Goal: Task Accomplishment & Management: Use online tool/utility

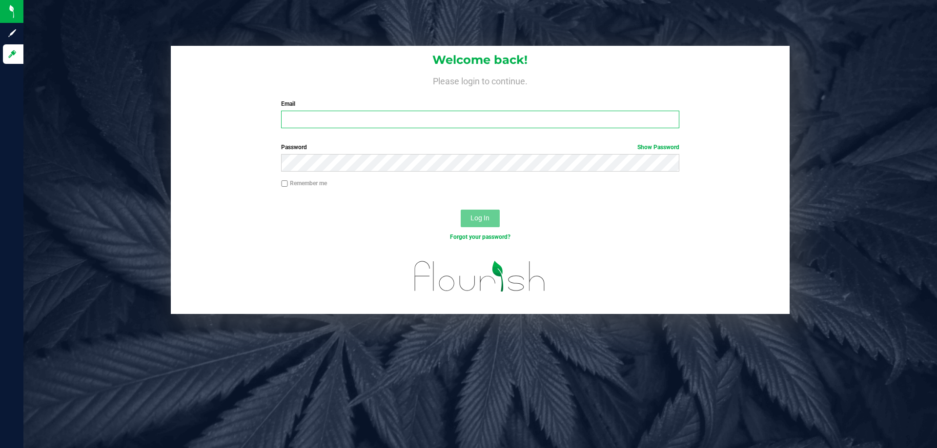
click at [330, 115] on input "Email" at bounding box center [480, 120] width 398 height 18
type input "[EMAIL_ADDRESS][DOMAIN_NAME]"
click at [461, 210] on button "Log In" at bounding box center [480, 219] width 39 height 18
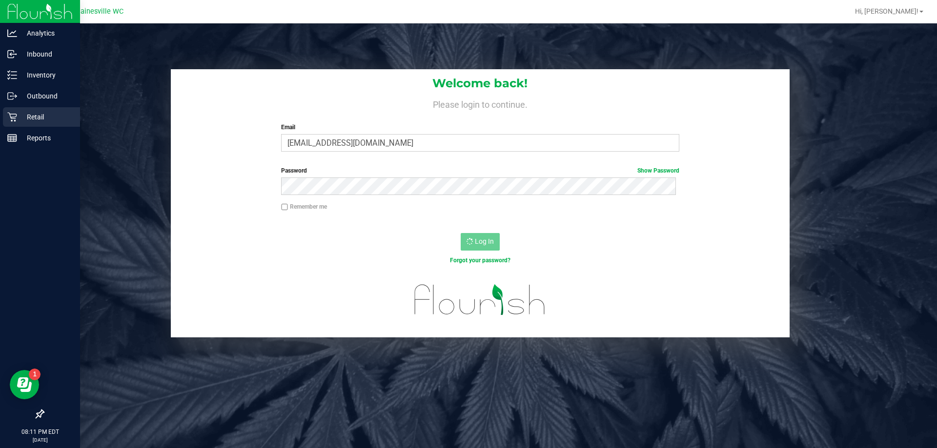
click at [21, 116] on p "Retail" at bounding box center [46, 117] width 59 height 12
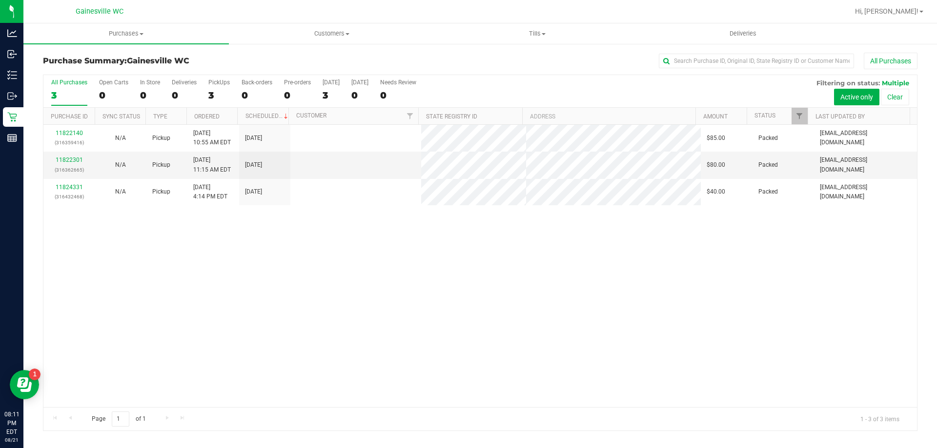
click at [81, 134] on link "11822140" at bounding box center [69, 133] width 27 height 7
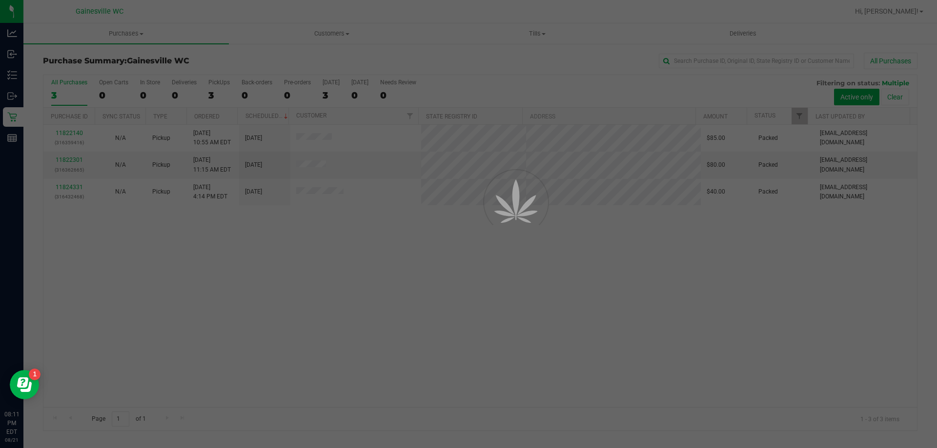
click at [79, 134] on div at bounding box center [468, 224] width 937 height 448
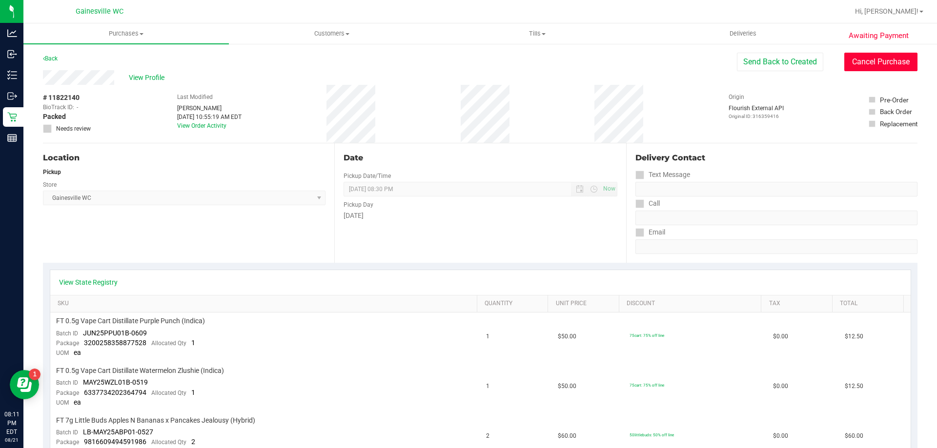
click at [848, 64] on button "Cancel Purchase" at bounding box center [880, 62] width 73 height 19
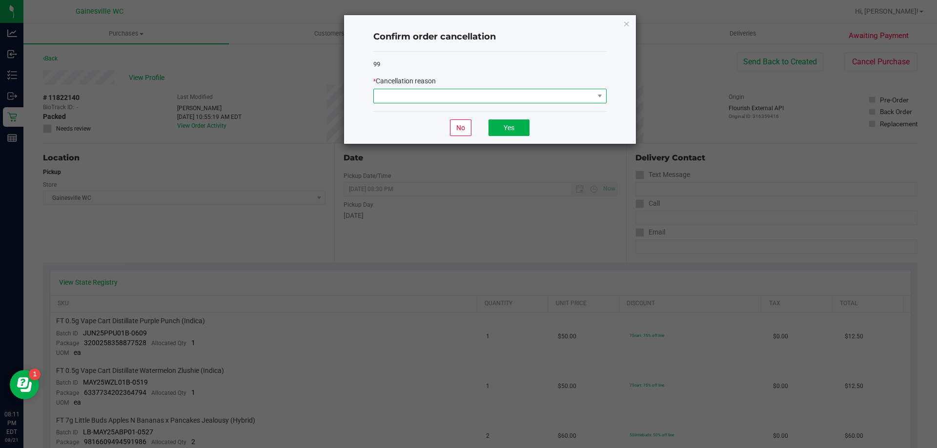
click at [391, 101] on span at bounding box center [484, 96] width 220 height 14
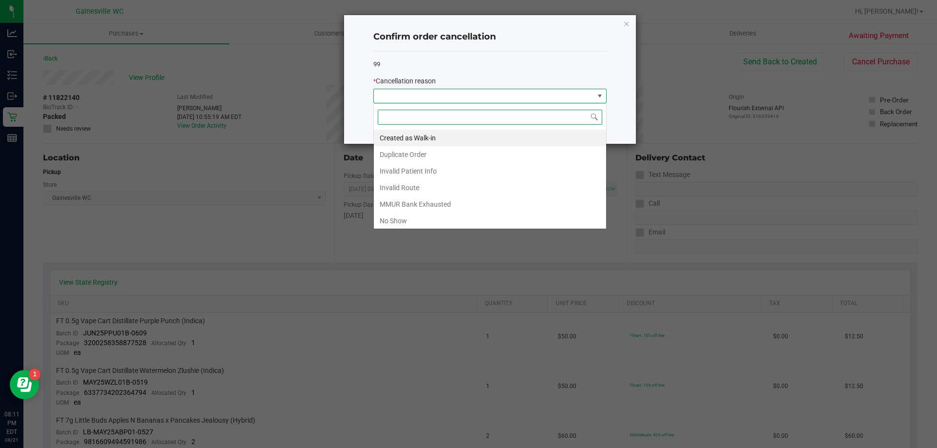
scroll to position [15, 233]
click at [403, 216] on li "No Show" at bounding box center [490, 221] width 232 height 17
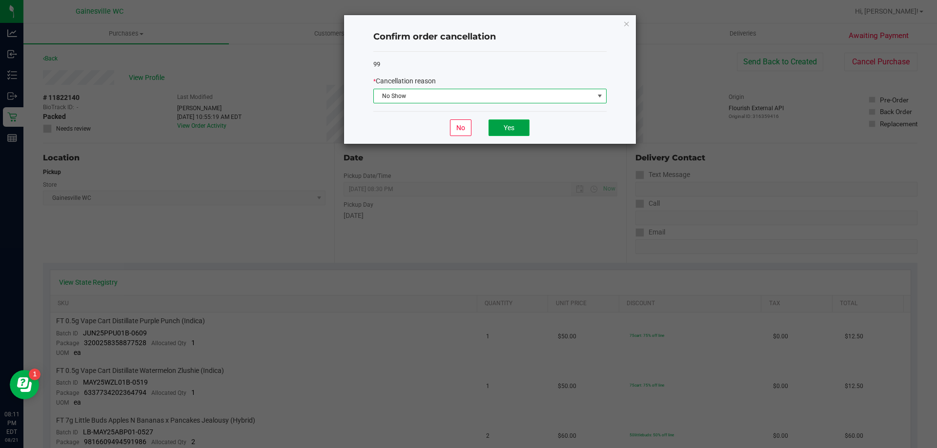
click at [493, 121] on button "Yes" at bounding box center [508, 128] width 41 height 17
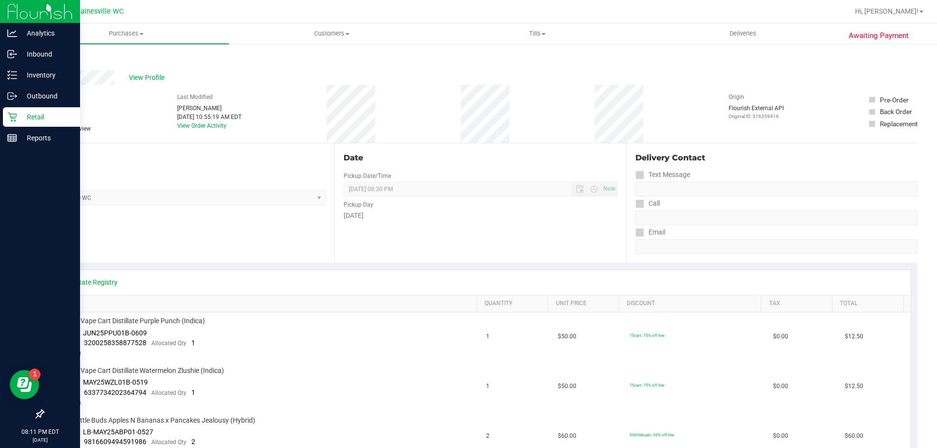
click at [10, 115] on icon at bounding box center [11, 117] width 9 height 9
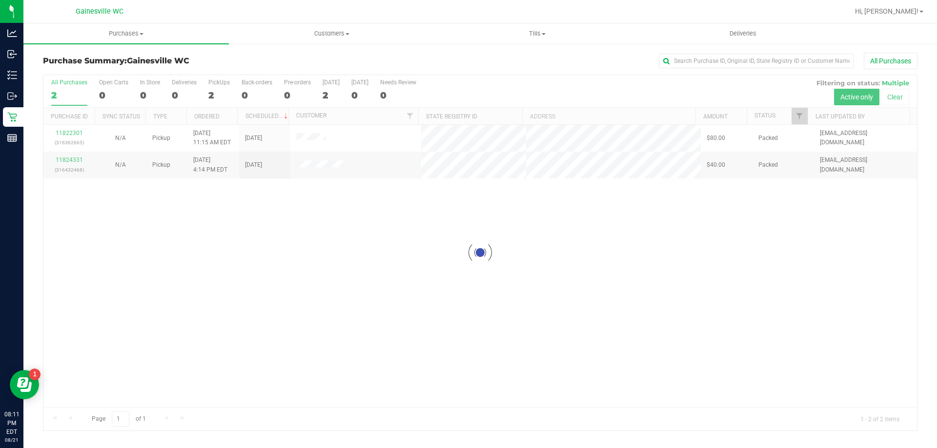
click at [68, 133] on div at bounding box center [479, 253] width 873 height 356
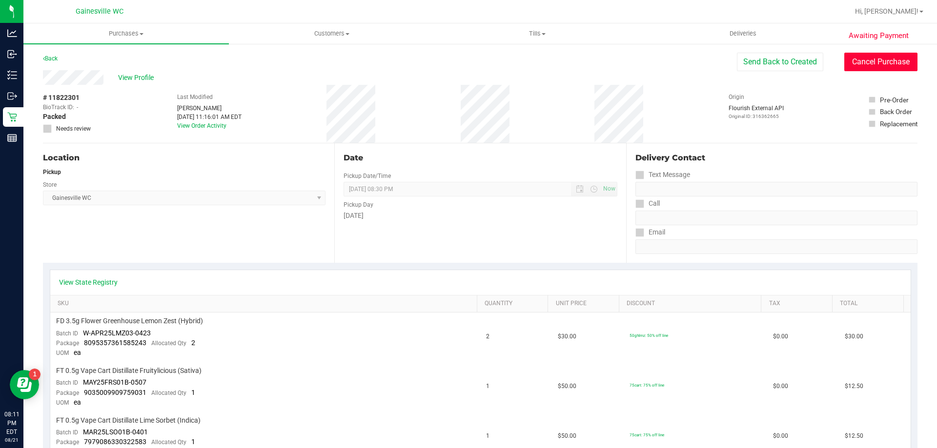
click at [869, 69] on button "Cancel Purchase" at bounding box center [880, 62] width 73 height 19
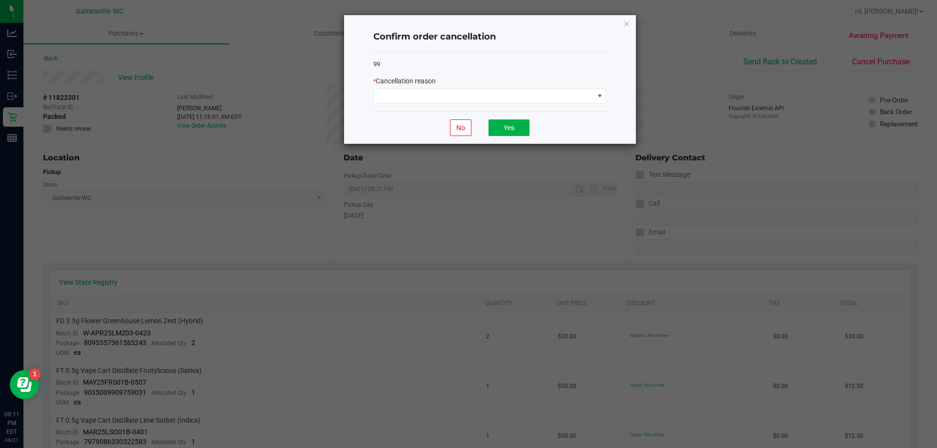
click at [443, 106] on div "99 * Cancellation reason" at bounding box center [489, 82] width 233 height 60
click at [440, 101] on span at bounding box center [484, 96] width 220 height 14
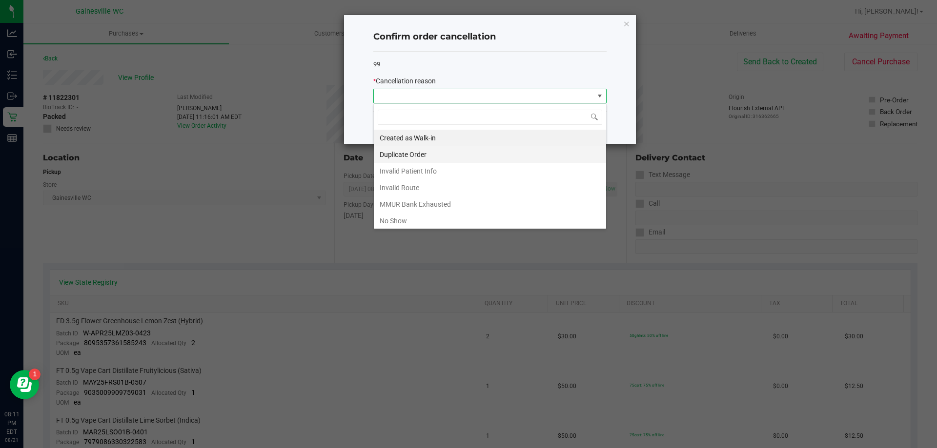
scroll to position [15, 233]
click at [406, 224] on li "No Show" at bounding box center [490, 221] width 232 height 17
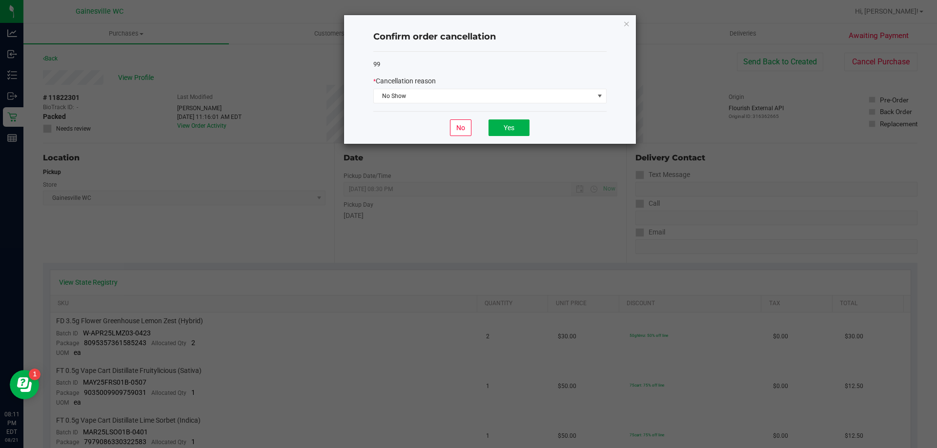
click at [508, 138] on div "No Yes" at bounding box center [489, 127] width 233 height 33
click at [510, 129] on button "Yes" at bounding box center [508, 128] width 41 height 17
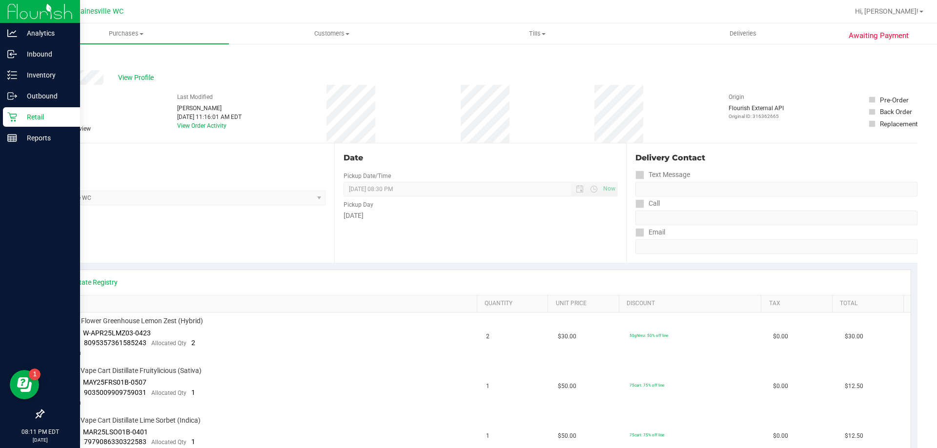
click at [12, 118] on icon at bounding box center [11, 117] width 9 height 9
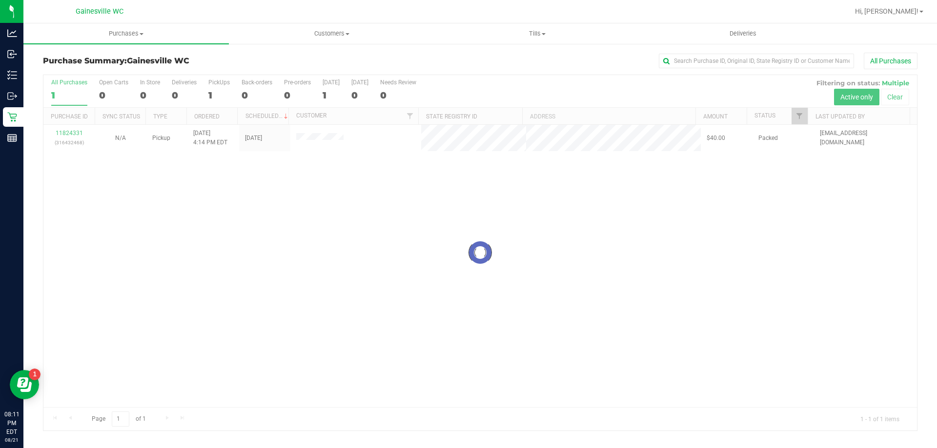
click at [77, 132] on div at bounding box center [479, 253] width 873 height 356
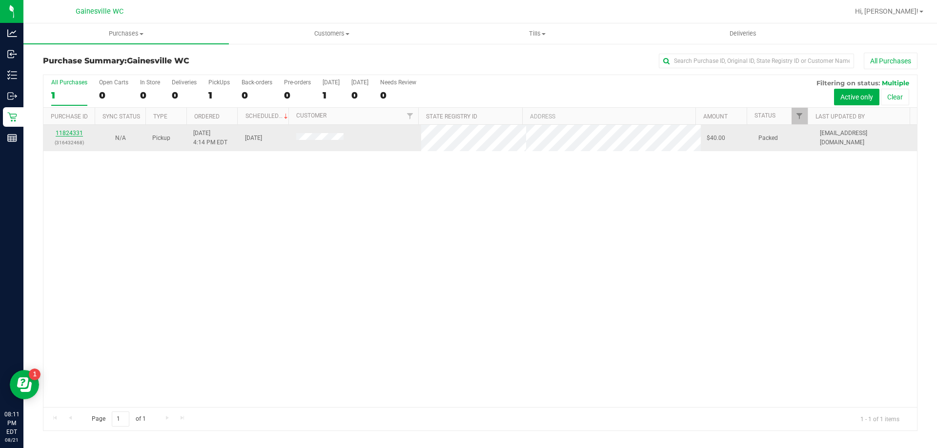
click at [76, 132] on link "11824331" at bounding box center [69, 133] width 27 height 7
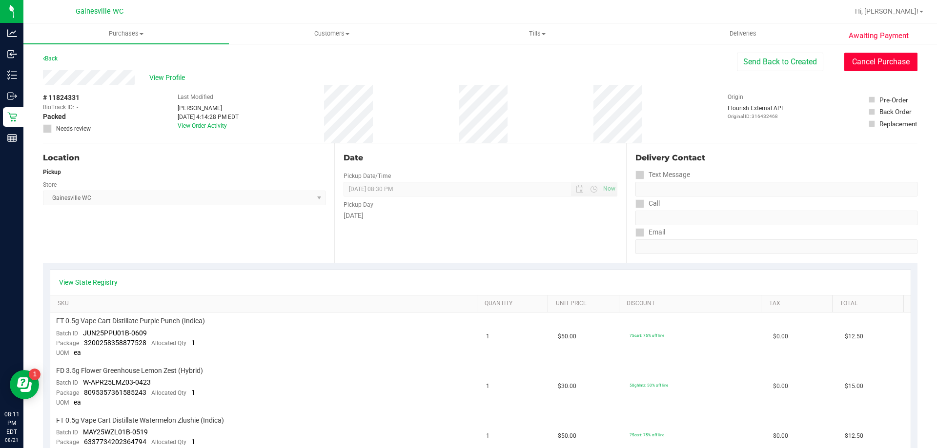
click at [862, 61] on button "Cancel Purchase" at bounding box center [880, 62] width 73 height 19
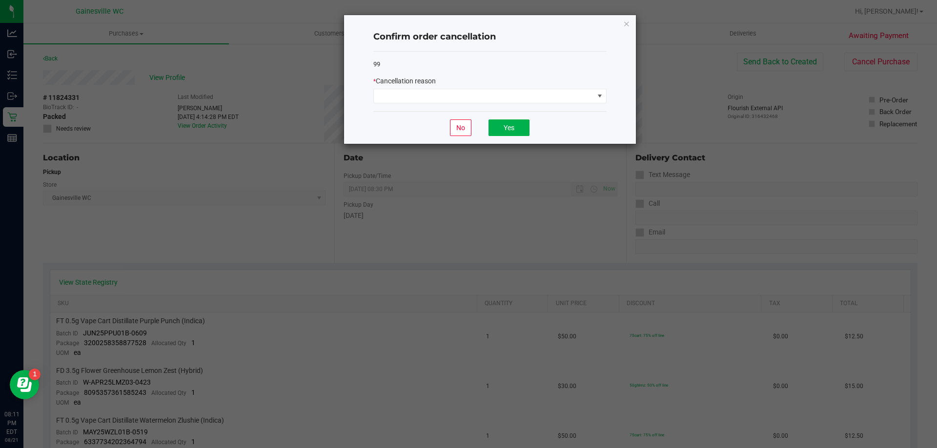
click at [489, 104] on div "99 * Cancellation reason" at bounding box center [489, 82] width 233 height 60
click at [489, 96] on span at bounding box center [484, 96] width 220 height 14
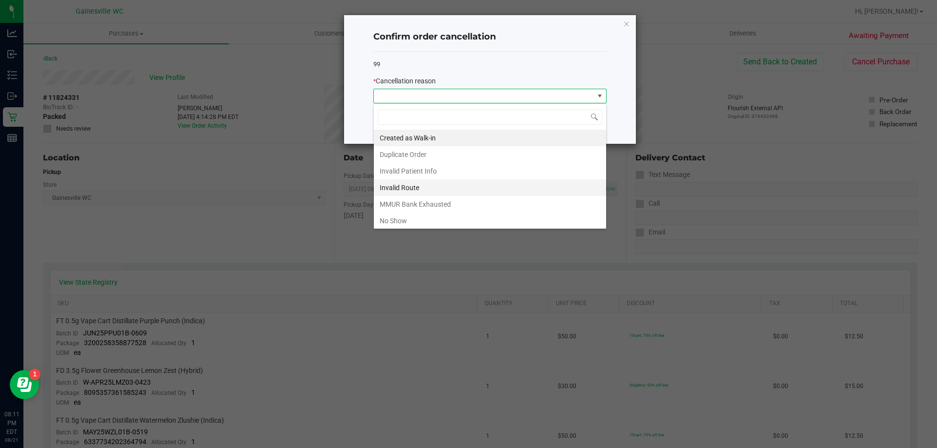
scroll to position [15, 233]
click at [412, 216] on li "No Show" at bounding box center [490, 221] width 232 height 17
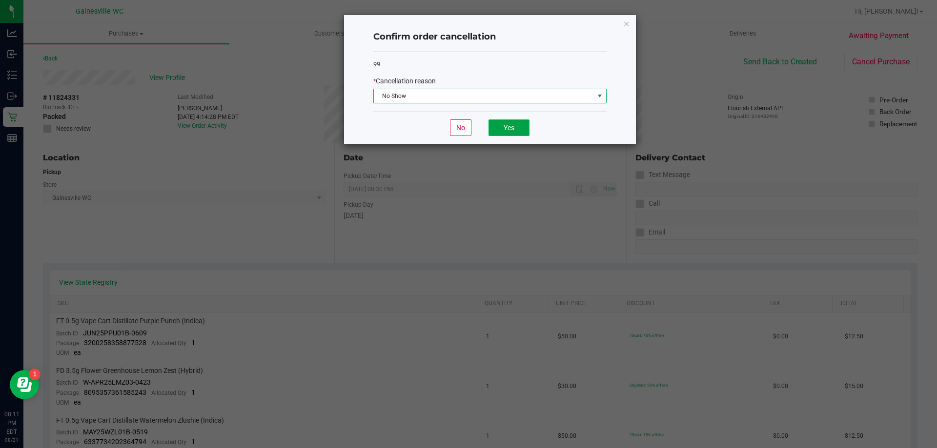
click at [505, 129] on button "Yes" at bounding box center [508, 128] width 41 height 17
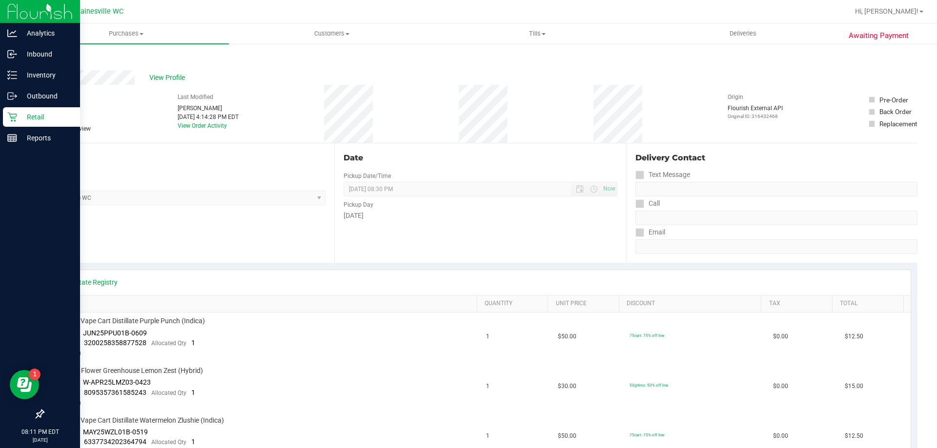
click at [9, 123] on div "Retail" at bounding box center [41, 117] width 77 height 20
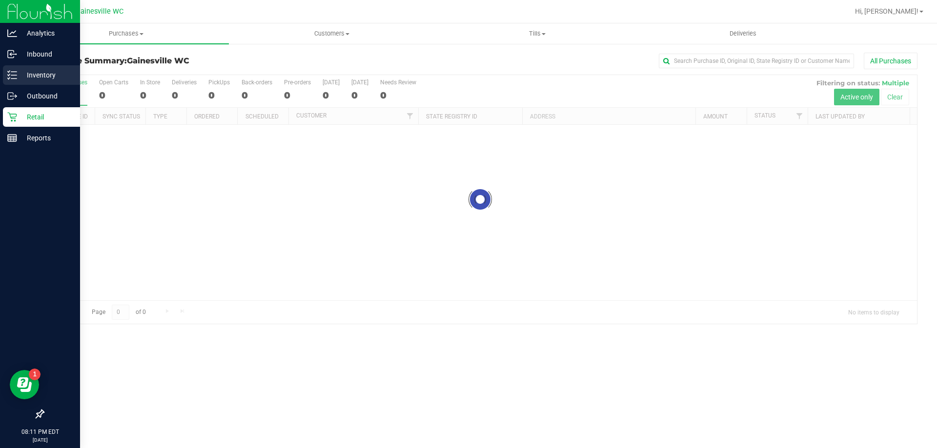
click at [60, 72] on p "Inventory" at bounding box center [46, 75] width 59 height 12
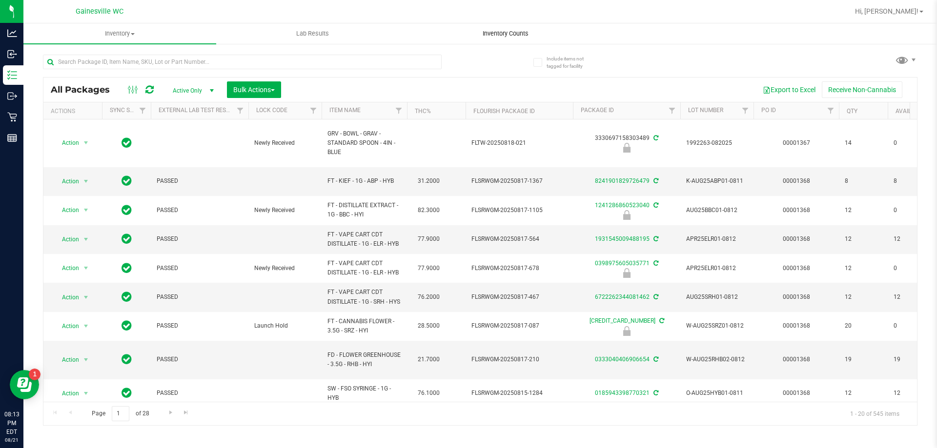
click at [498, 36] on span "Inventory Counts" at bounding box center [505, 33] width 72 height 9
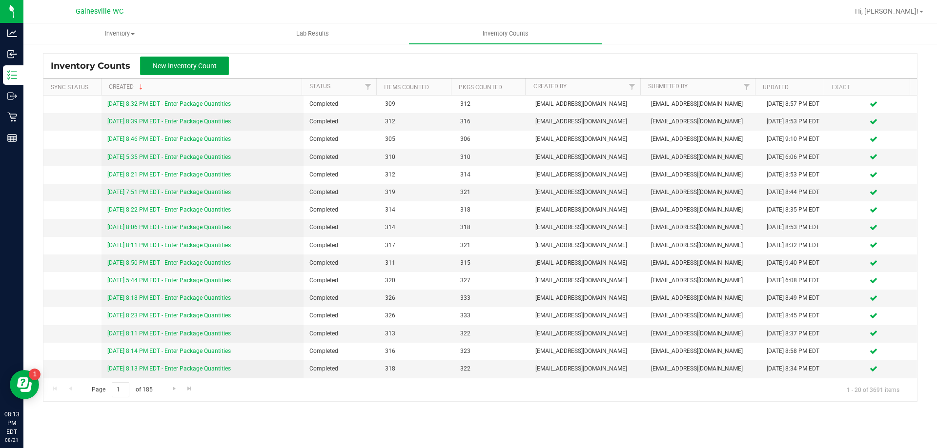
click at [219, 63] on button "New Inventory Count" at bounding box center [184, 66] width 89 height 19
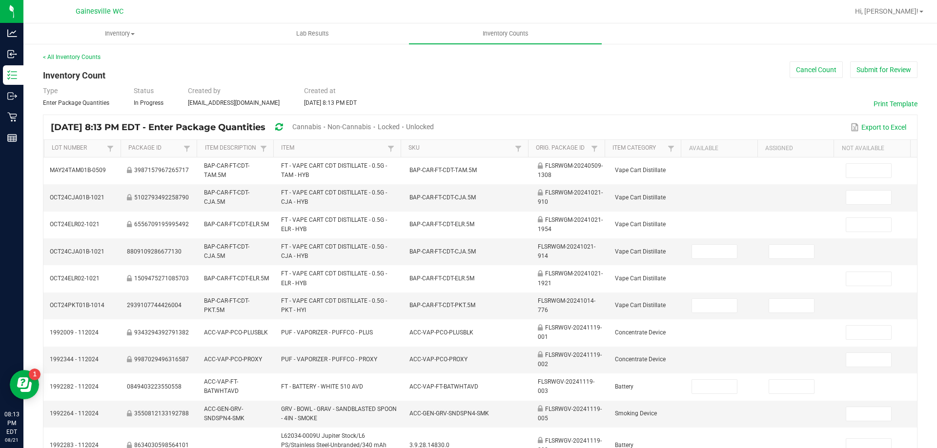
click at [321, 127] on span "Cannabis" at bounding box center [306, 127] width 29 height 8
click at [434, 128] on span "Unlocked" at bounding box center [420, 127] width 28 height 8
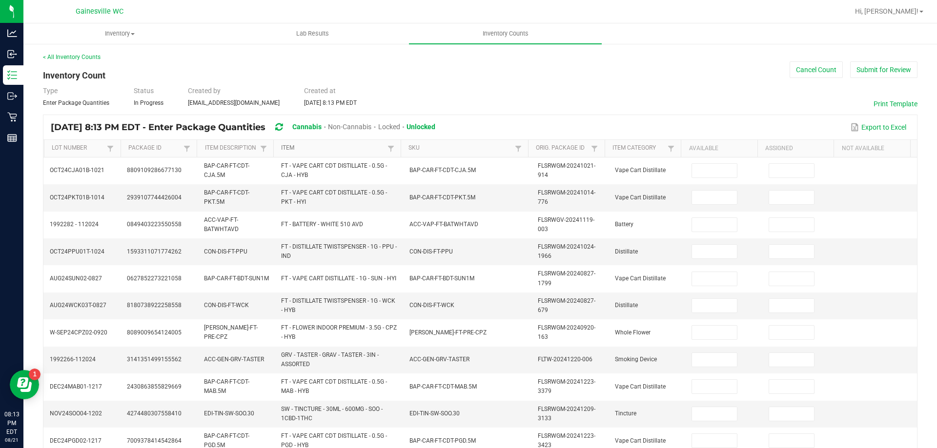
click at [356, 145] on link "Item" at bounding box center [332, 148] width 103 height 8
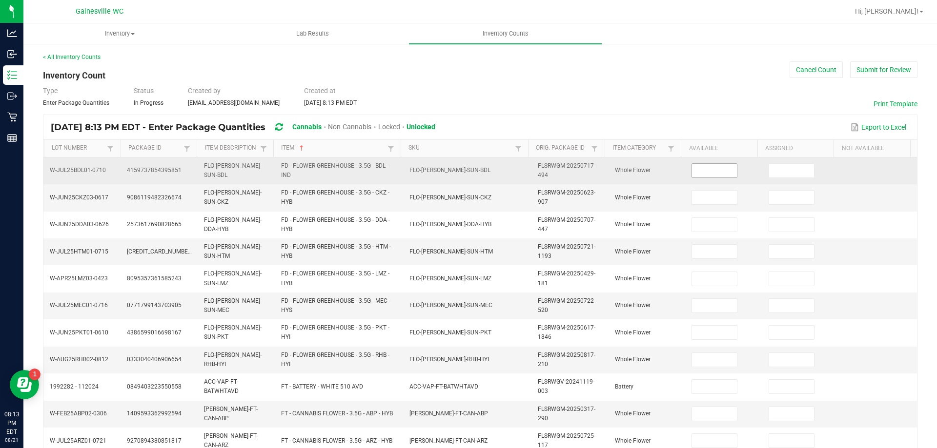
click at [695, 172] on input at bounding box center [714, 171] width 45 height 14
type input "14"
type input "11"
type input "7"
type input "11"
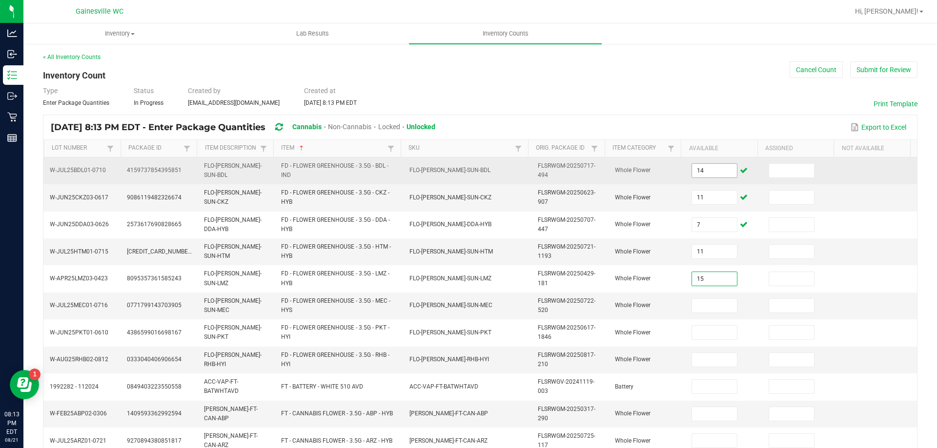
type input "15"
type input "4"
type input "19"
type input "18"
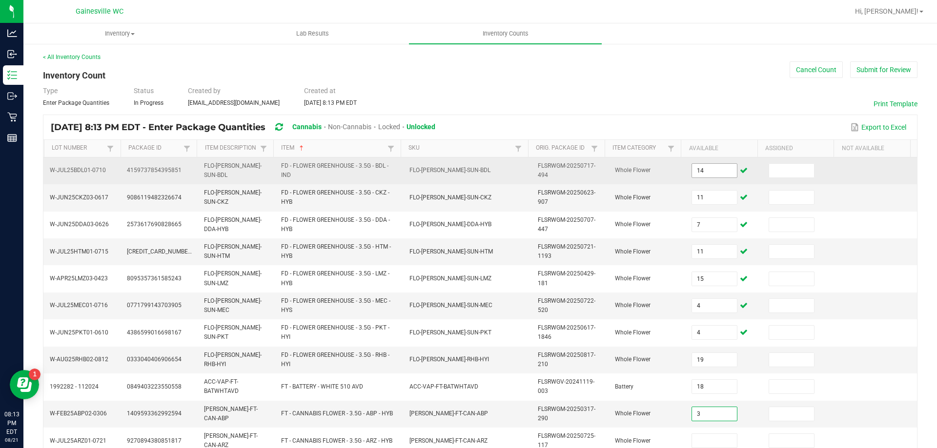
type input "3"
type input "10"
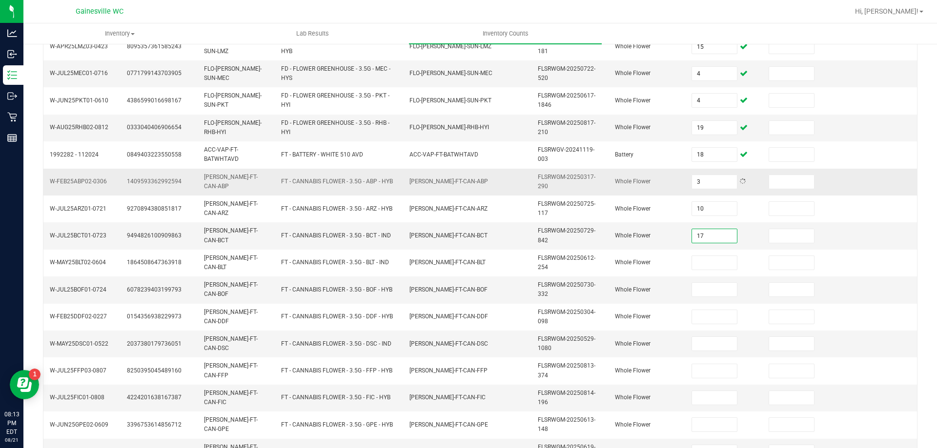
type input "17"
type input "8"
type input "19"
type input "16"
type input "14"
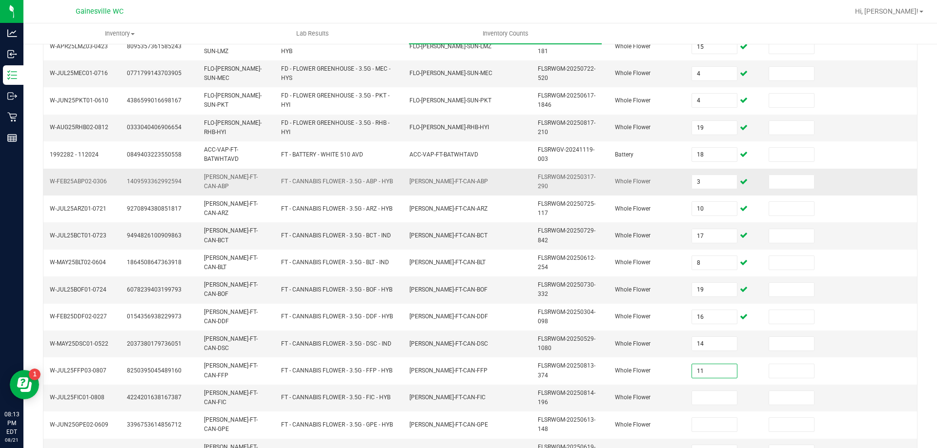
type input "11"
type input "8"
type input "12"
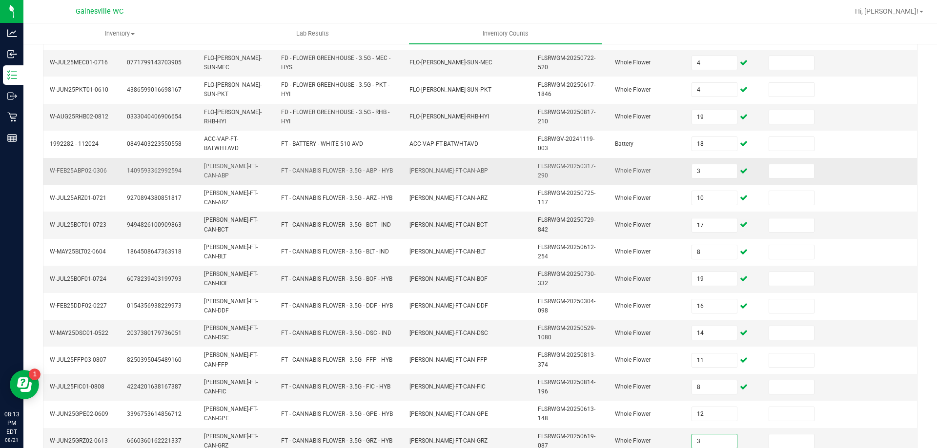
type input "3"
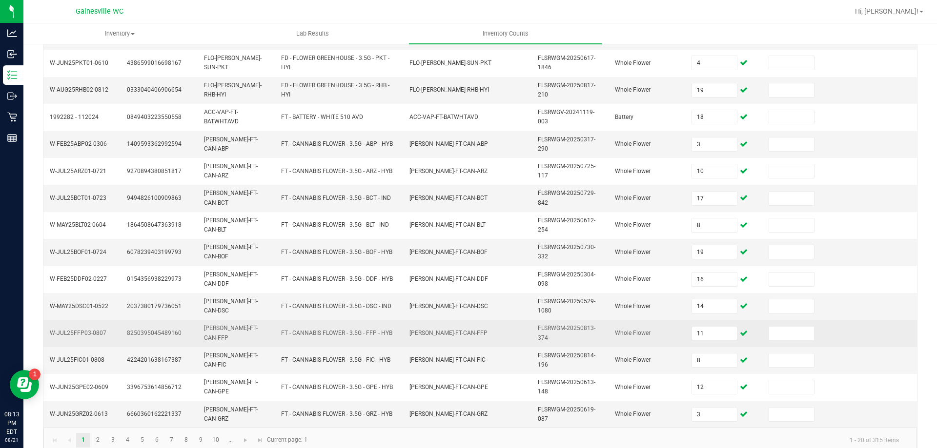
scroll to position [284, 0]
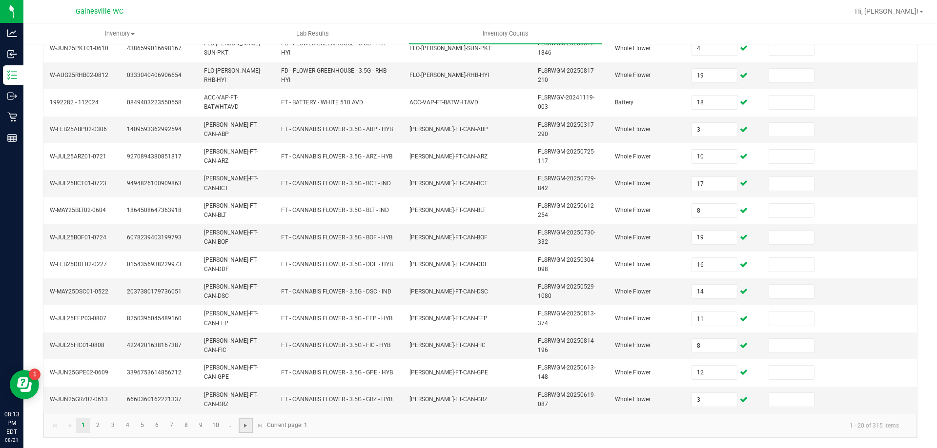
click at [245, 425] on span "Go to the next page" at bounding box center [246, 426] width 8 height 8
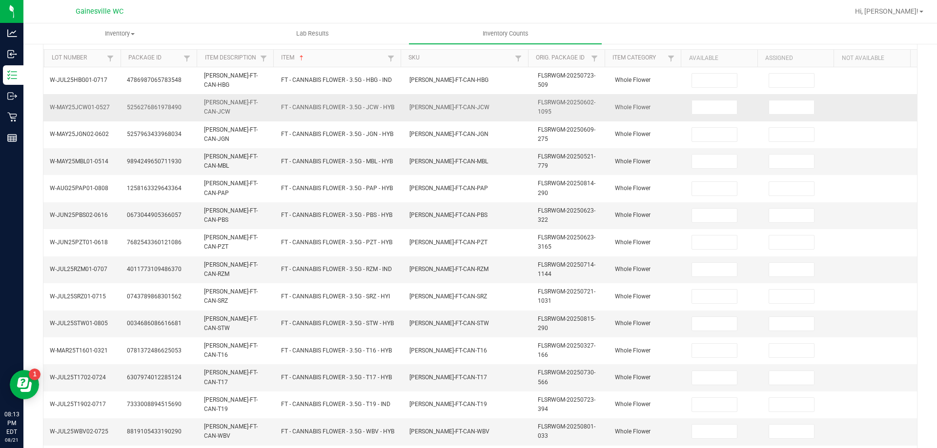
scroll to position [89, 0]
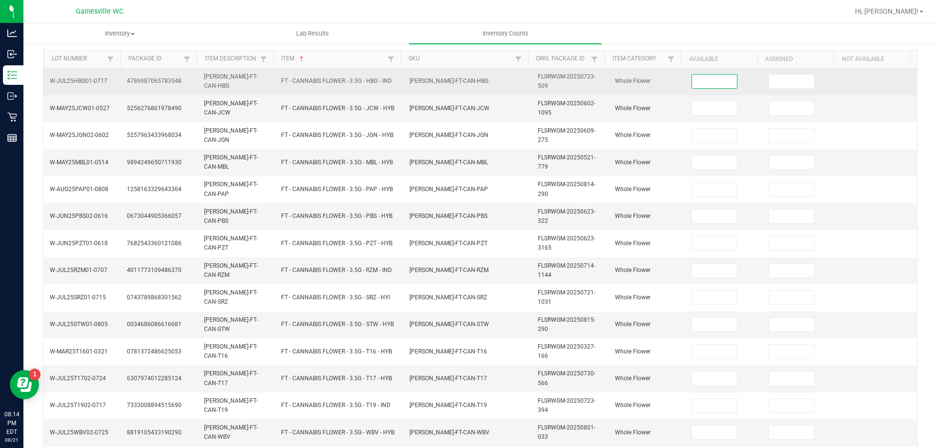
click at [692, 81] on input at bounding box center [714, 82] width 45 height 14
type input "5"
type input "1"
type input "15"
type input "10"
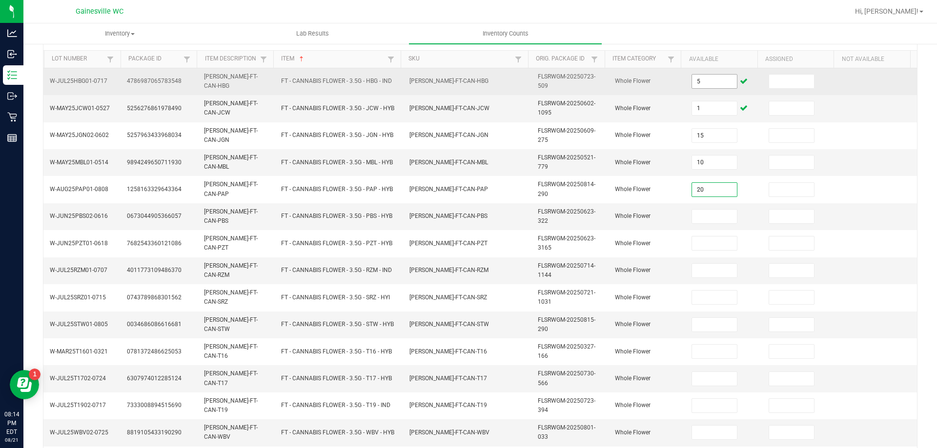
type input "20"
type input "1"
type input "17"
type input "4"
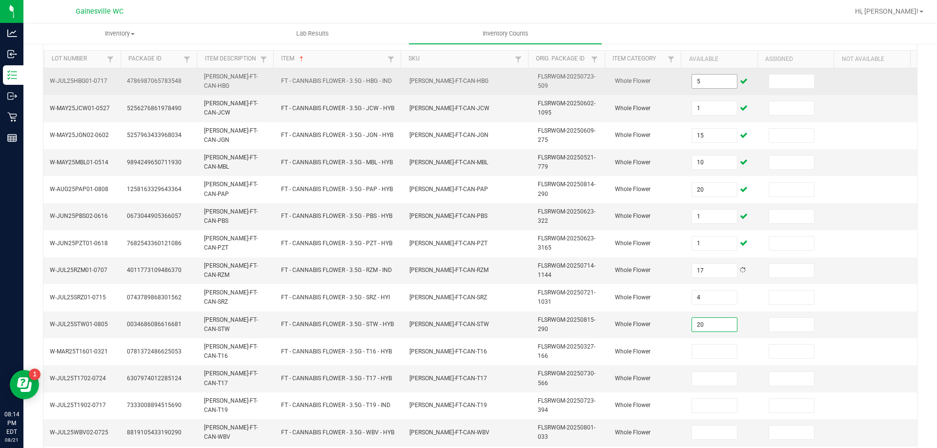
type input "20"
type input "7"
type input "4"
type input "7"
type input "18"
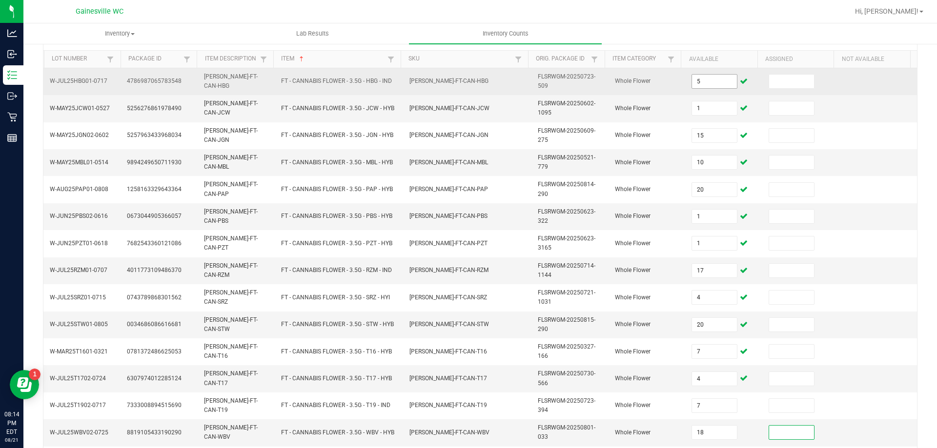
scroll to position [284, 0]
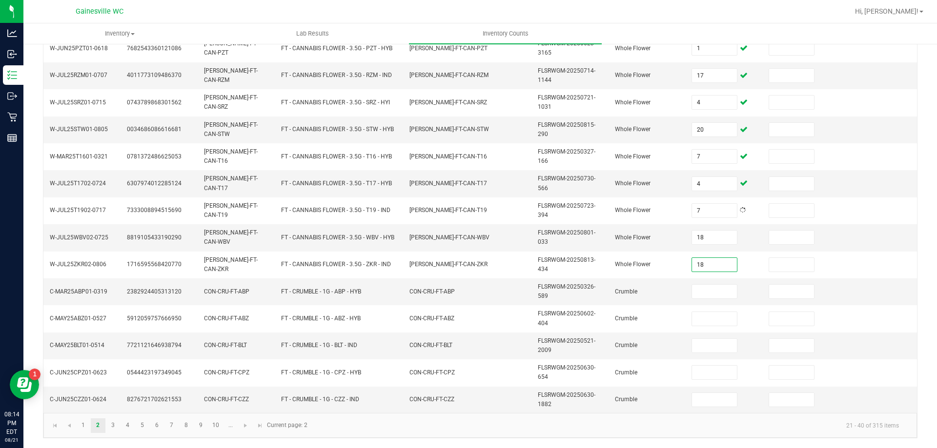
type input "18"
type input "2"
type input "6"
type input "1"
type input "2"
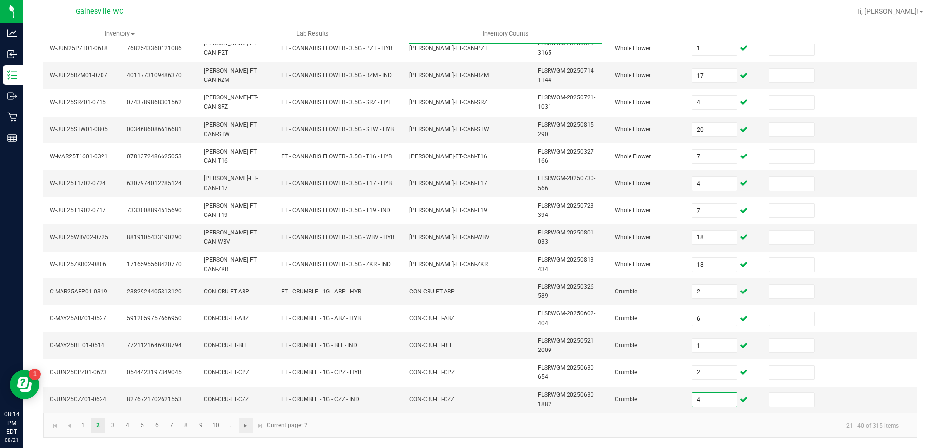
type input "4"
click at [248, 427] on span "Go to the next page" at bounding box center [246, 426] width 8 height 8
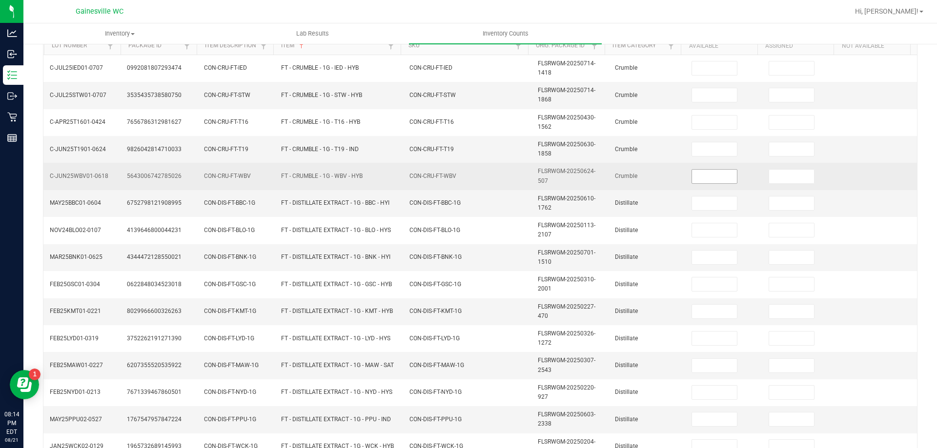
scroll to position [89, 0]
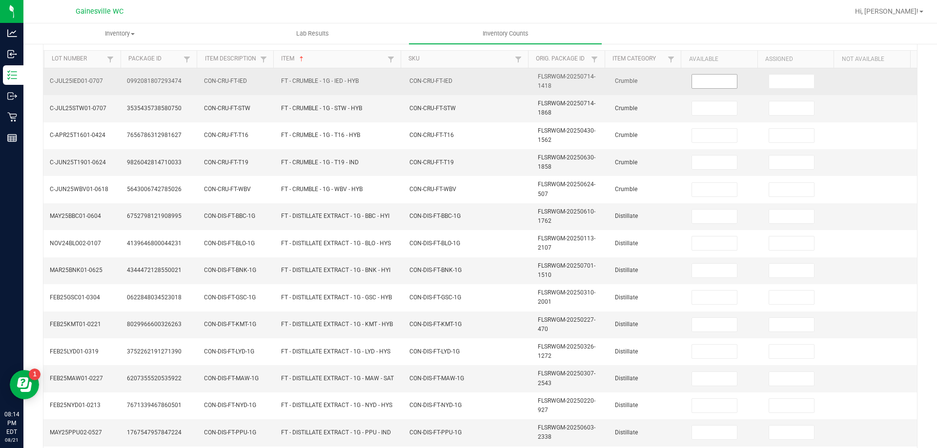
click at [708, 83] on input at bounding box center [714, 82] width 45 height 14
type input "1"
type input "6"
type input "1"
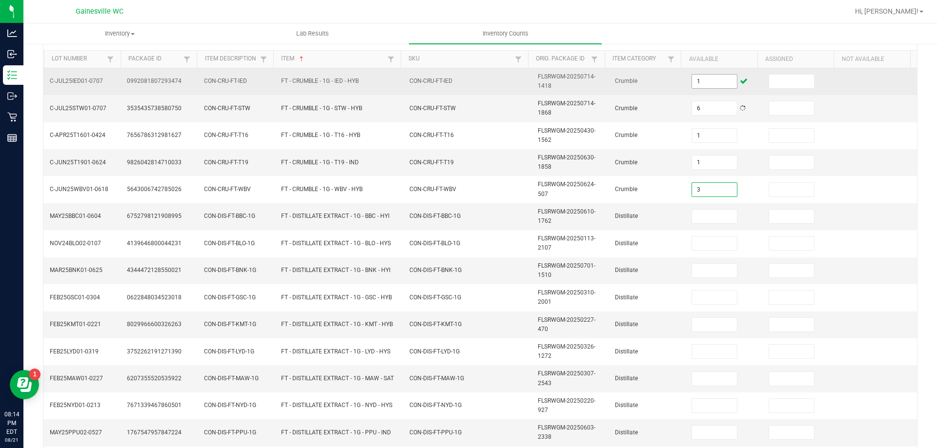
type input "3"
type input "7"
type input "3"
type input "12"
type input "9"
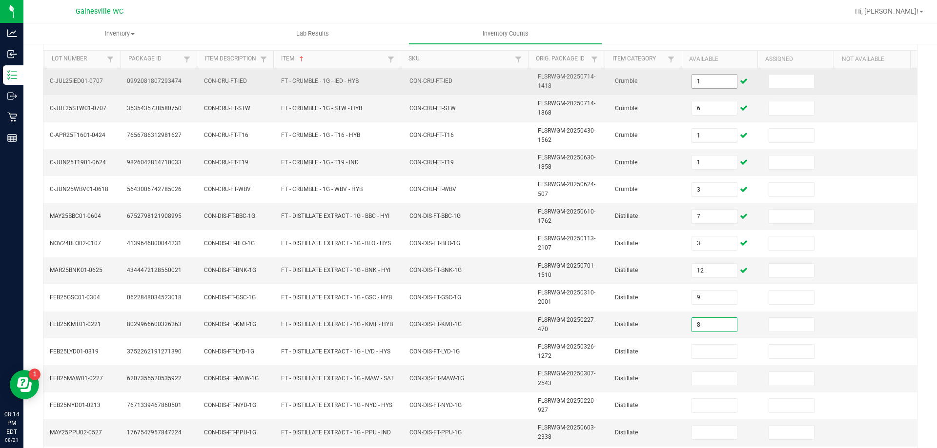
type input "8"
type input "11"
type input "3"
type input "8"
type input "9"
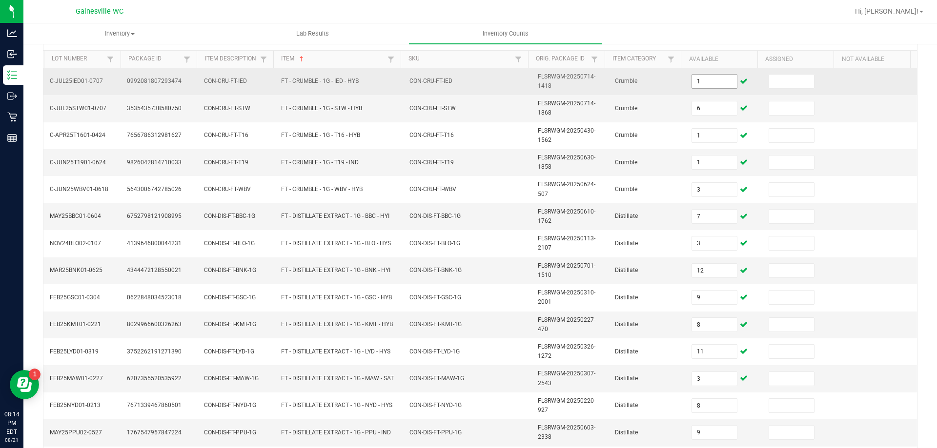
scroll to position [284, 0]
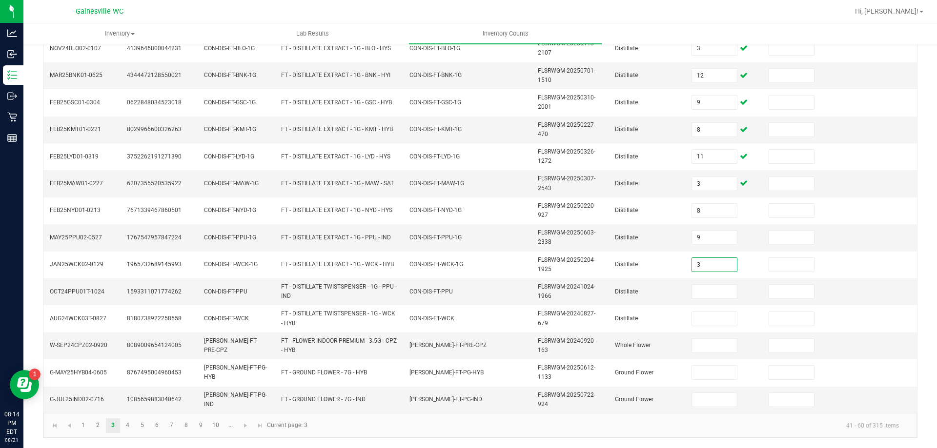
type input "3"
type input "7"
type input "10"
type input "15"
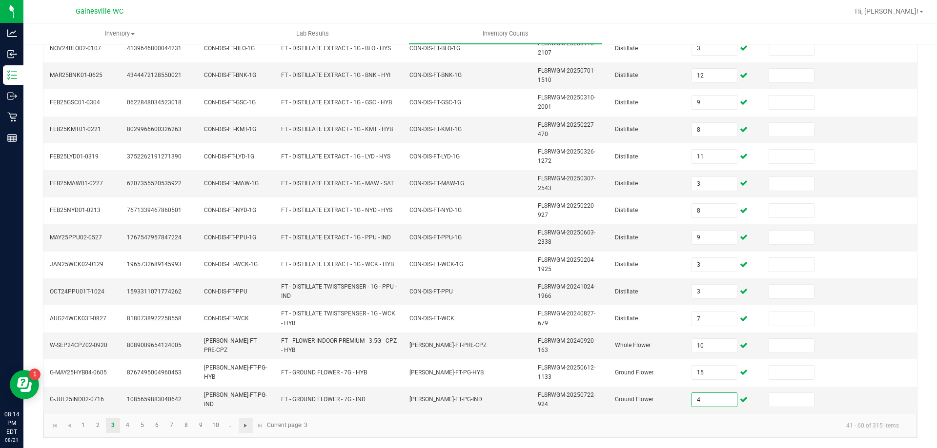
type input "4"
click at [246, 423] on span "Go to the next page" at bounding box center [246, 426] width 8 height 8
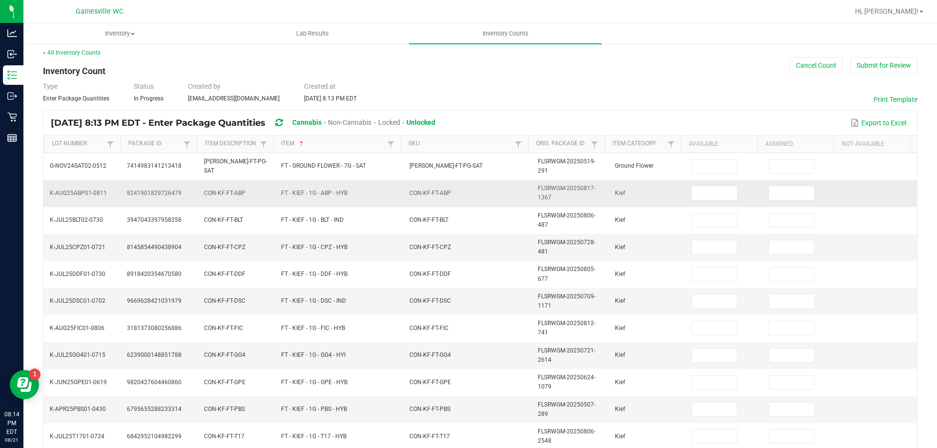
scroll to position [0, 0]
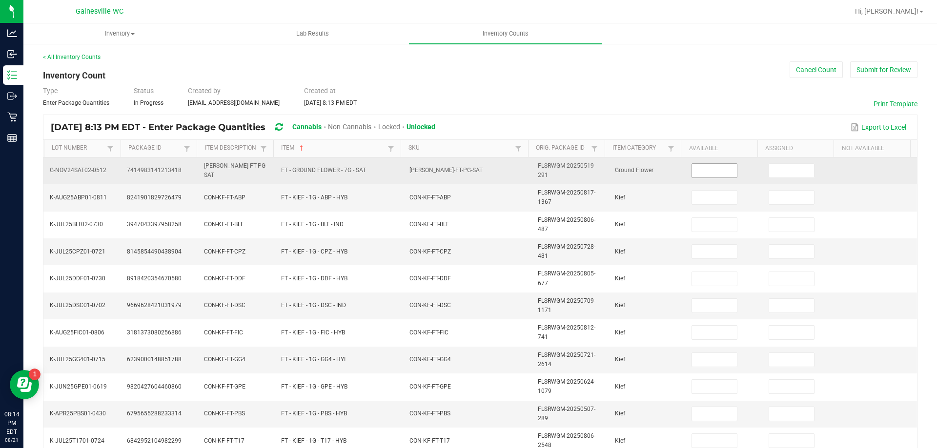
click at [718, 166] on input at bounding box center [714, 171] width 45 height 14
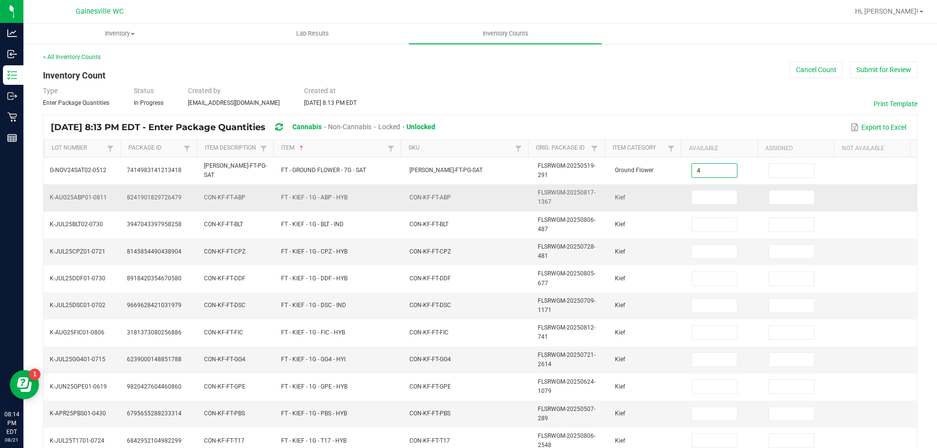
type input "4"
click at [575, 210] on td "FLSRWGM-20250817-1367" at bounding box center [570, 197] width 77 height 27
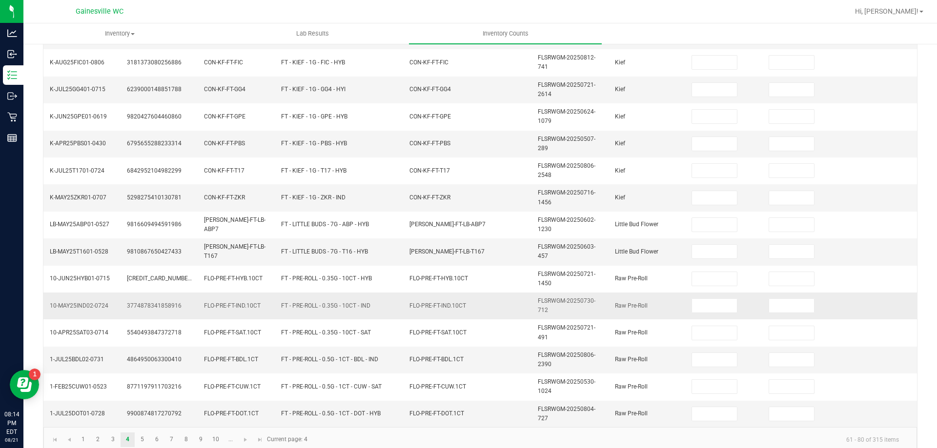
scroll to position [284, 0]
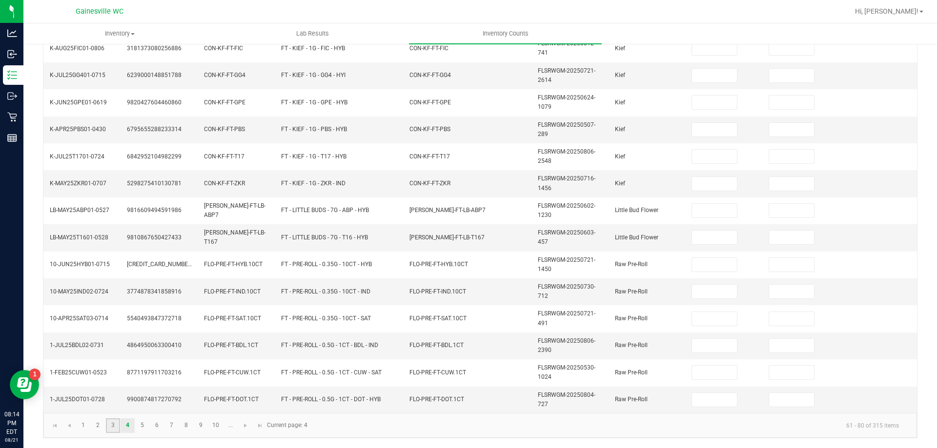
click at [113, 421] on link "3" at bounding box center [113, 426] width 14 height 15
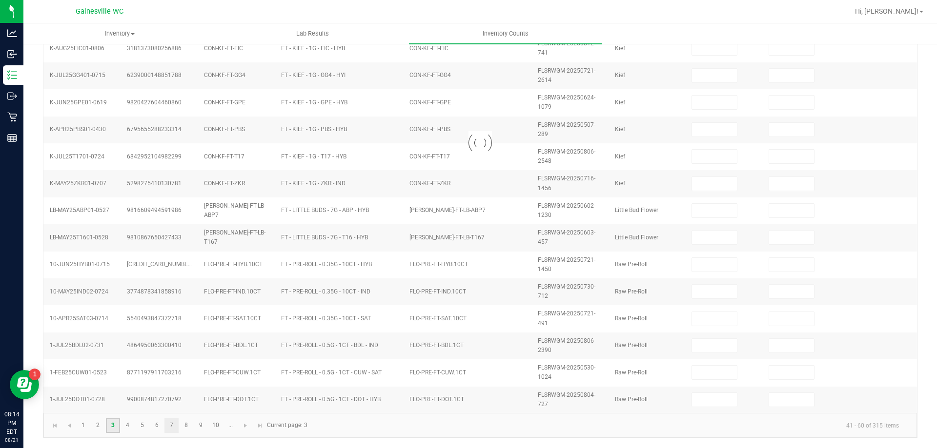
type input "1"
type input "7"
type input "9"
type input "10"
type input "15"
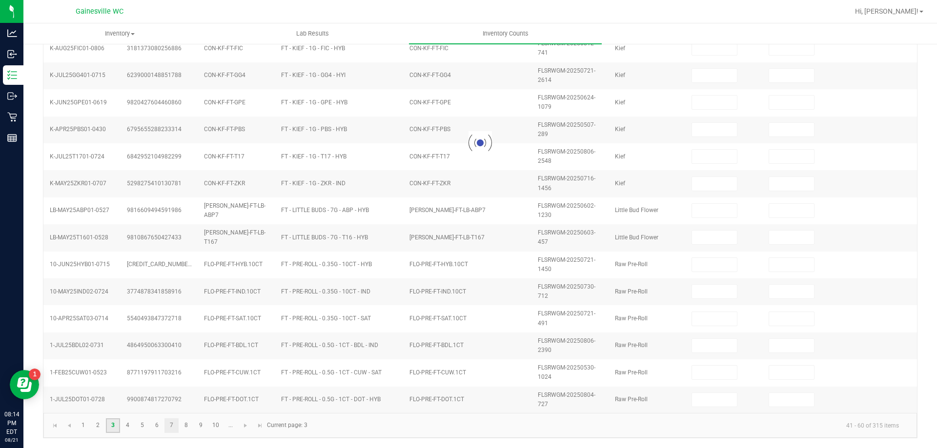
type input "1"
type input "6"
type input "1"
type input "3"
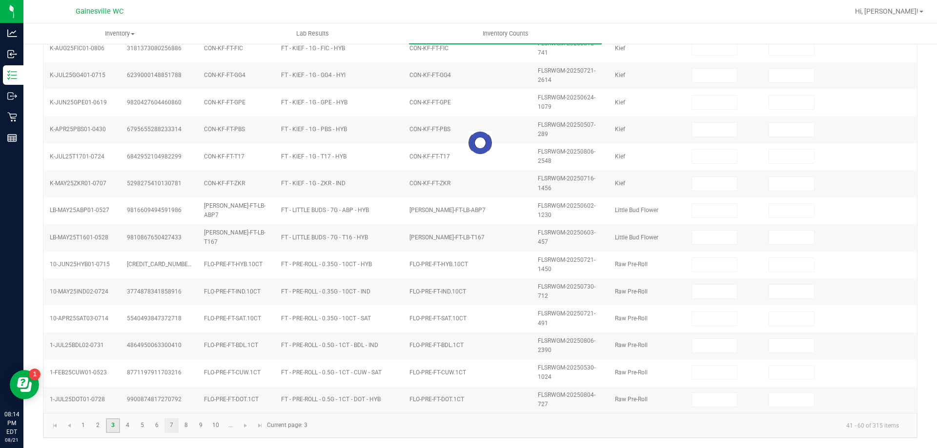
type input "12"
type input "8"
type input "11"
type input "3"
type input "8"
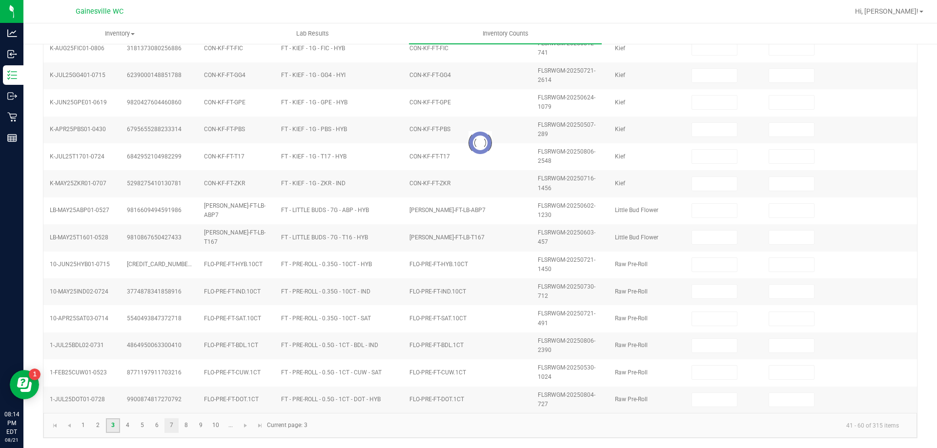
type input "9"
type input "3"
type input "7"
type input "4"
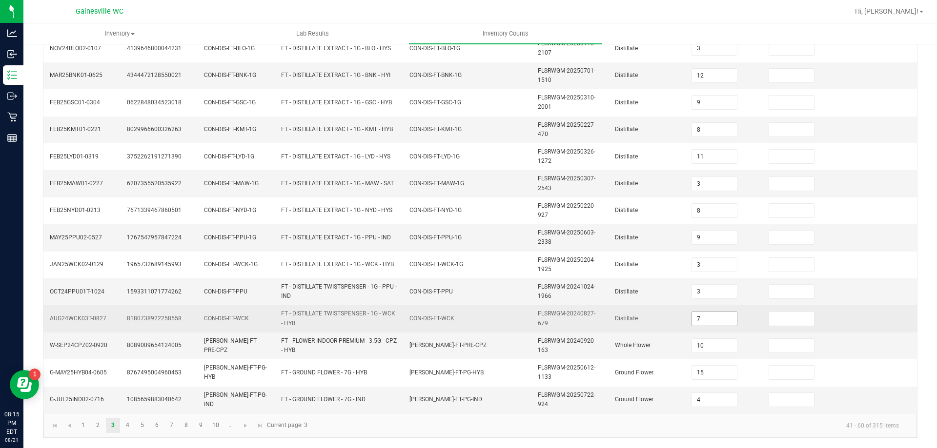
click at [701, 318] on input "7" at bounding box center [714, 319] width 45 height 14
type input "3"
type input "7"
type input "10"
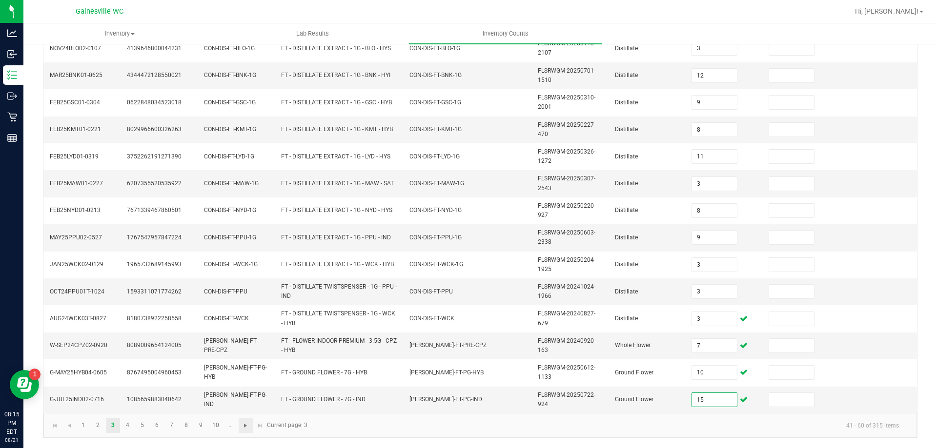
type input "15"
click at [249, 424] on span "Go to the next page" at bounding box center [246, 426] width 8 height 8
type input "4"
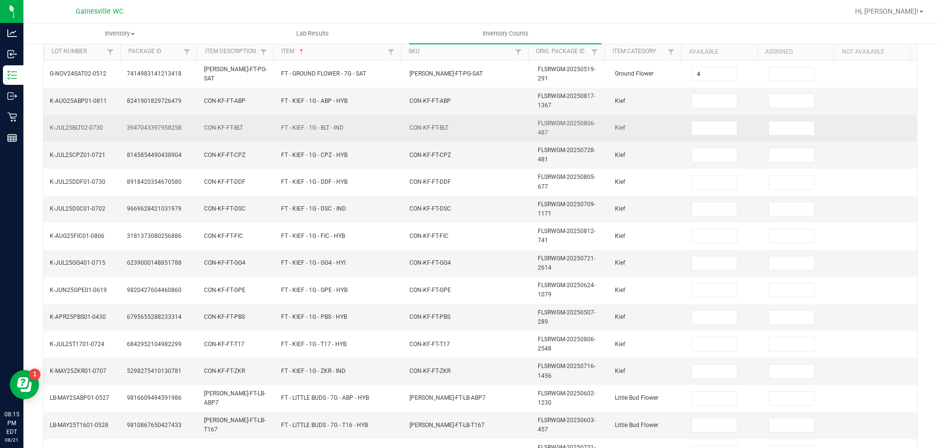
scroll to position [89, 0]
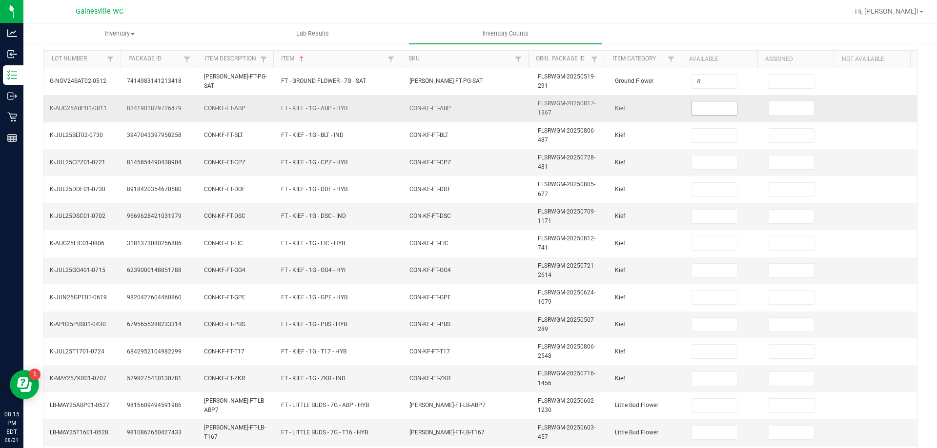
click at [721, 107] on input at bounding box center [714, 108] width 45 height 14
type input "8"
type input "4"
type input "5"
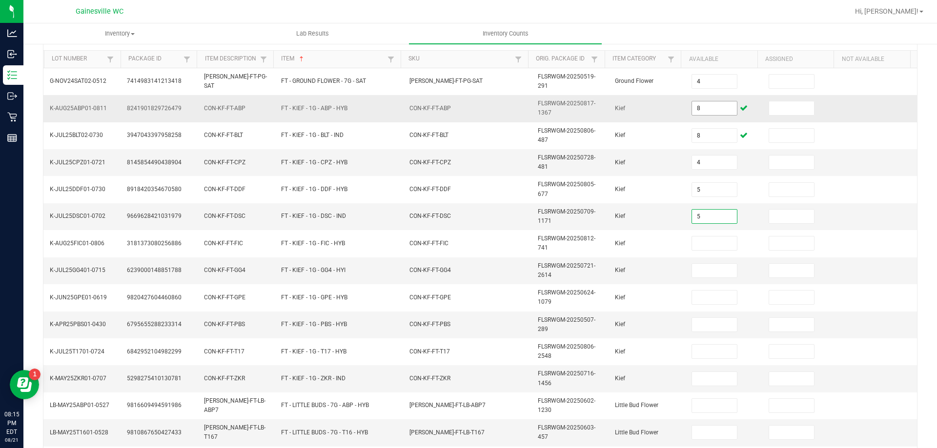
type input "5"
type input "8"
type input "2"
type input "1"
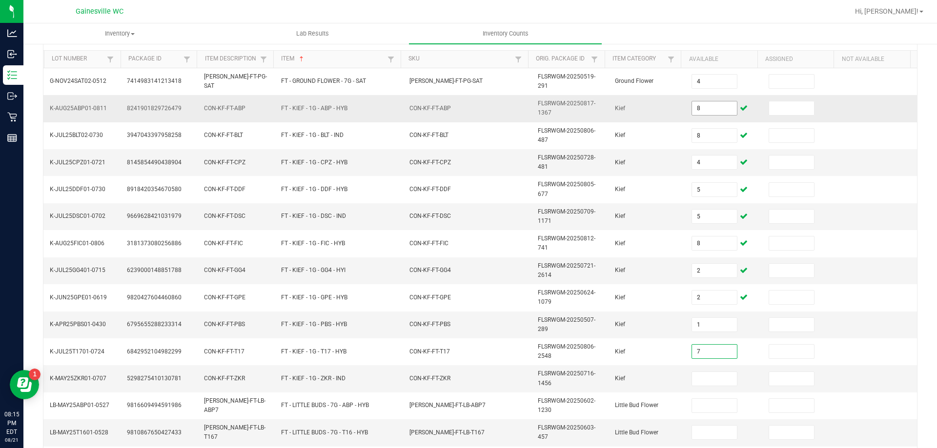
type input "7"
type input "3"
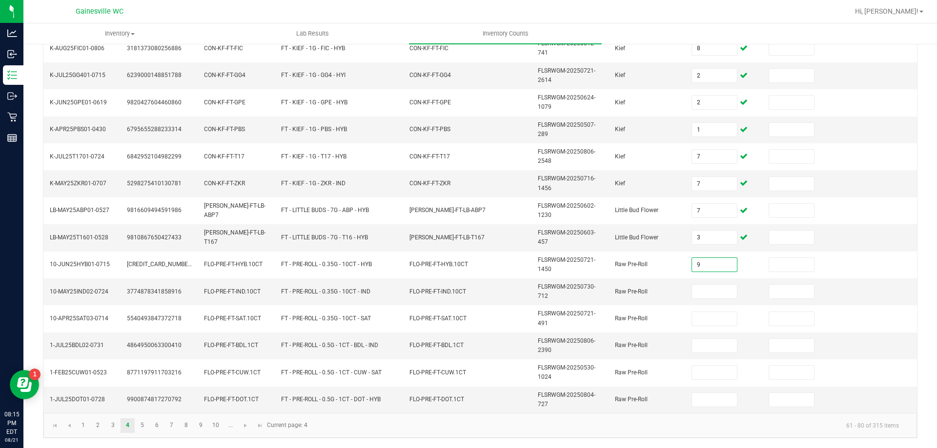
type input "9"
type input "18"
type input "3"
type input "19"
type input "10"
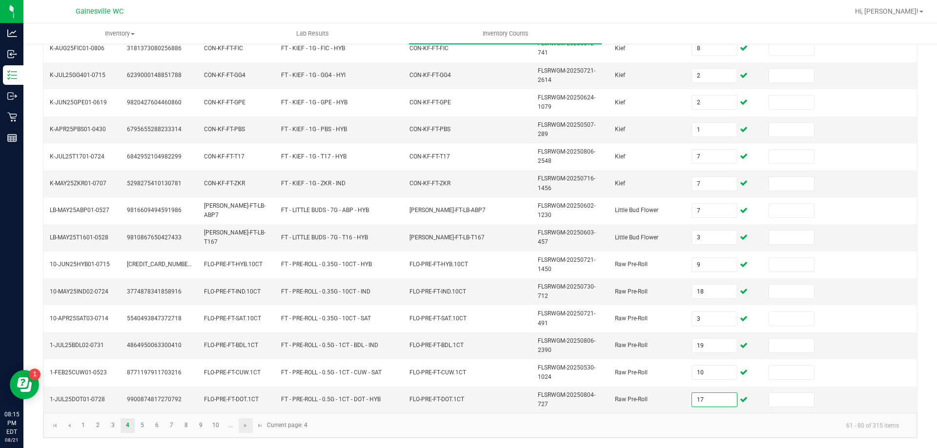
type input "17"
click at [251, 429] on link at bounding box center [246, 426] width 14 height 15
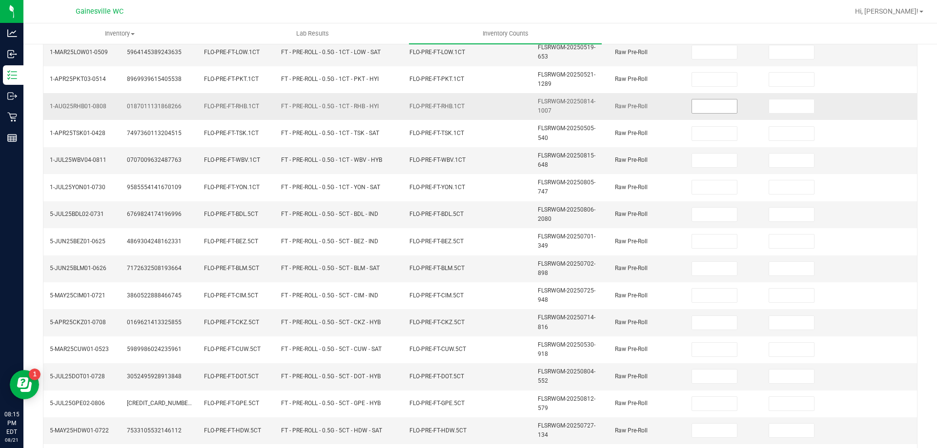
scroll to position [89, 0]
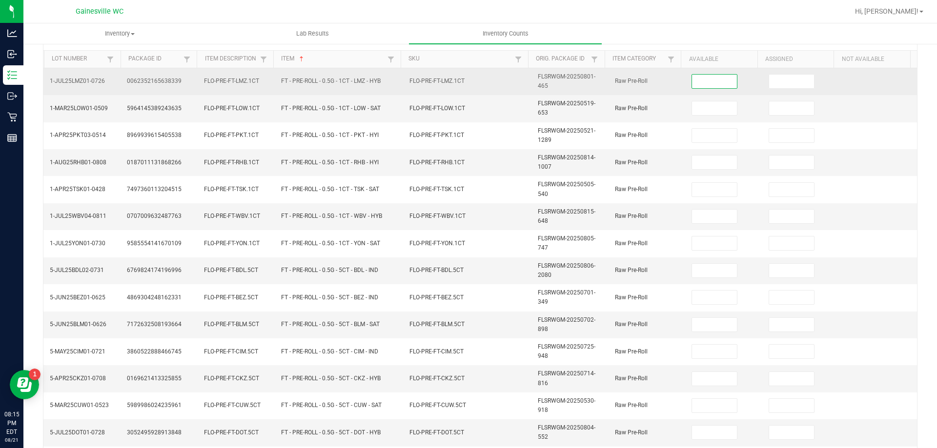
click at [697, 84] on input at bounding box center [714, 82] width 45 height 14
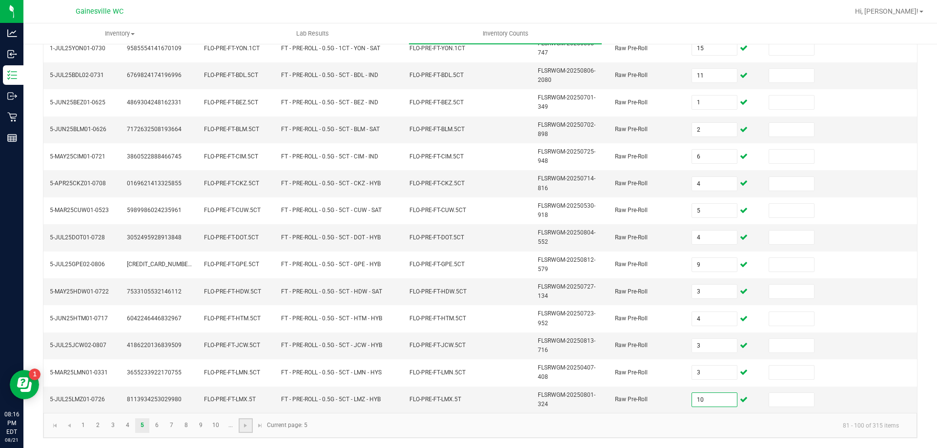
click at [245, 421] on link at bounding box center [246, 426] width 14 height 15
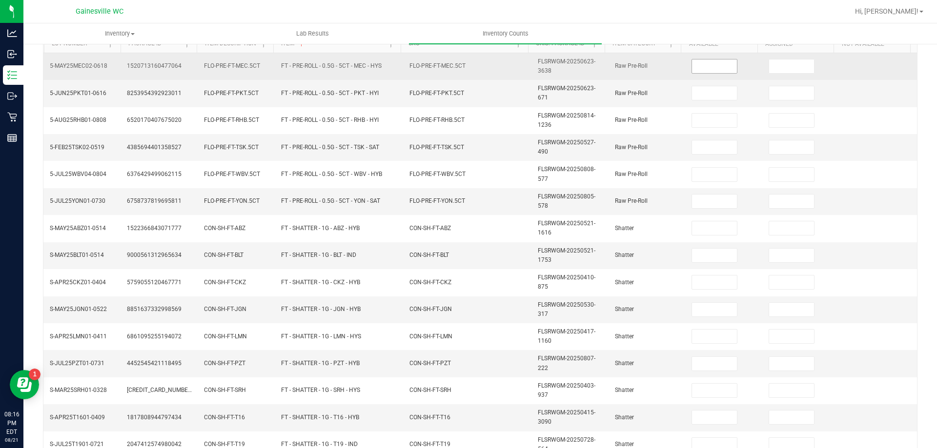
scroll to position [89, 0]
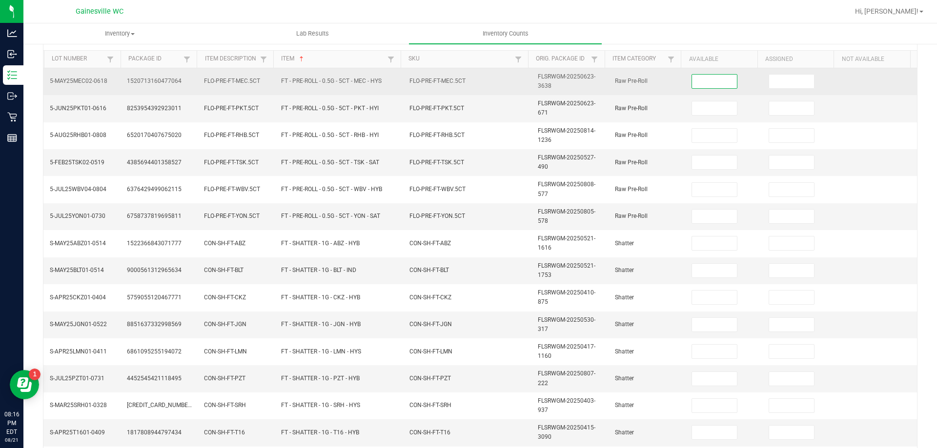
click at [707, 81] on input at bounding box center [714, 82] width 45 height 14
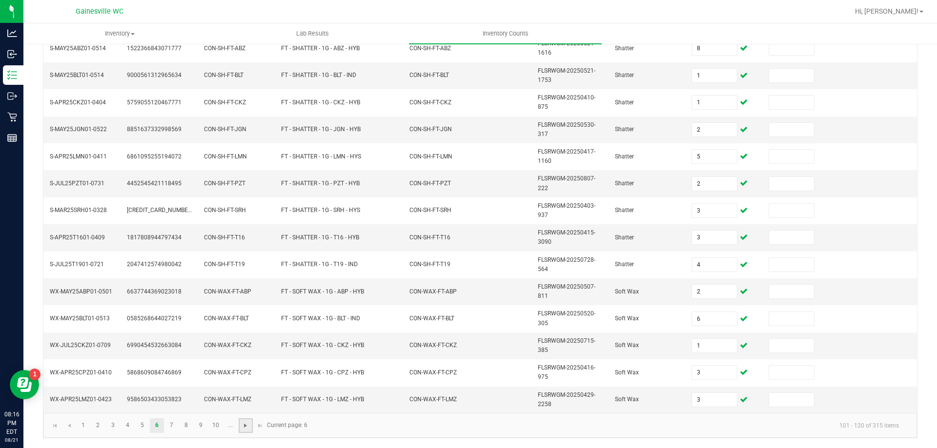
click at [248, 424] on span "Go to the next page" at bounding box center [246, 426] width 8 height 8
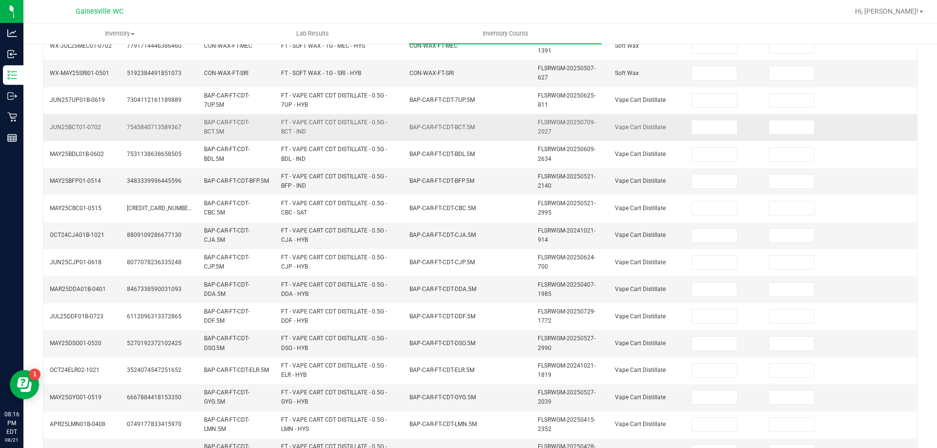
scroll to position [89, 0]
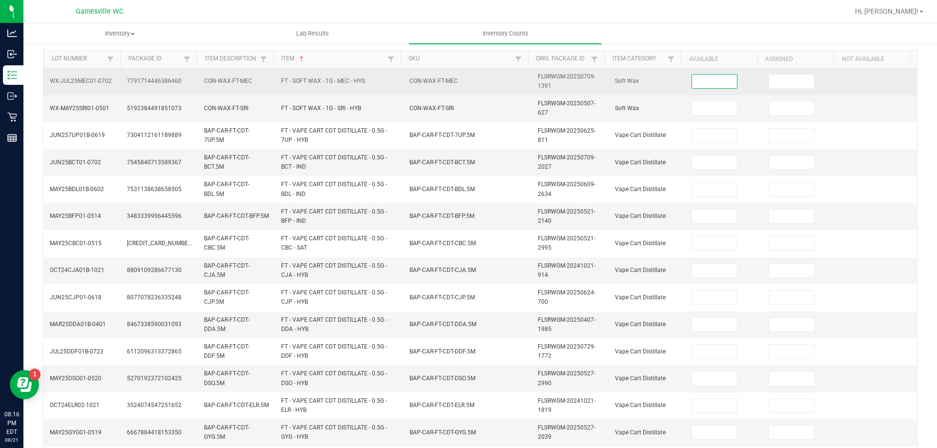
click at [720, 83] on input at bounding box center [714, 82] width 45 height 14
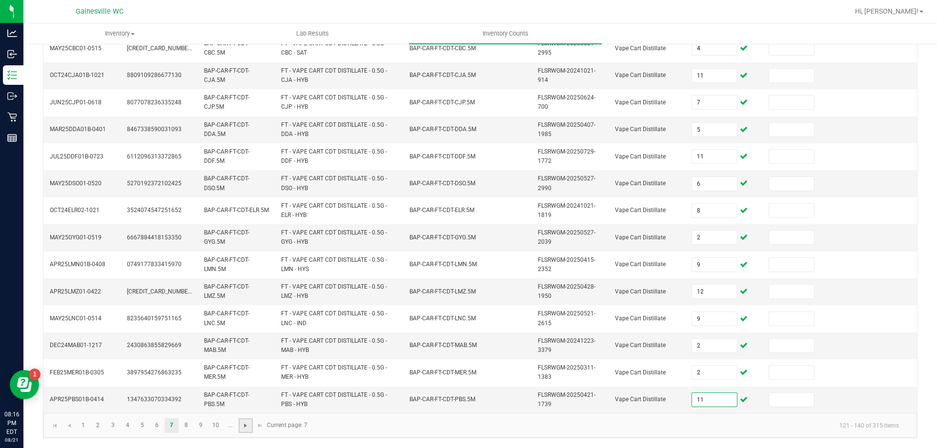
click at [247, 429] on span "Go to the next page" at bounding box center [246, 426] width 8 height 8
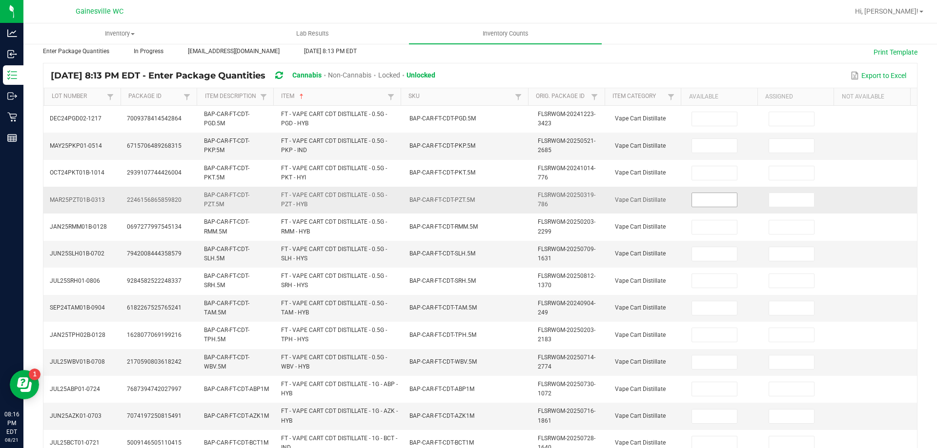
scroll to position [40, 0]
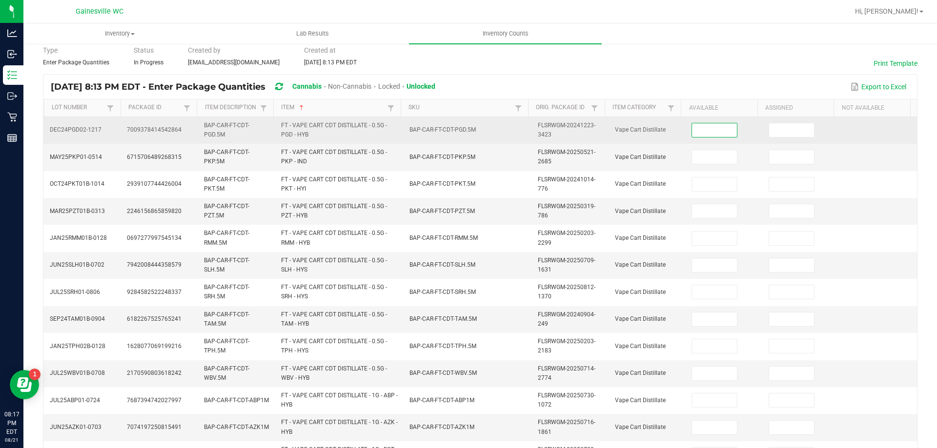
click at [706, 130] on input at bounding box center [714, 130] width 45 height 14
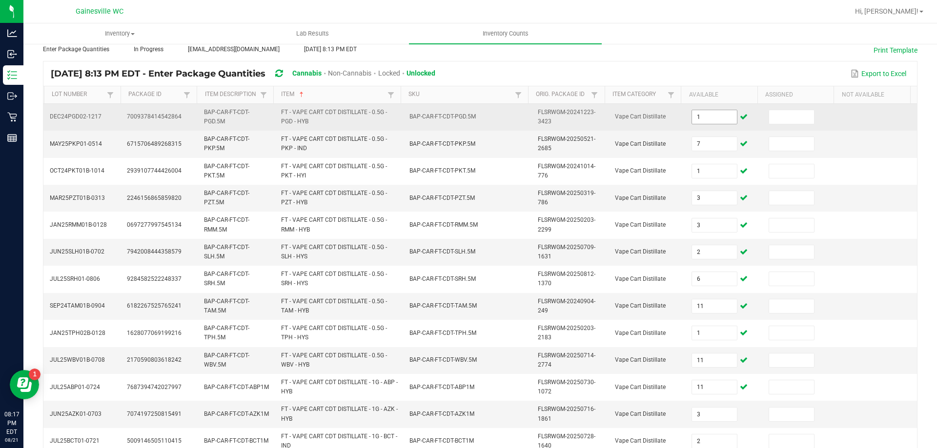
scroll to position [284, 0]
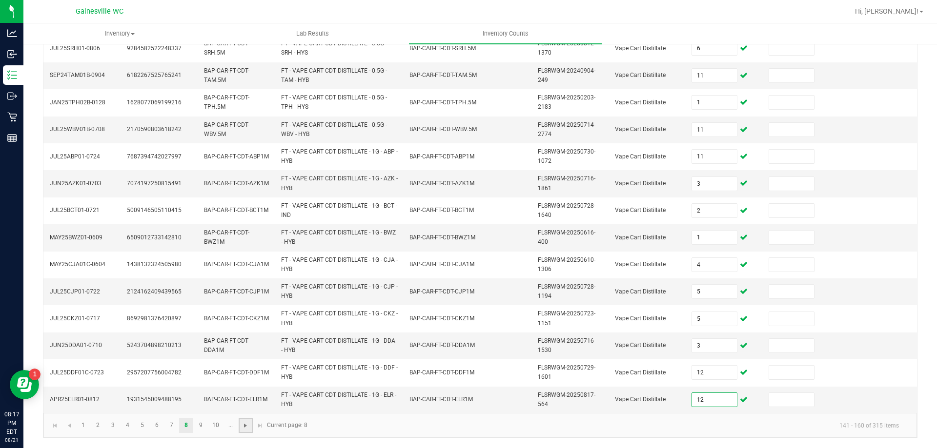
click at [246, 426] on span "Go to the next page" at bounding box center [246, 426] width 8 height 8
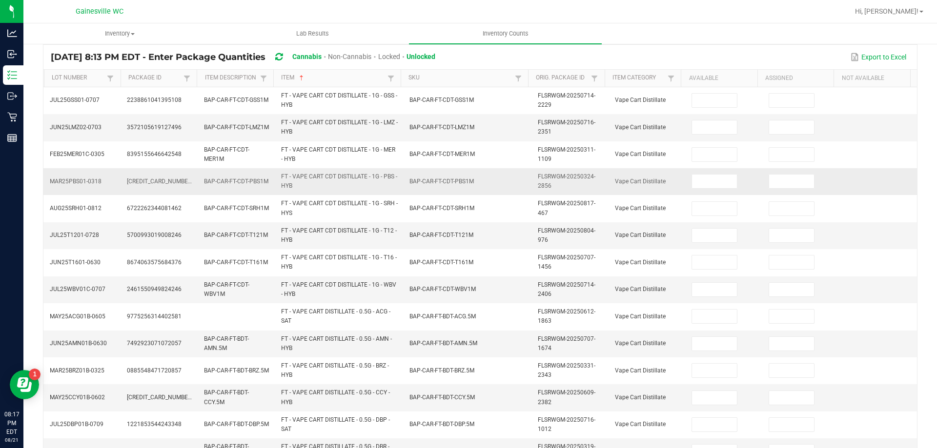
scroll to position [40, 0]
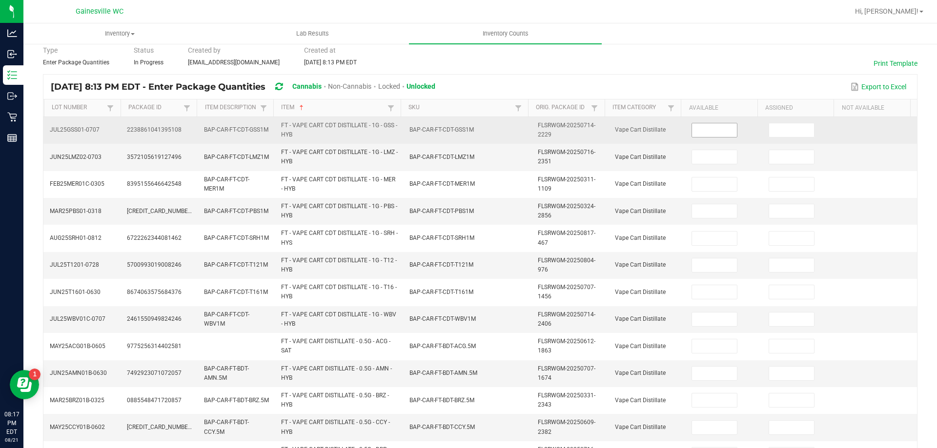
click at [692, 132] on input at bounding box center [714, 130] width 45 height 14
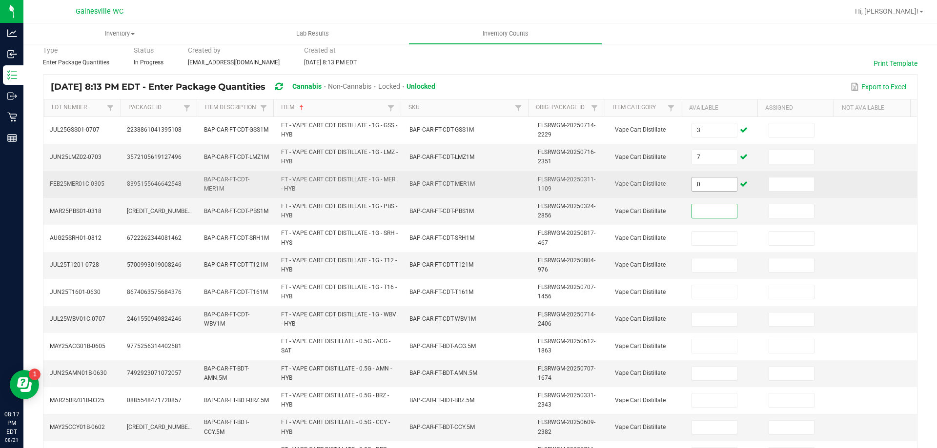
click at [709, 186] on input "0" at bounding box center [714, 185] width 45 height 14
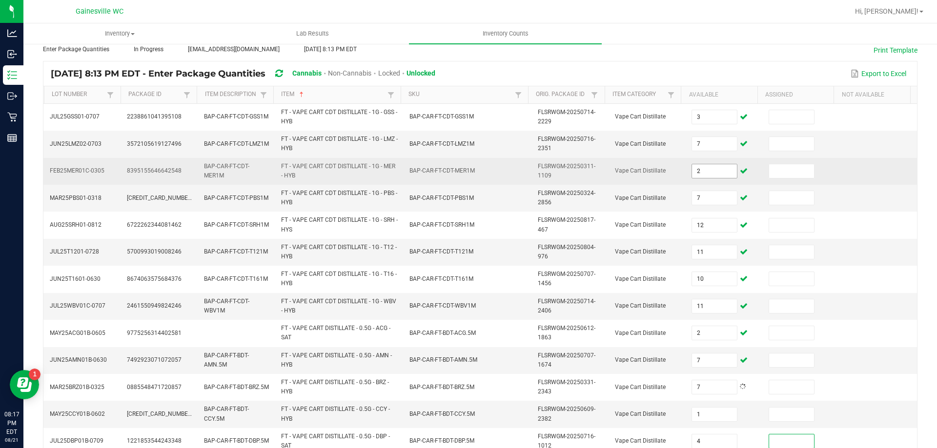
scroll to position [284, 0]
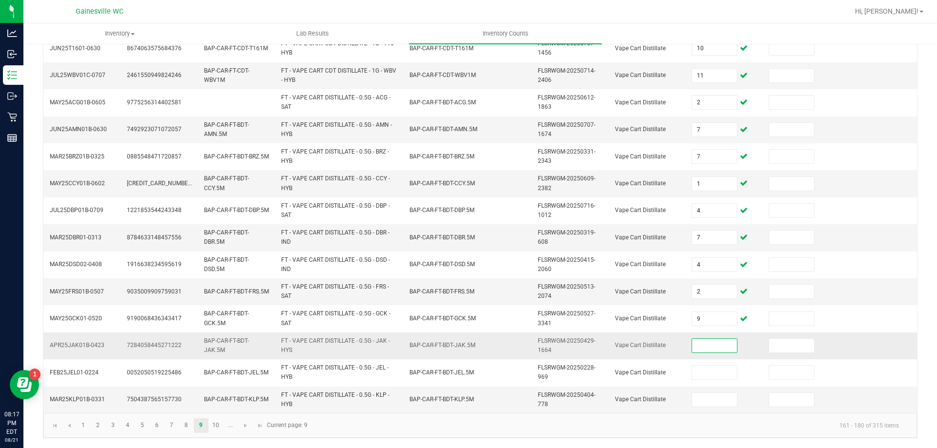
click at [707, 347] on input at bounding box center [714, 346] width 45 height 14
click at [246, 427] on span "Go to the next page" at bounding box center [246, 426] width 8 height 8
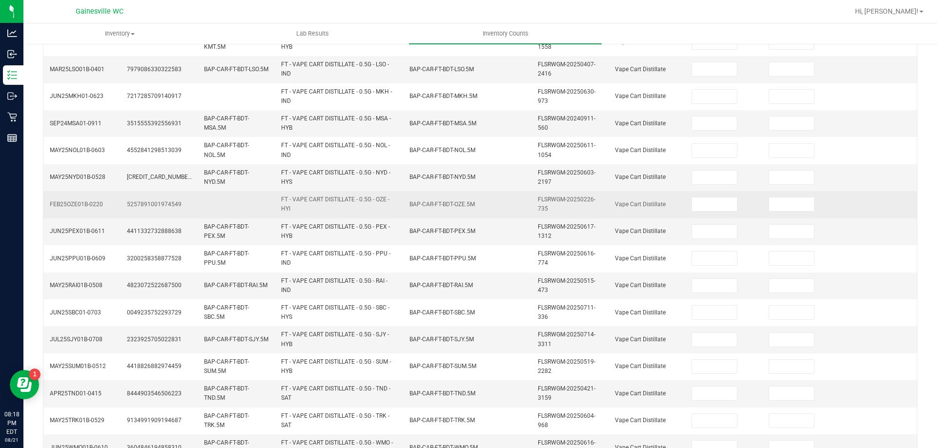
scroll to position [89, 0]
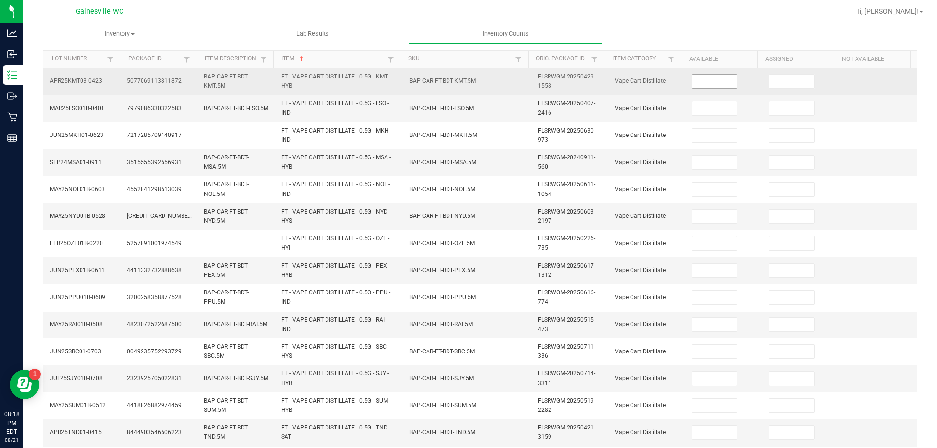
click at [714, 78] on input at bounding box center [714, 82] width 45 height 14
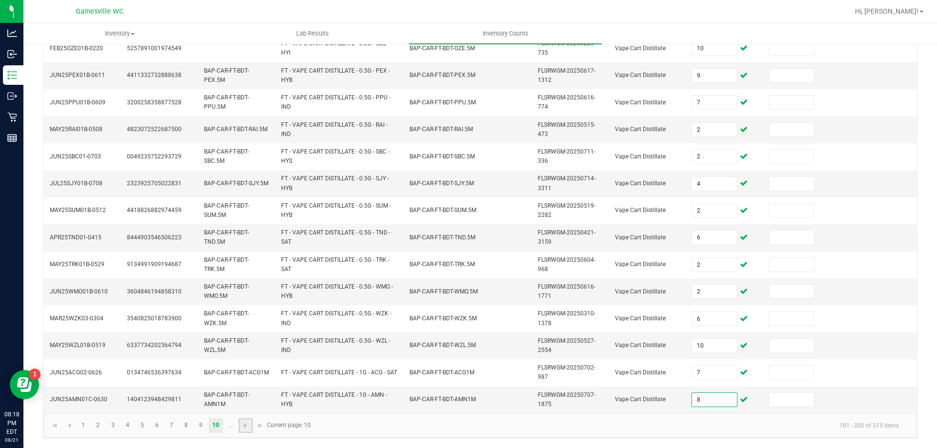
click at [246, 420] on link at bounding box center [246, 426] width 14 height 15
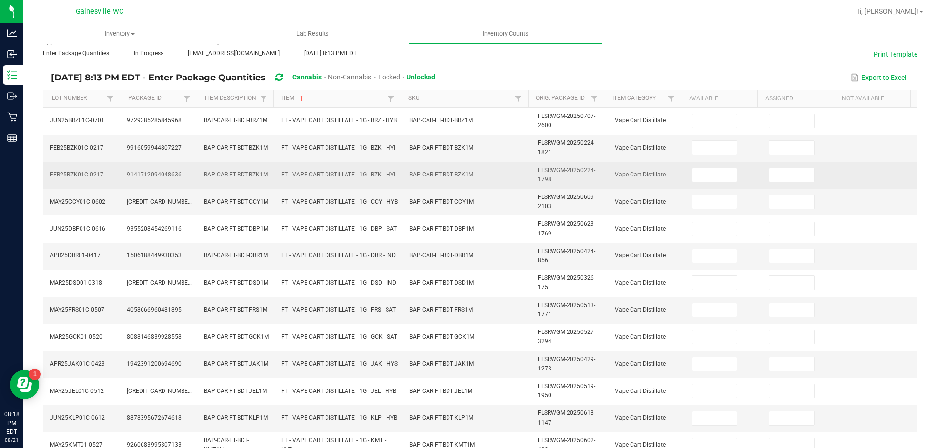
scroll to position [40, 0]
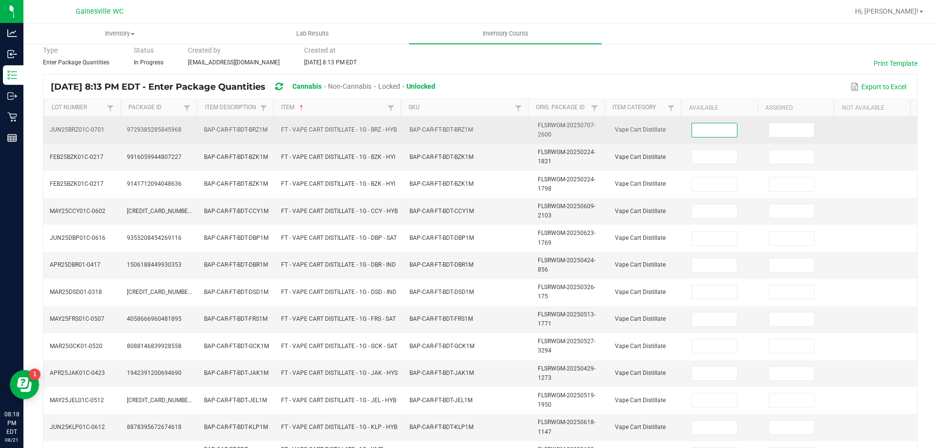
click at [718, 130] on input at bounding box center [714, 130] width 45 height 14
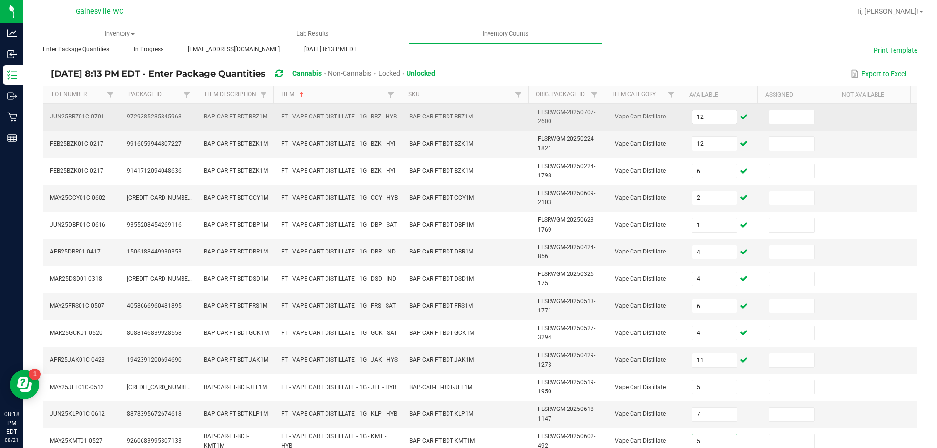
scroll to position [284, 0]
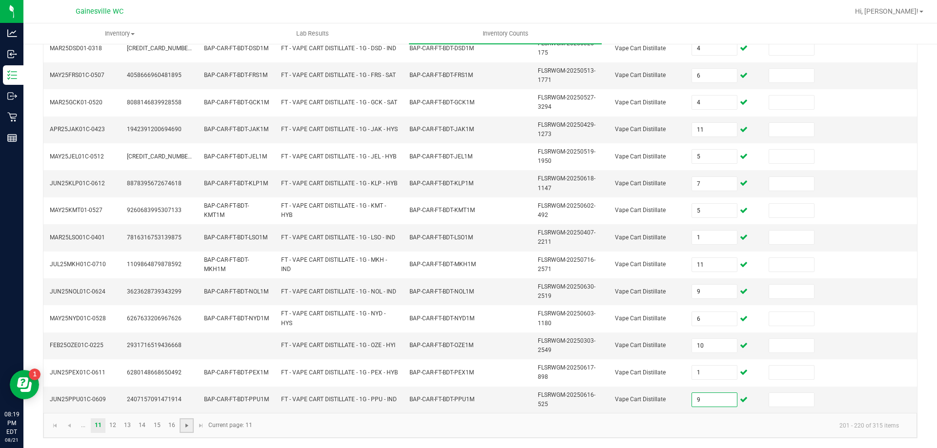
click at [190, 423] on span "Go to the next page" at bounding box center [187, 426] width 8 height 8
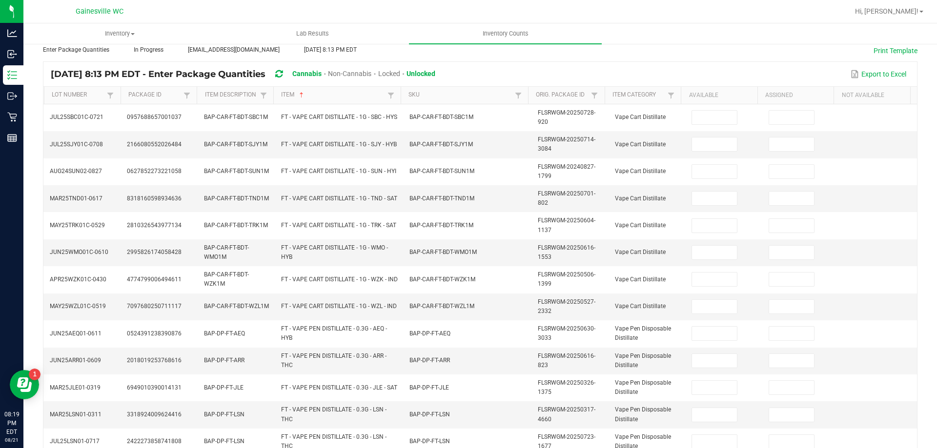
scroll to position [37, 0]
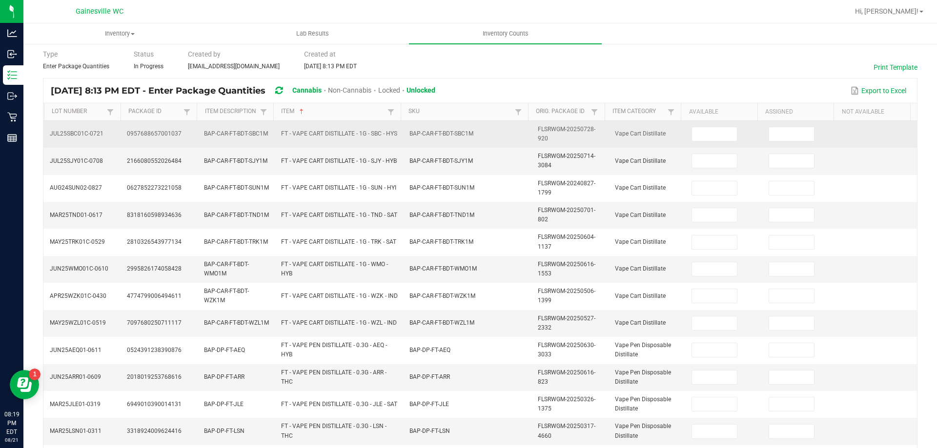
click at [697, 126] on td at bounding box center [723, 134] width 77 height 27
click at [699, 129] on input at bounding box center [714, 134] width 45 height 14
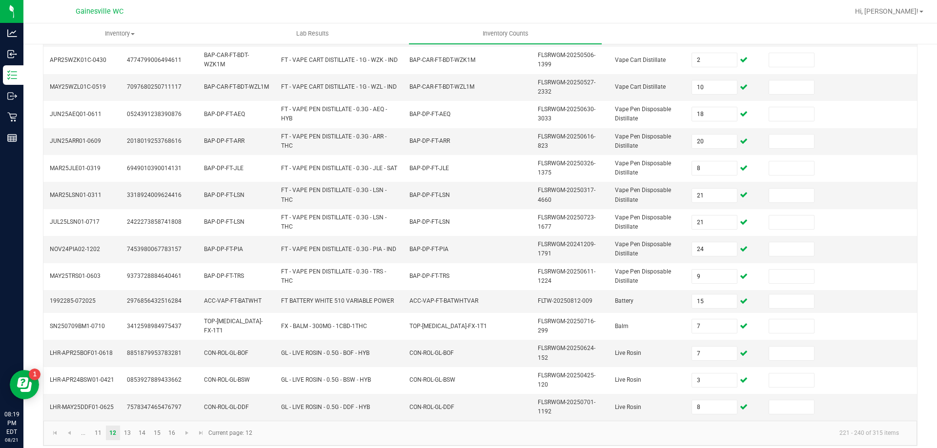
scroll to position [281, 0]
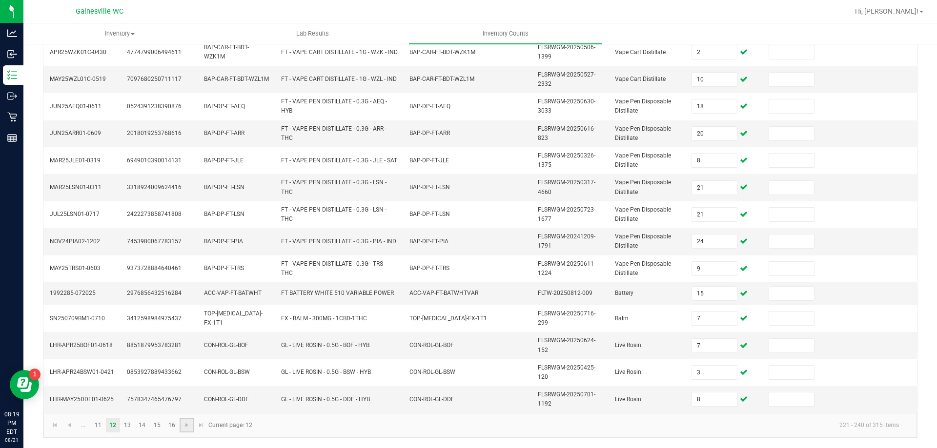
click at [192, 424] on link at bounding box center [187, 425] width 14 height 15
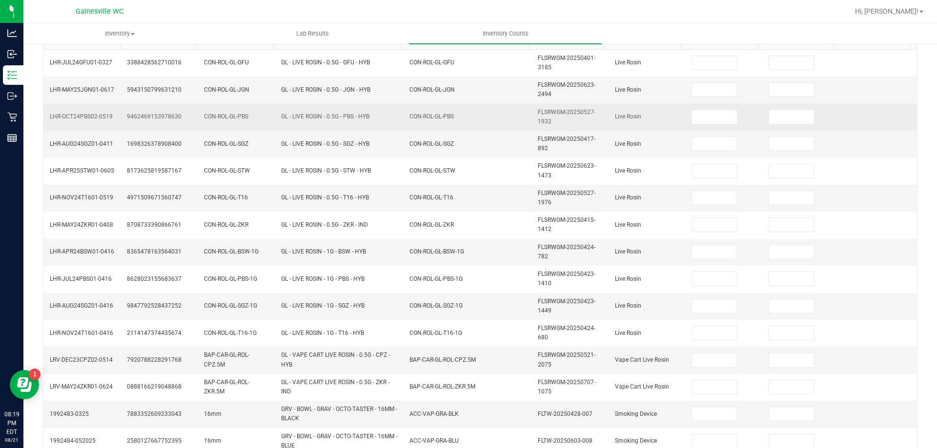
scroll to position [85, 0]
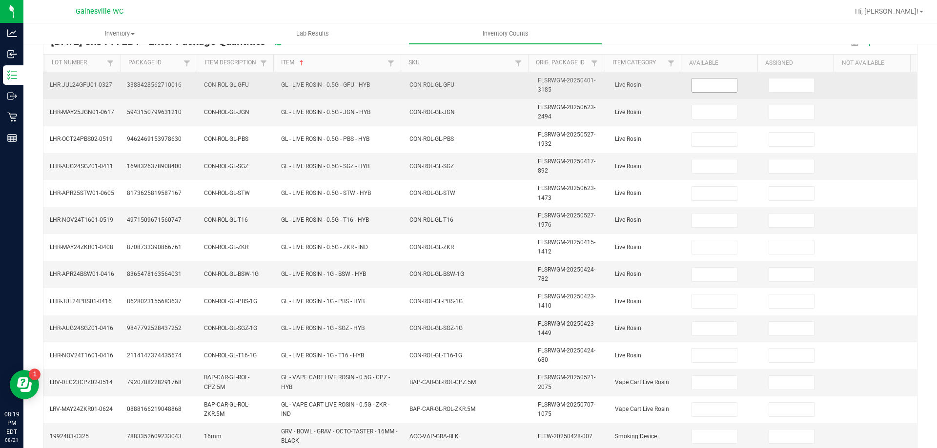
click at [712, 91] on input at bounding box center [714, 86] width 45 height 14
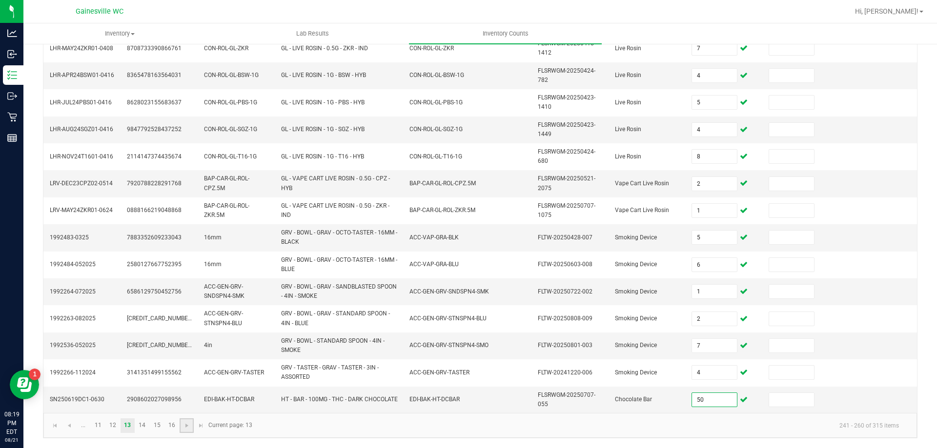
click at [192, 423] on link at bounding box center [187, 426] width 14 height 15
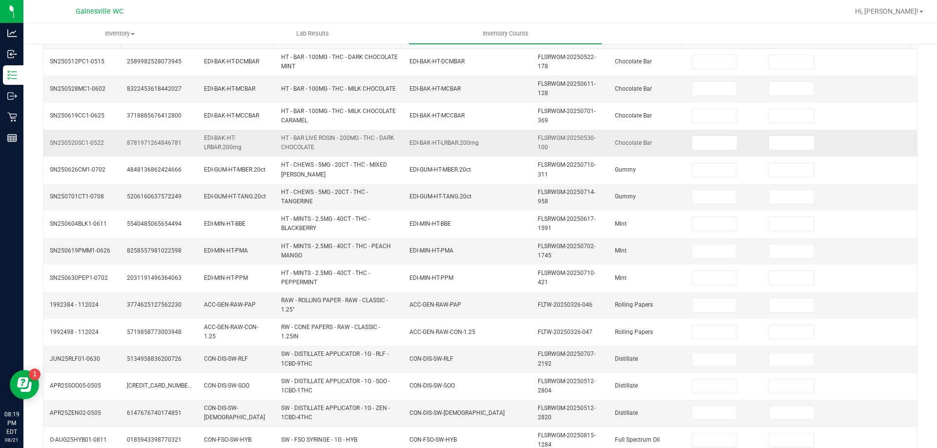
scroll to position [89, 0]
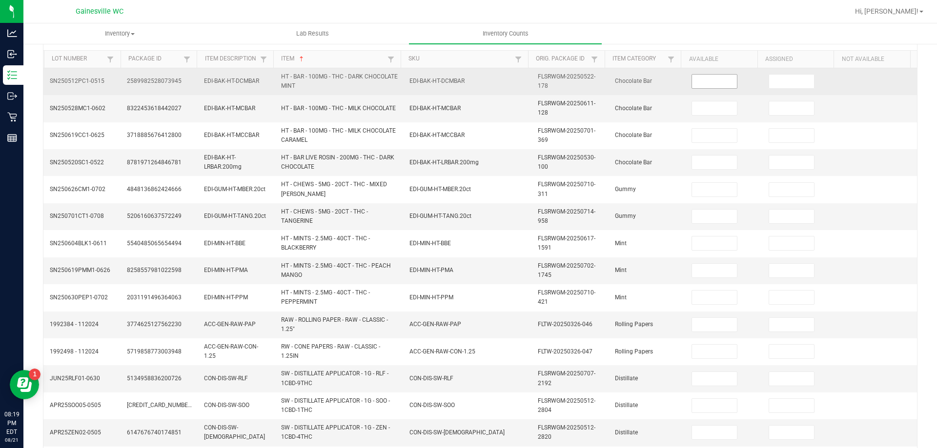
click at [703, 81] on input at bounding box center [714, 82] width 45 height 14
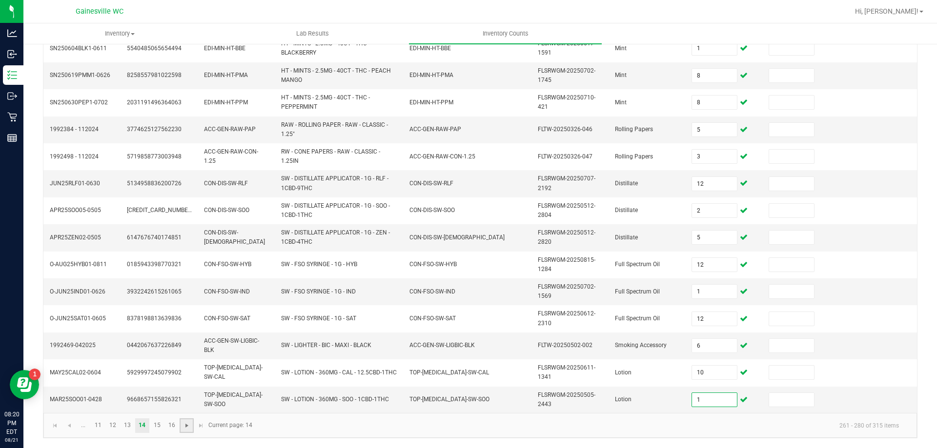
click at [190, 428] on span "Go to the next page" at bounding box center [187, 426] width 8 height 8
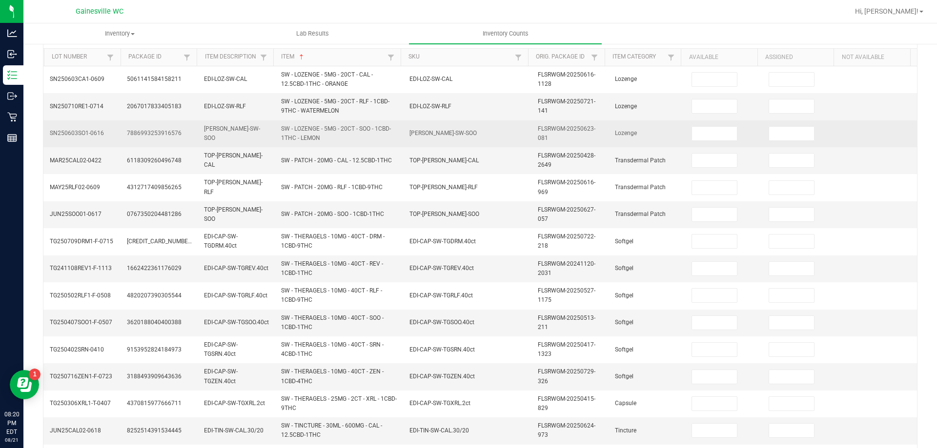
scroll to position [89, 0]
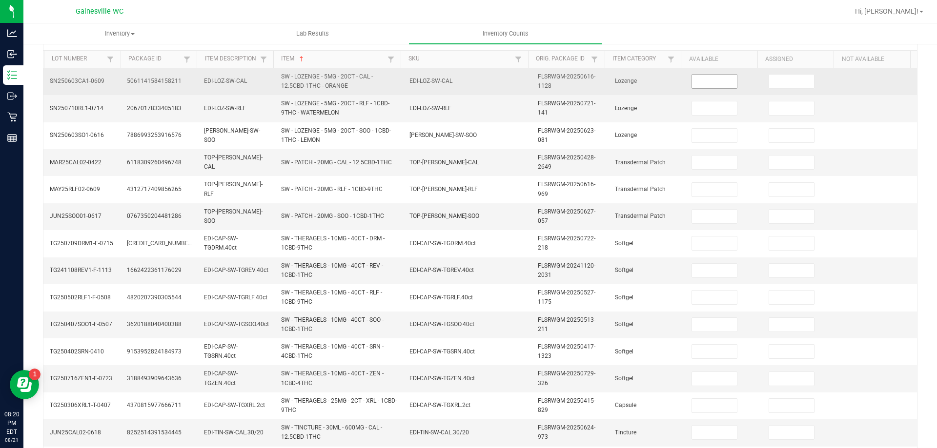
click at [713, 84] on input at bounding box center [714, 82] width 45 height 14
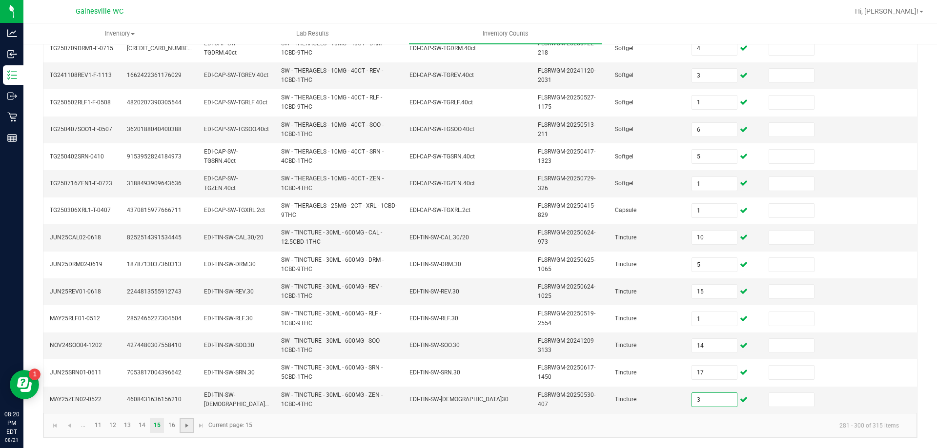
click at [183, 426] on span "Go to the next page" at bounding box center [187, 426] width 8 height 8
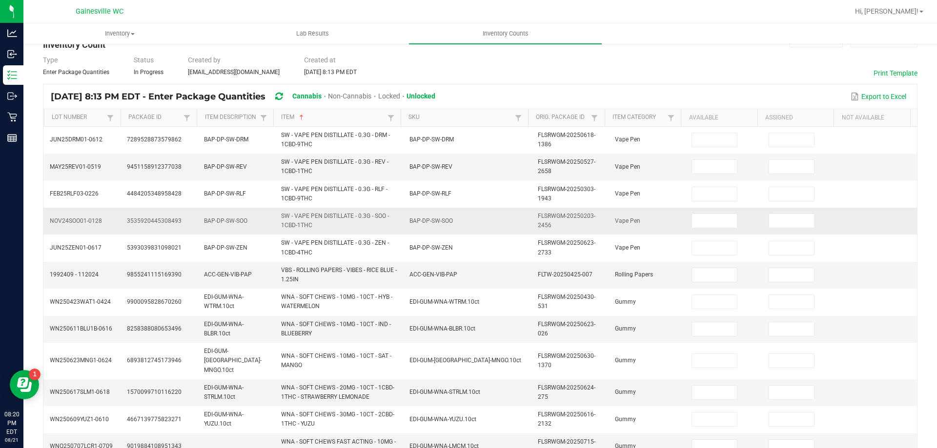
scroll to position [0, 0]
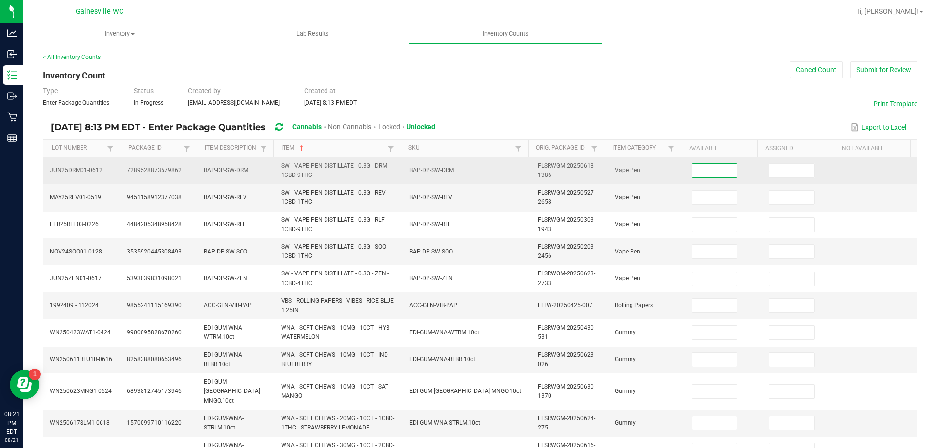
click at [692, 172] on input at bounding box center [714, 171] width 45 height 14
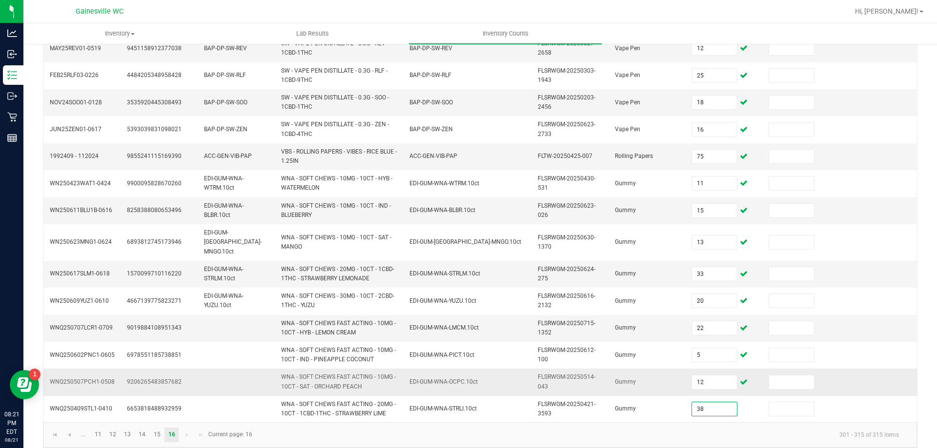
click at [310, 374] on span "WNA - SOFT CHEWS FAST ACTING - 10MG - 10CT - SAT - ORCHARD PEACH" at bounding box center [338, 382] width 115 height 16
click at [60, 428] on link at bounding box center [55, 435] width 14 height 15
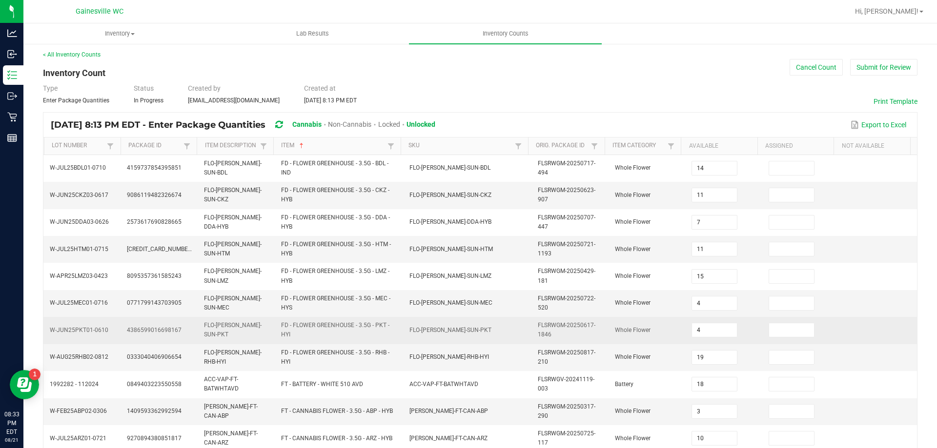
scroll to position [0, 0]
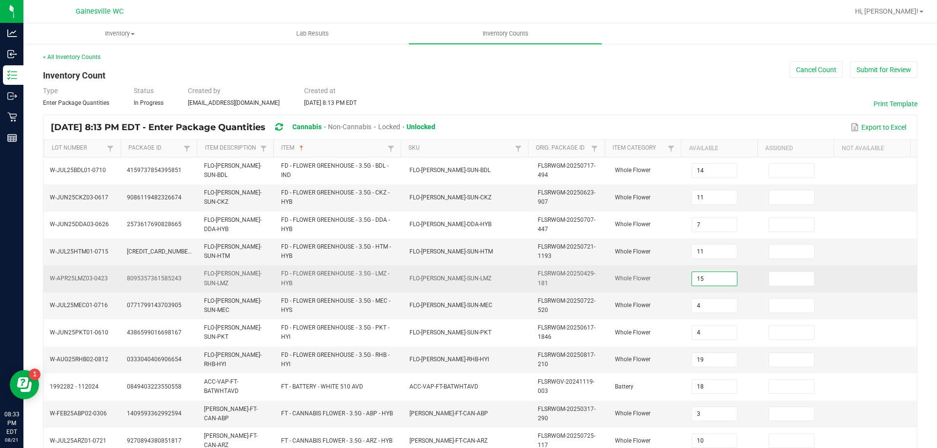
click at [703, 283] on input "15" at bounding box center [714, 279] width 45 height 14
click at [579, 287] on td "FLSRWGM-20250429-181" at bounding box center [570, 278] width 77 height 27
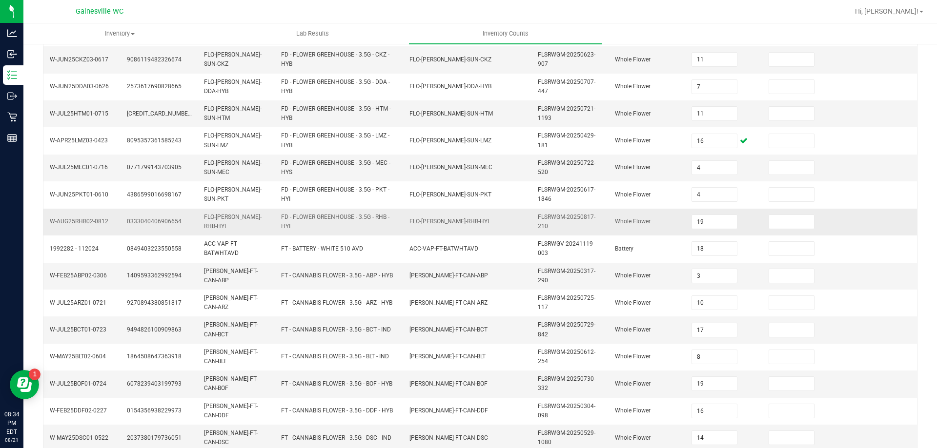
scroll to position [89, 0]
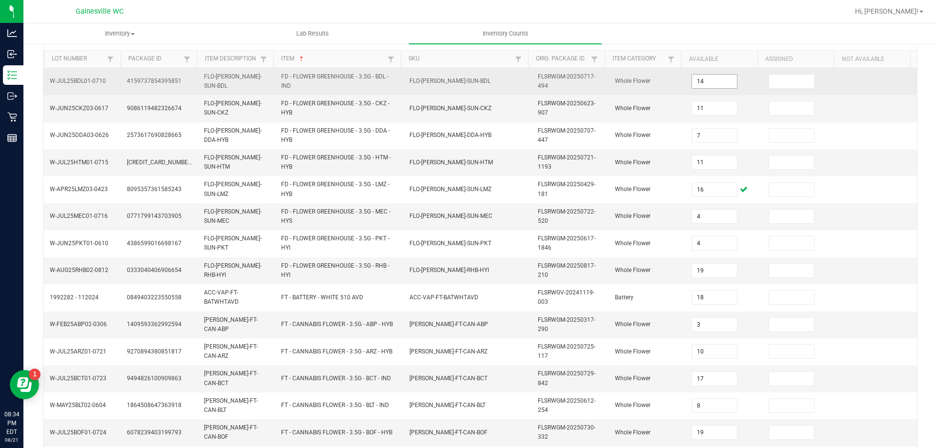
click at [708, 81] on input "14" at bounding box center [714, 82] width 45 height 14
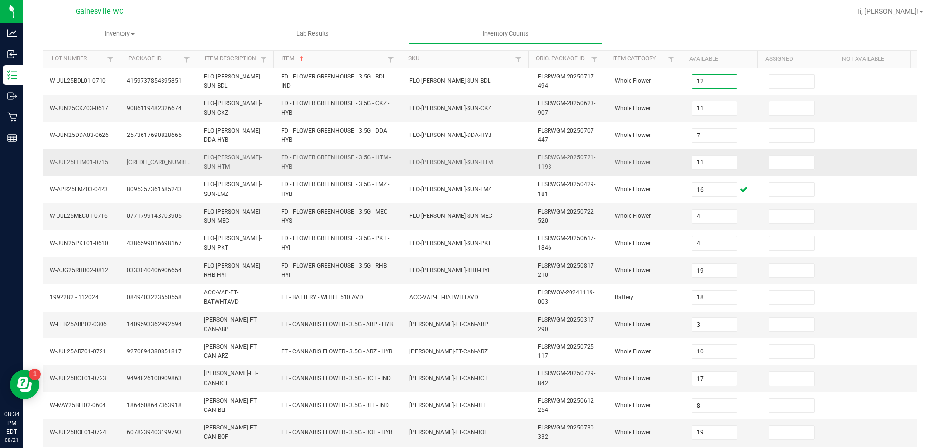
click at [593, 160] on td "FLSRWGM-20250721-1193" at bounding box center [570, 162] width 77 height 27
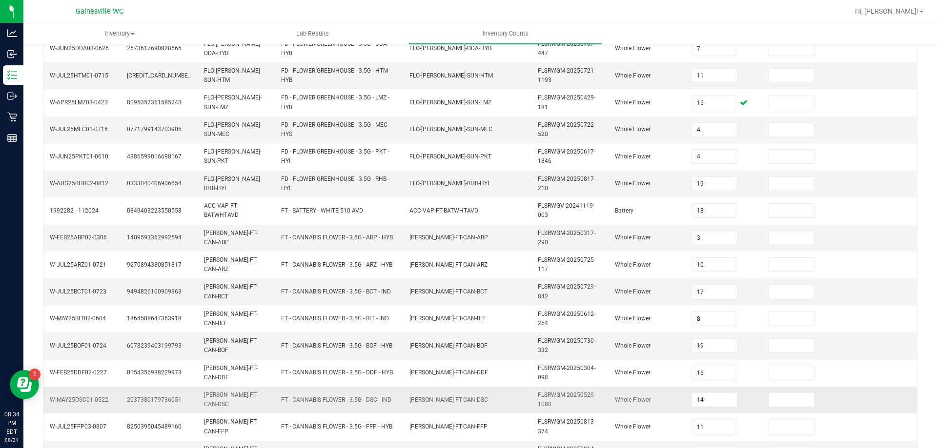
scroll to position [284, 0]
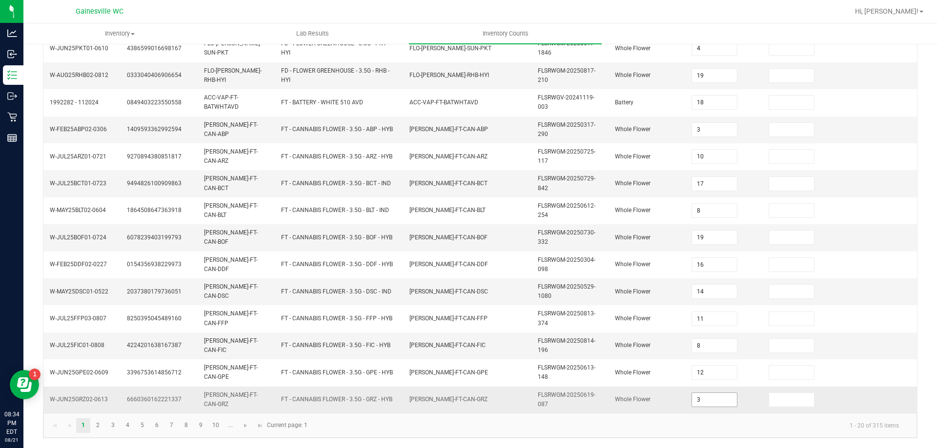
click at [697, 400] on input "3" at bounding box center [714, 400] width 45 height 14
click at [101, 427] on link "2" at bounding box center [98, 426] width 14 height 15
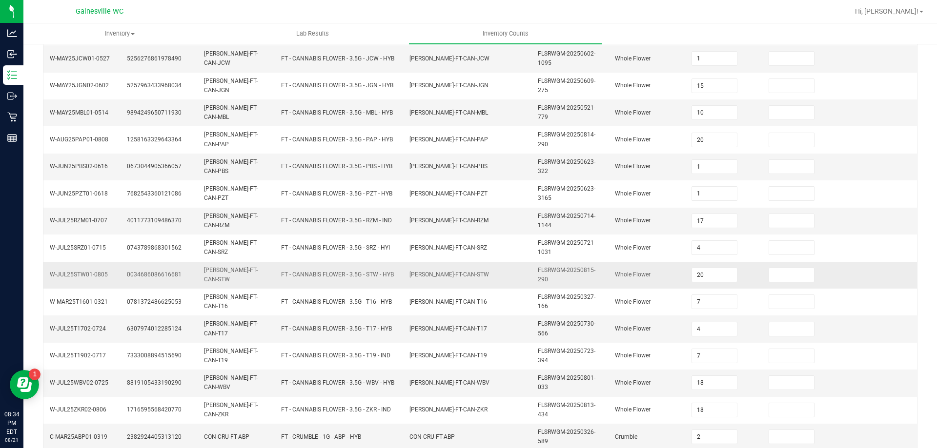
scroll to position [138, 0]
click at [692, 333] on input "4" at bounding box center [714, 330] width 45 height 14
click at [462, 333] on td "[PERSON_NAME]-FT-CAN-T17" at bounding box center [467, 330] width 128 height 27
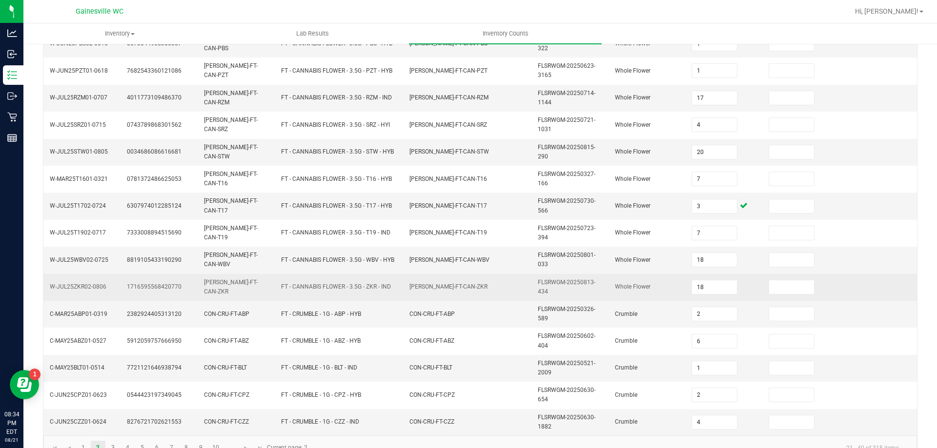
scroll to position [284, 0]
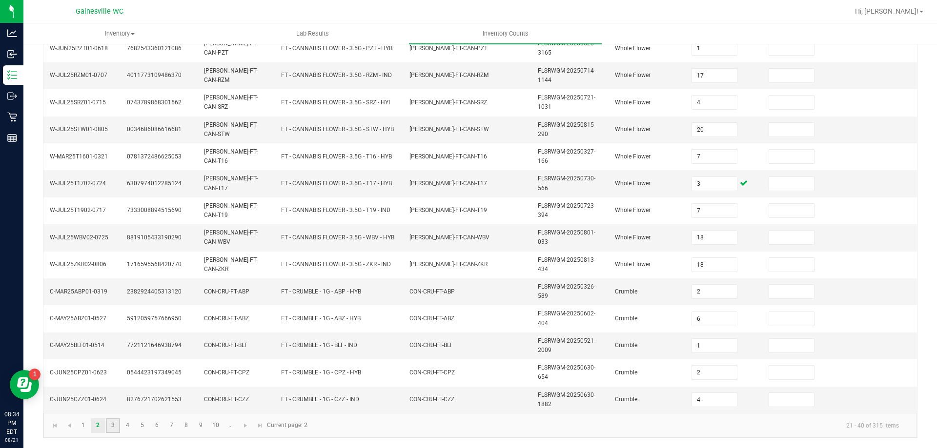
click at [119, 427] on link "3" at bounding box center [113, 426] width 14 height 15
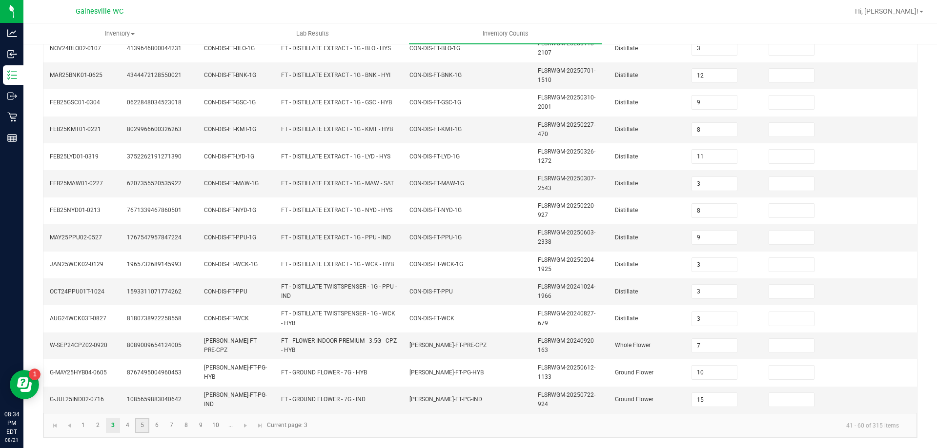
click at [139, 424] on link "5" at bounding box center [142, 426] width 14 height 15
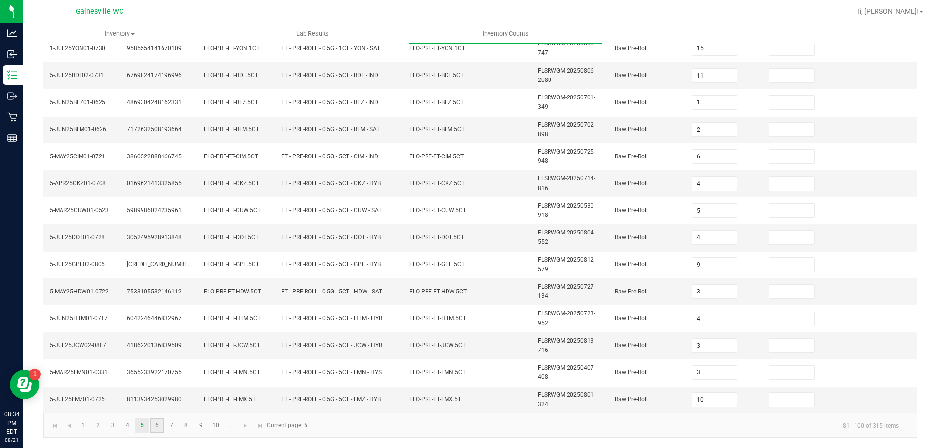
click at [154, 424] on link "6" at bounding box center [157, 426] width 14 height 15
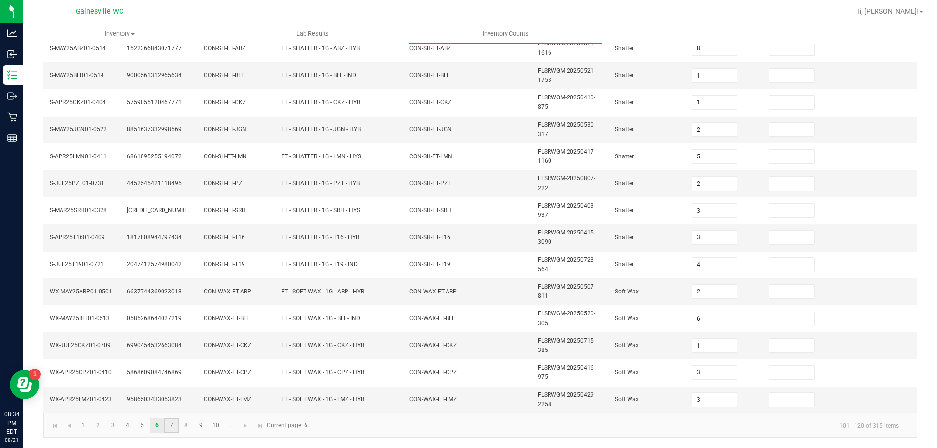
click at [164, 424] on link "7" at bounding box center [171, 426] width 14 height 15
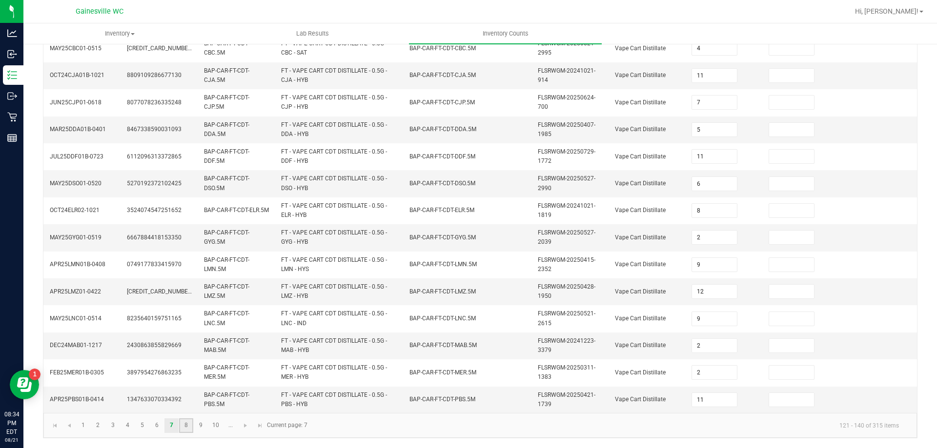
click at [179, 426] on link "8" at bounding box center [186, 426] width 14 height 15
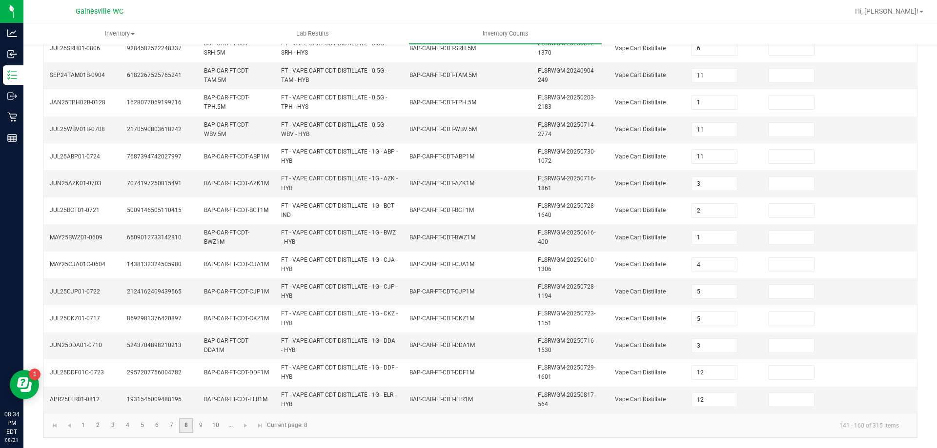
click at [192, 426] on link "8" at bounding box center [186, 426] width 14 height 15
click at [196, 426] on link "9" at bounding box center [201, 426] width 14 height 15
click at [216, 424] on link "10" at bounding box center [216, 426] width 14 height 15
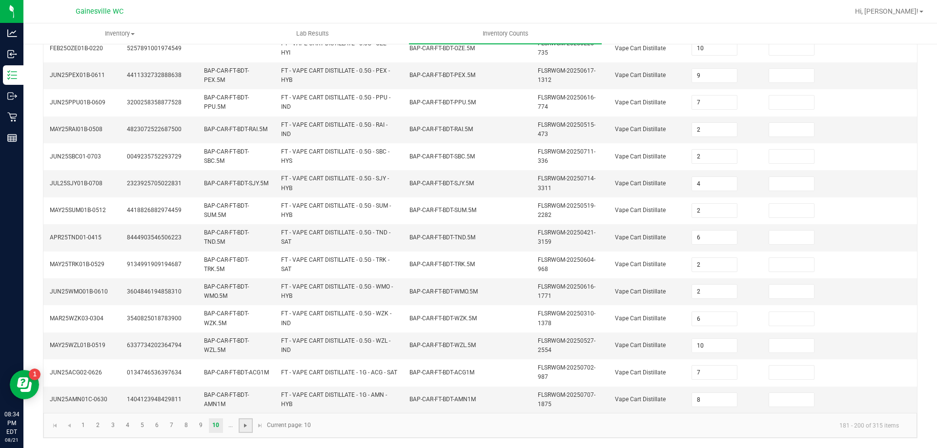
click at [244, 429] on span "Go to the next page" at bounding box center [246, 426] width 8 height 8
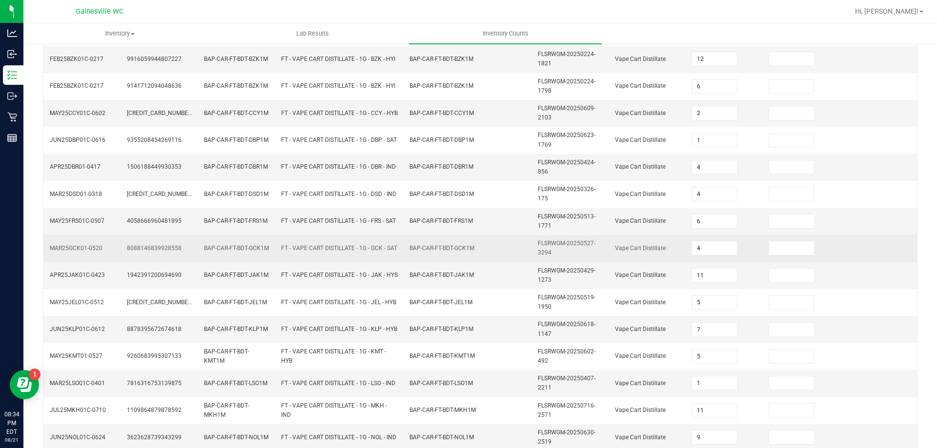
scroll to position [138, 0]
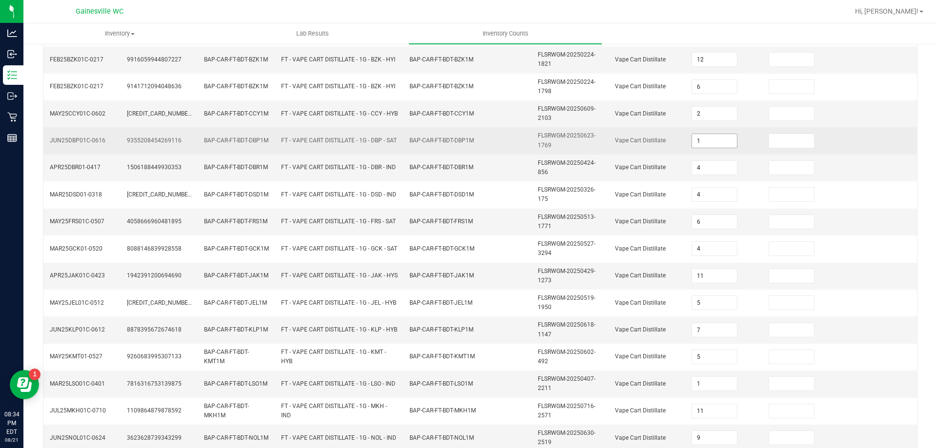
click at [692, 142] on input "1" at bounding box center [714, 141] width 45 height 14
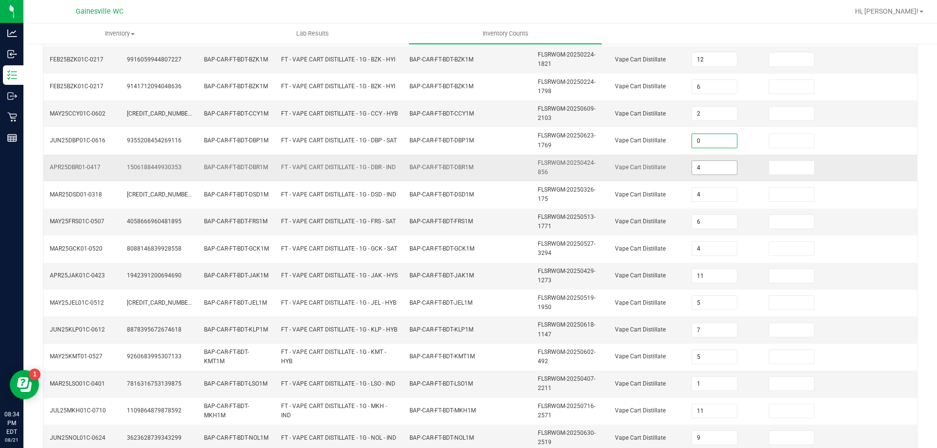
click at [716, 167] on input "4" at bounding box center [714, 168] width 45 height 14
click at [709, 227] on input "6" at bounding box center [714, 222] width 45 height 14
click at [576, 215] on span "FLSRWGM-20250513-1771" at bounding box center [567, 222] width 58 height 16
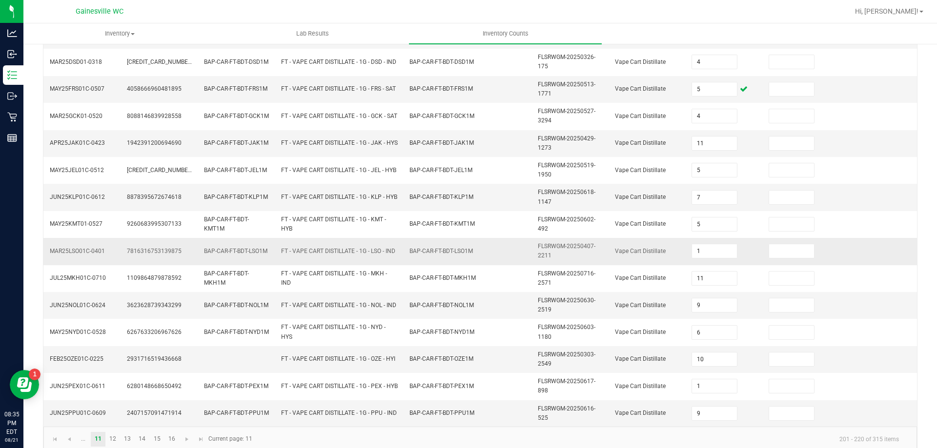
scroll to position [284, 0]
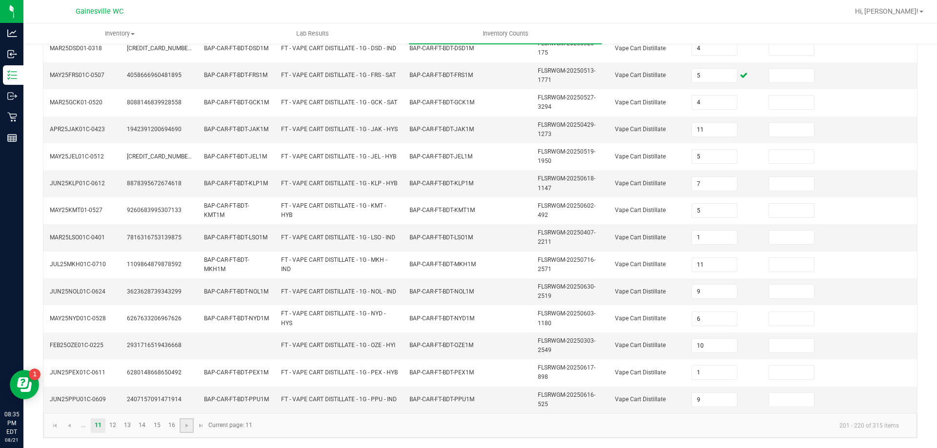
click at [190, 430] on link at bounding box center [187, 426] width 14 height 15
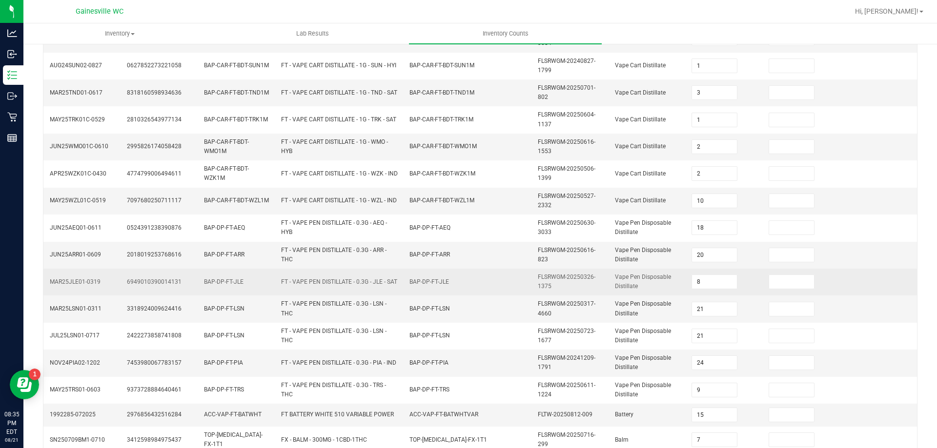
scroll to position [85, 0]
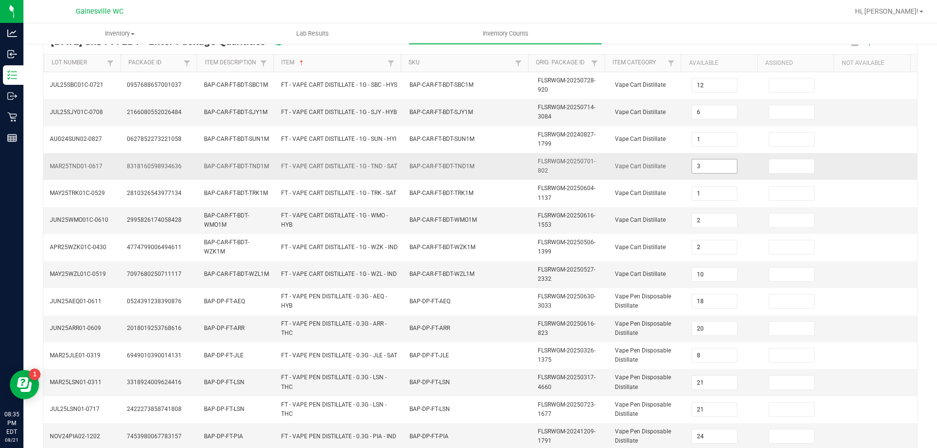
click at [698, 166] on input "3" at bounding box center [714, 167] width 45 height 14
click at [496, 216] on td "BAP-CAR-FT-BDT-WMO1M" at bounding box center [467, 220] width 128 height 27
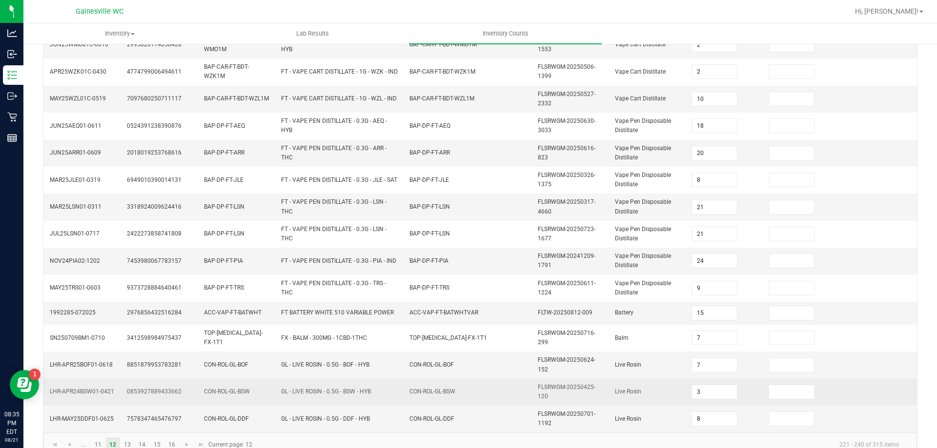
scroll to position [281, 0]
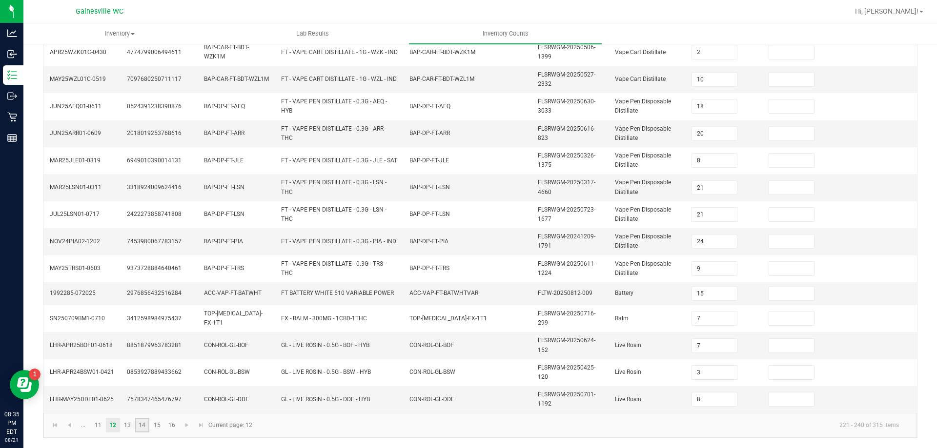
click at [147, 428] on link "14" at bounding box center [142, 425] width 14 height 15
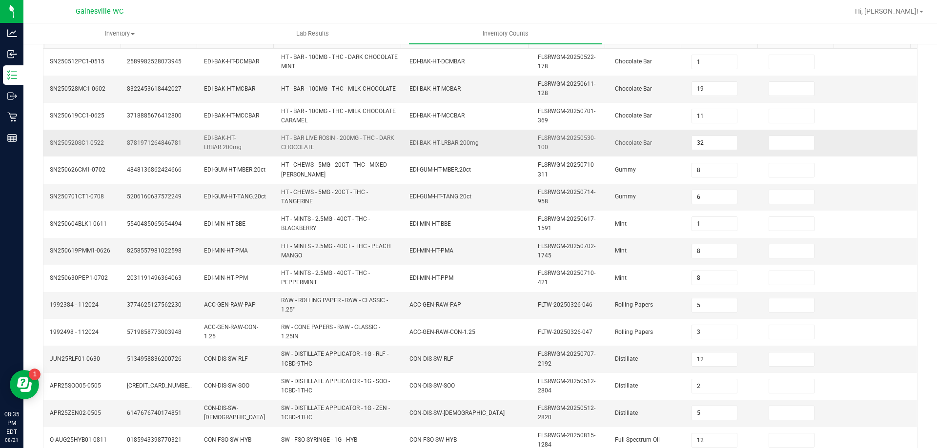
scroll to position [85, 0]
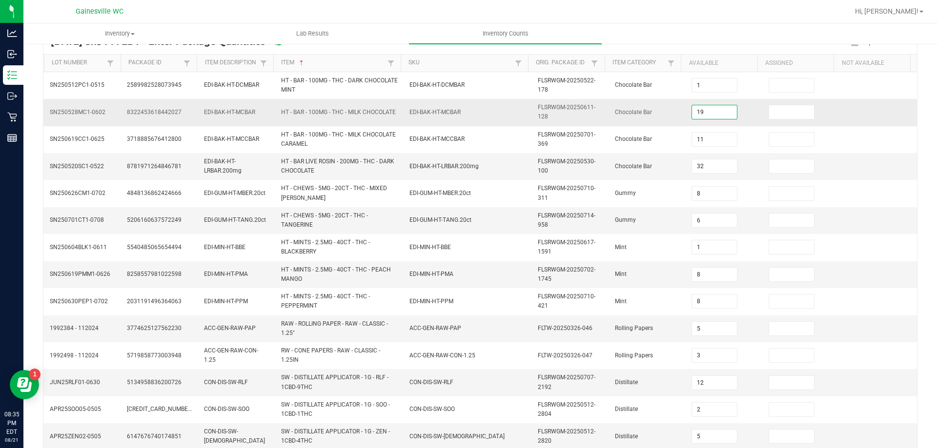
click at [707, 110] on input "19" at bounding box center [714, 112] width 45 height 14
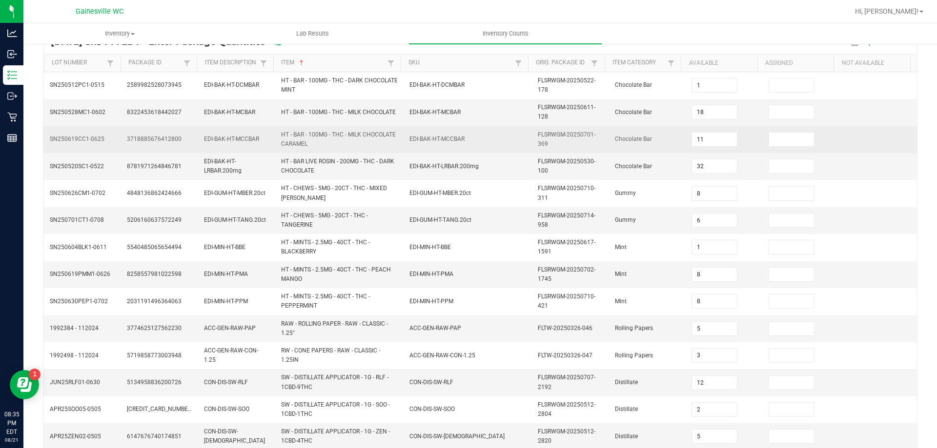
click at [567, 132] on span "FLSRWGM-20250701-369" at bounding box center [567, 139] width 58 height 16
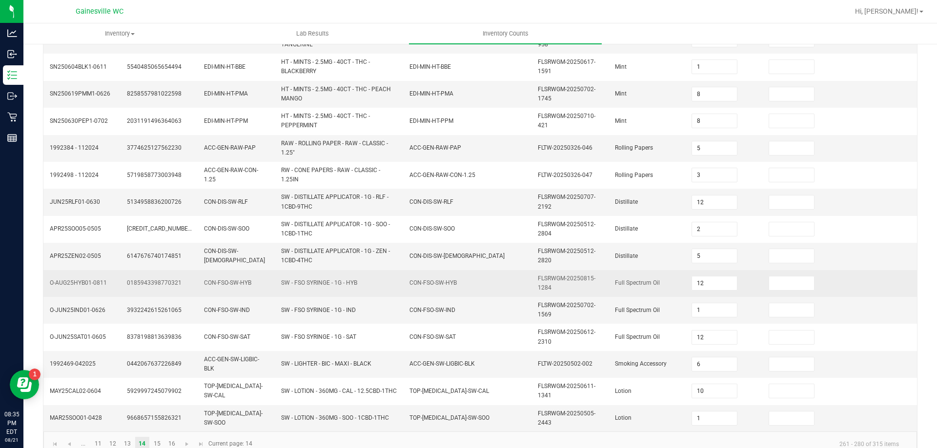
scroll to position [284, 0]
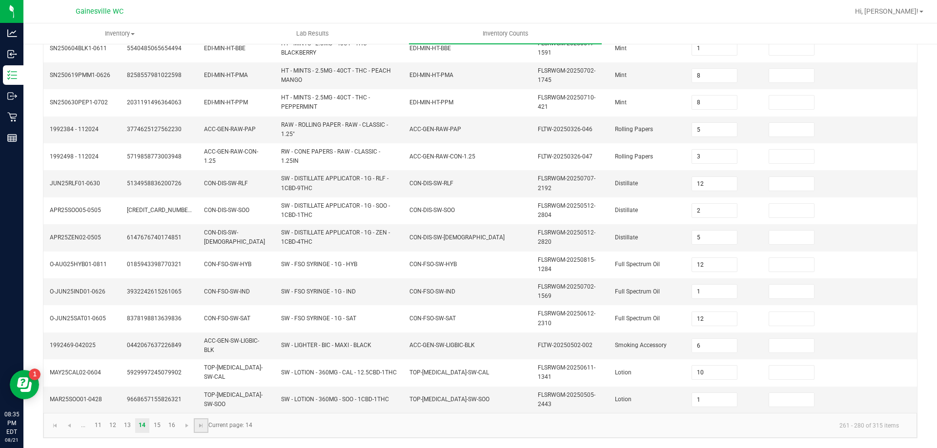
click at [195, 427] on link at bounding box center [201, 426] width 14 height 15
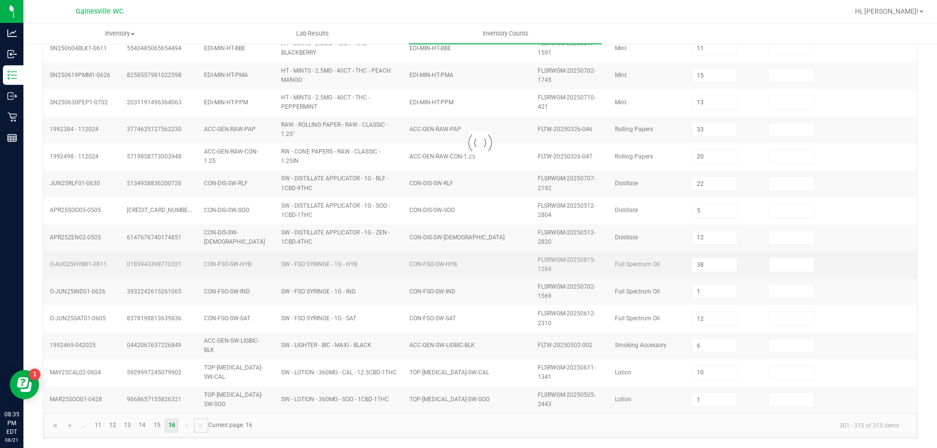
scroll to position [149, 0]
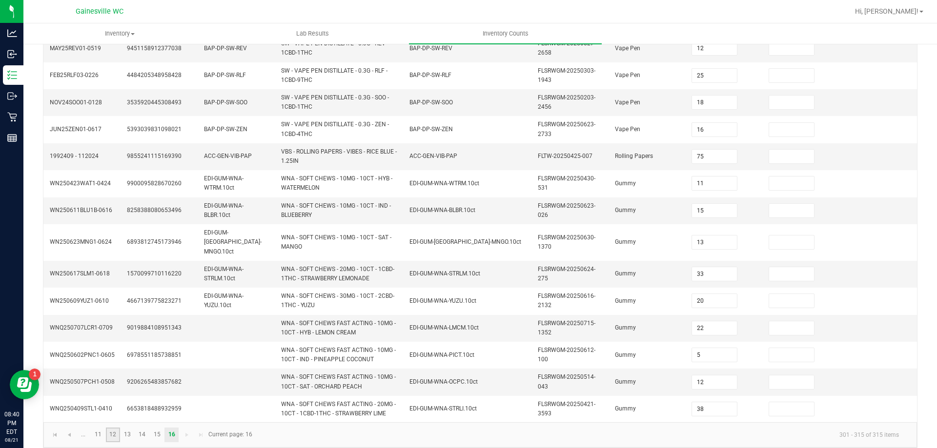
click at [116, 428] on link "12" at bounding box center [113, 435] width 14 height 15
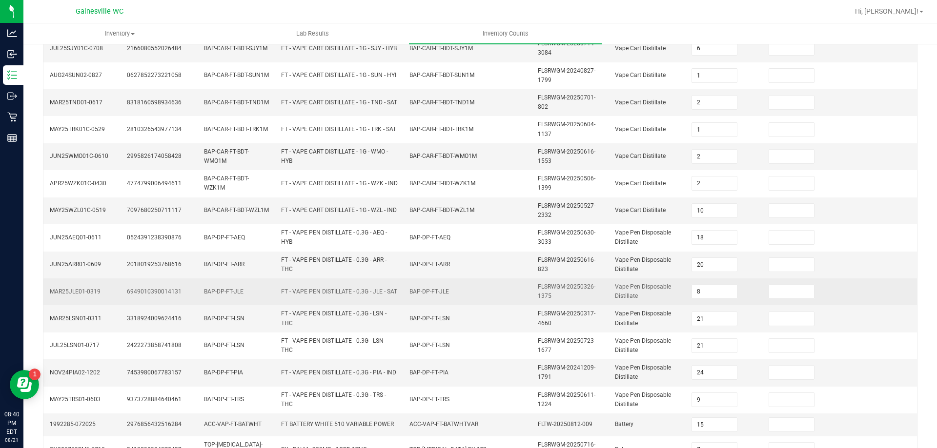
scroll to position [101, 0]
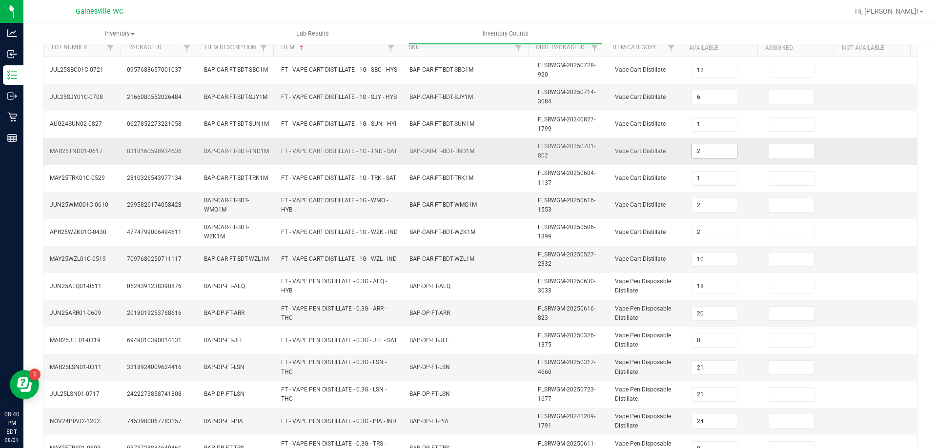
click at [713, 153] on input "2" at bounding box center [714, 151] width 45 height 14
click at [419, 267] on td "BAP-CAR-FT-BDT-WZL1M" at bounding box center [467, 259] width 128 height 27
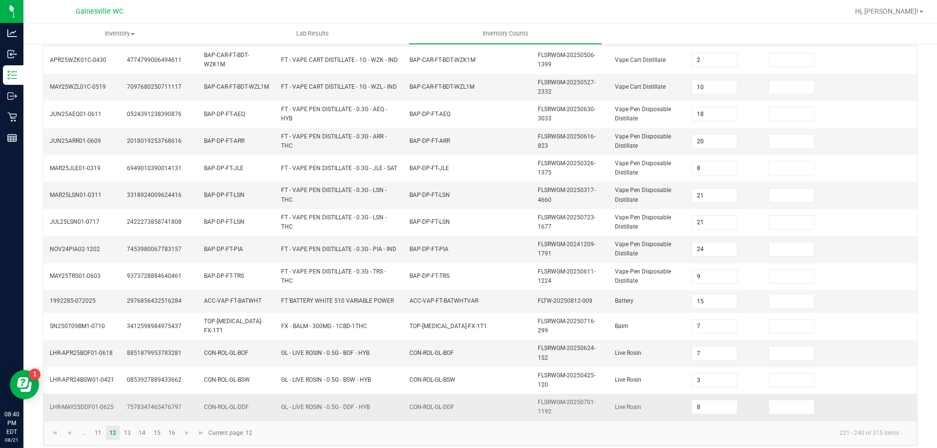
scroll to position [281, 0]
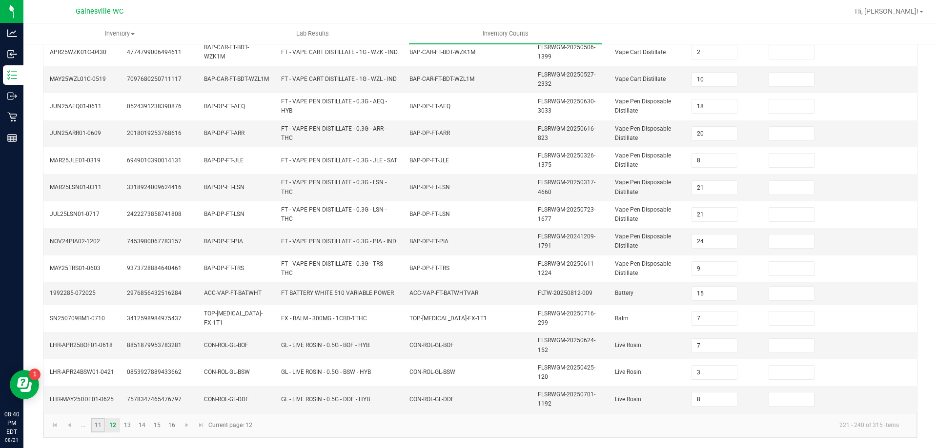
click at [93, 423] on link "11" at bounding box center [98, 425] width 14 height 15
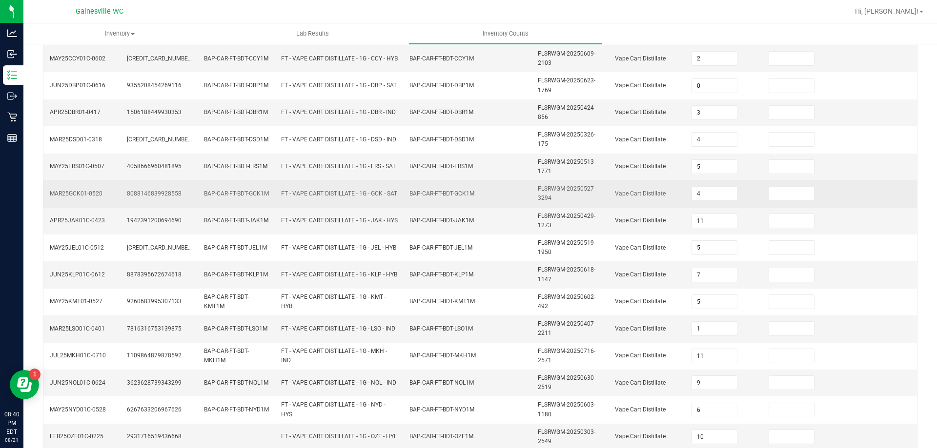
scroll to position [183, 0]
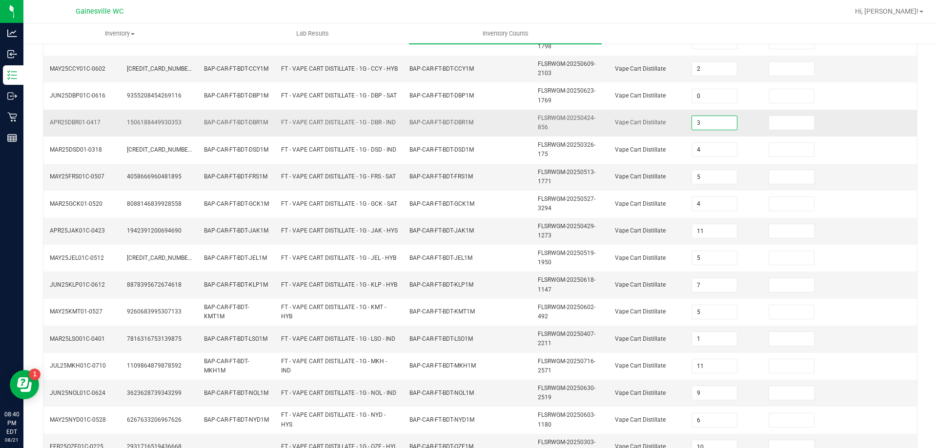
click at [708, 124] on input "3" at bounding box center [714, 123] width 45 height 14
click at [266, 184] on td "BAP-CAR-FT-BDT-FRS1M" at bounding box center [236, 177] width 77 height 27
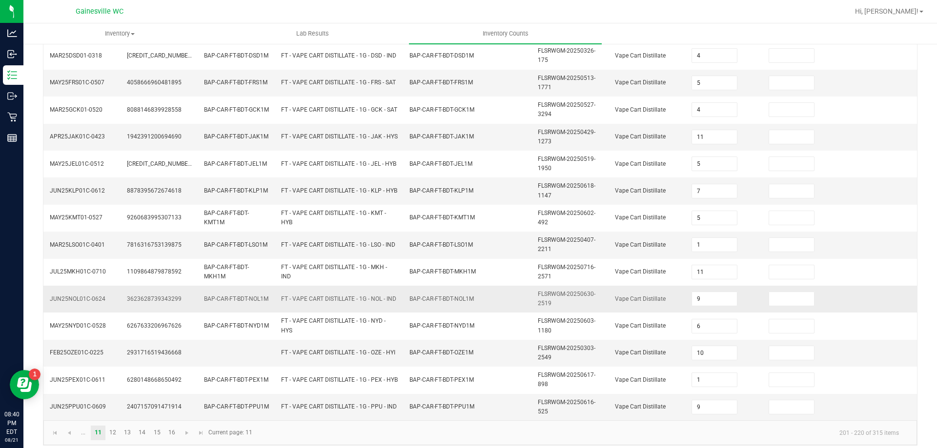
scroll to position [284, 0]
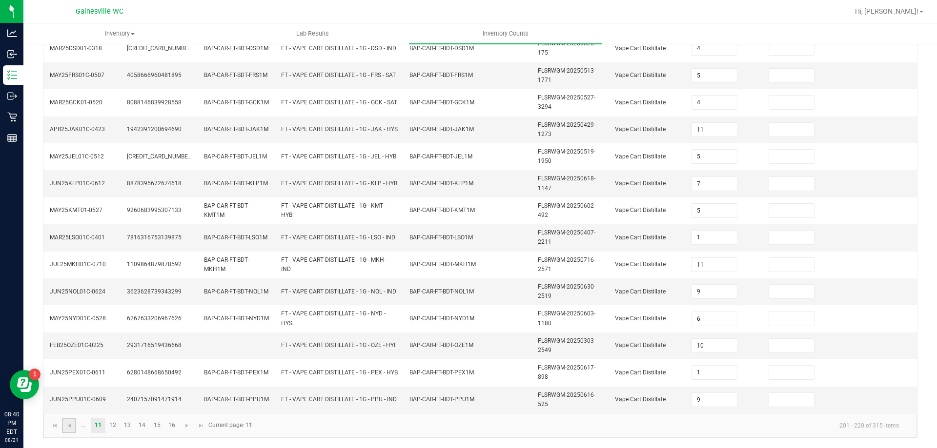
click at [73, 425] on link at bounding box center [69, 426] width 14 height 15
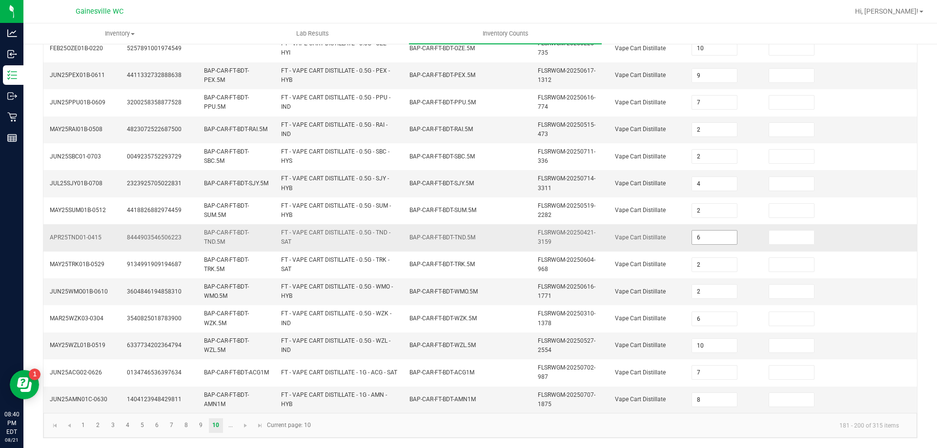
click at [701, 242] on input "6" at bounding box center [714, 238] width 45 height 14
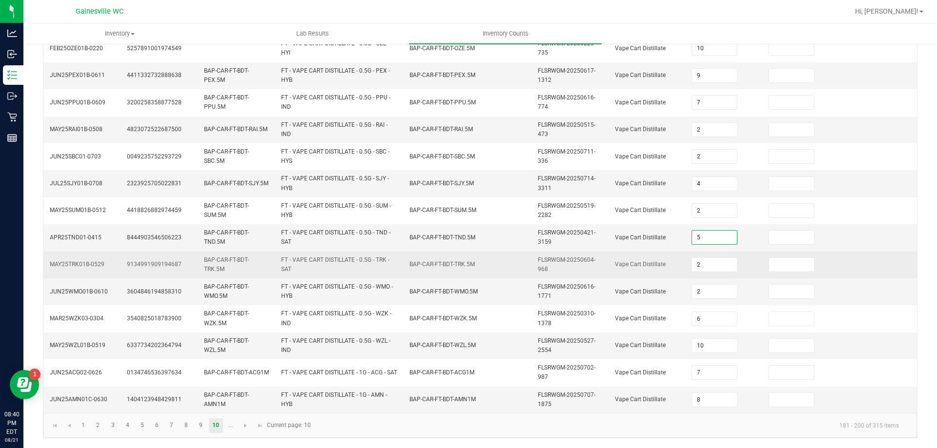
click at [365, 276] on td "FT - VAPE CART DISTILLATE - 0.5G - TRK - SAT" at bounding box center [339, 265] width 128 height 27
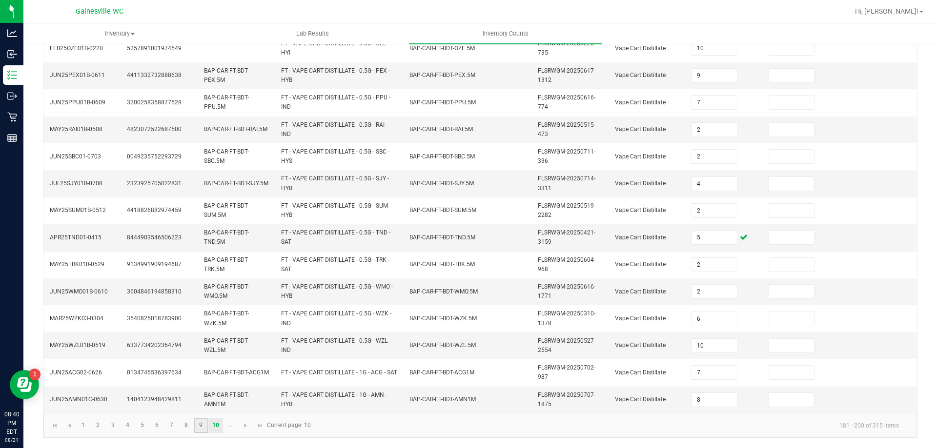
click at [204, 426] on link "9" at bounding box center [201, 426] width 14 height 15
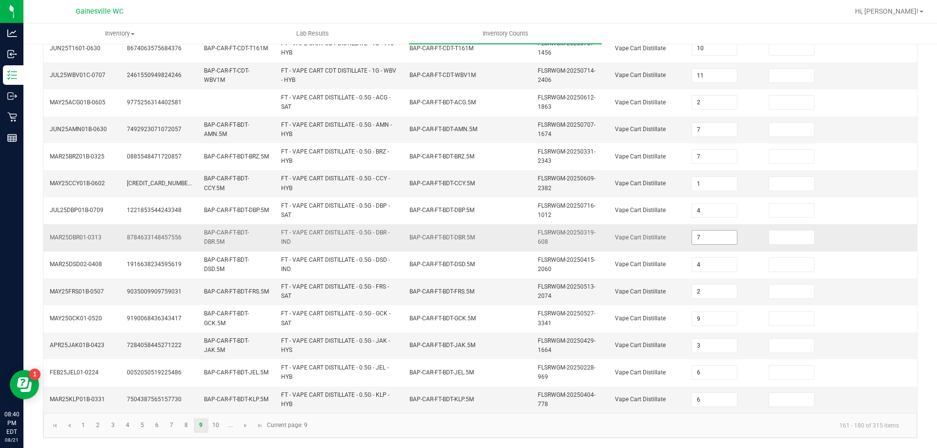
click at [702, 239] on input "7" at bounding box center [714, 238] width 45 height 14
click at [231, 288] on span "BAP-CAR-FT-BDT-FRS.5M" at bounding box center [236, 291] width 65 height 7
click at [263, 431] on link at bounding box center [260, 426] width 14 height 15
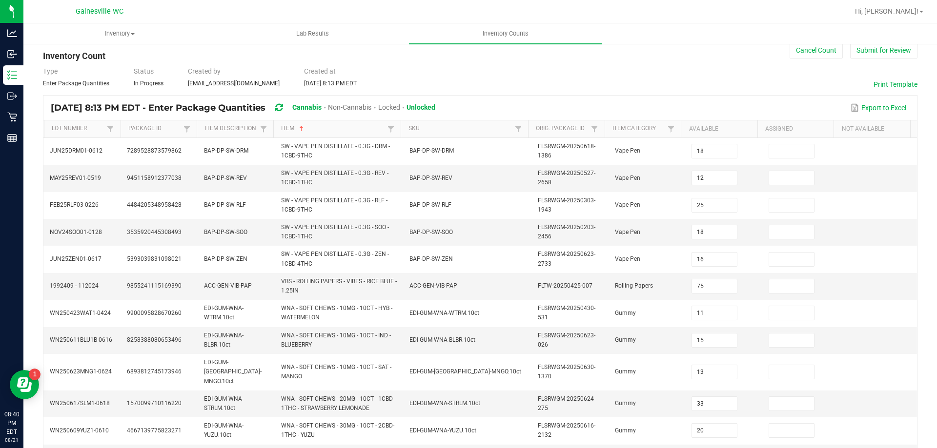
scroll to position [0, 0]
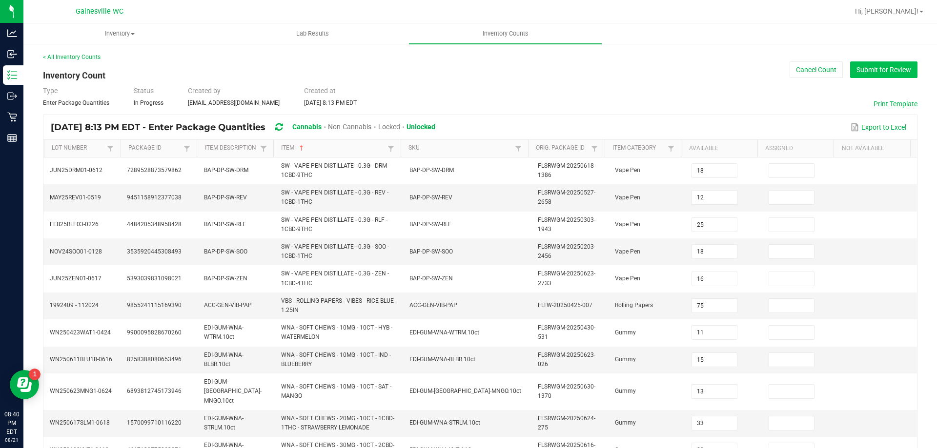
click at [866, 73] on button "Submit for Review" at bounding box center [883, 69] width 67 height 17
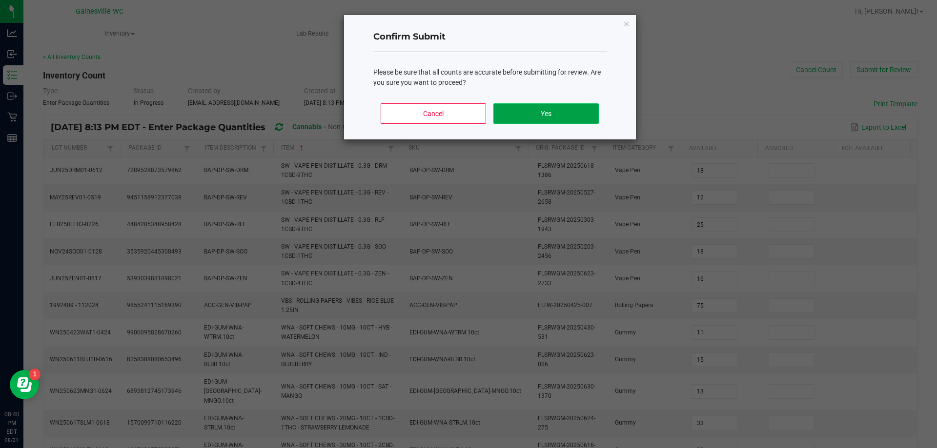
click at [582, 115] on button "Yes" at bounding box center [545, 113] width 105 height 20
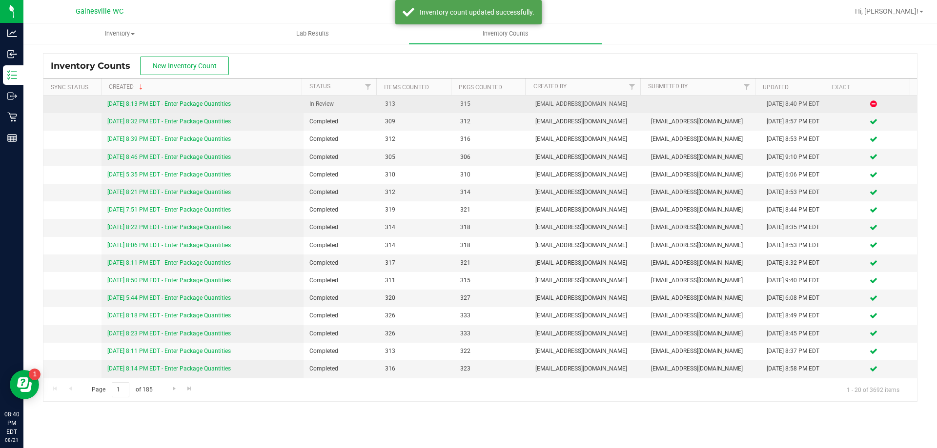
click at [181, 105] on link "[DATE] 8:13 PM EDT - Enter Package Quantities" at bounding box center [168, 104] width 123 height 7
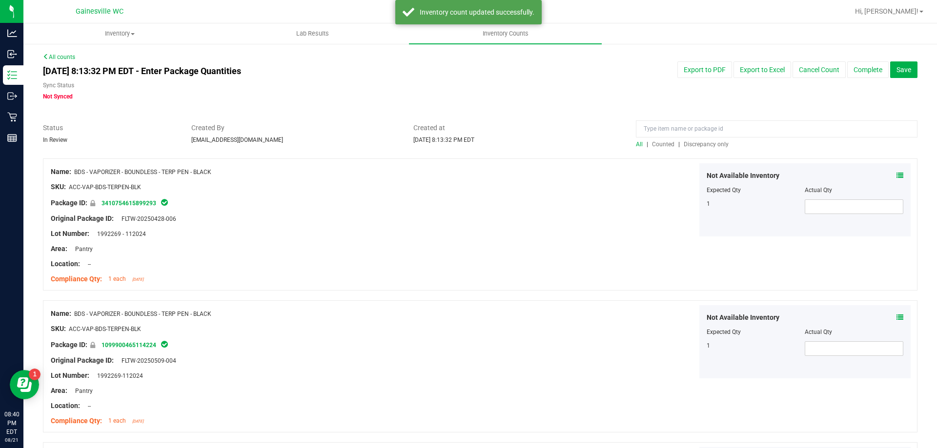
click at [695, 145] on span "Discrepancy only" at bounding box center [706, 144] width 45 height 7
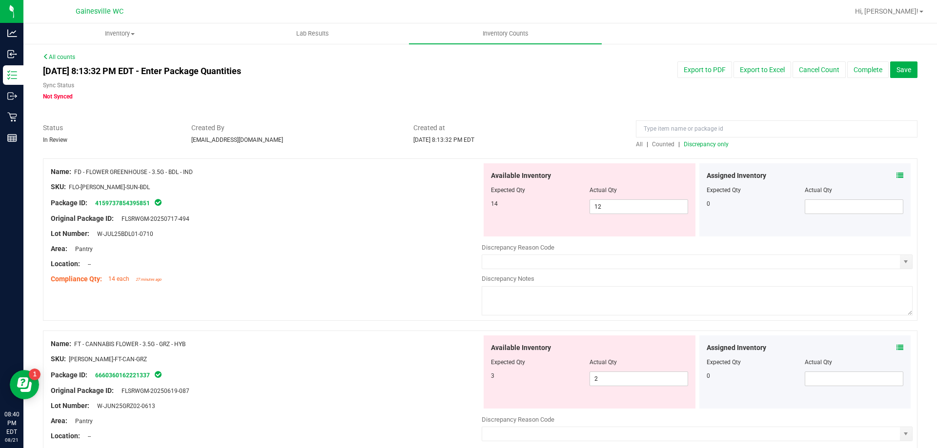
click at [896, 174] on icon at bounding box center [899, 175] width 7 height 7
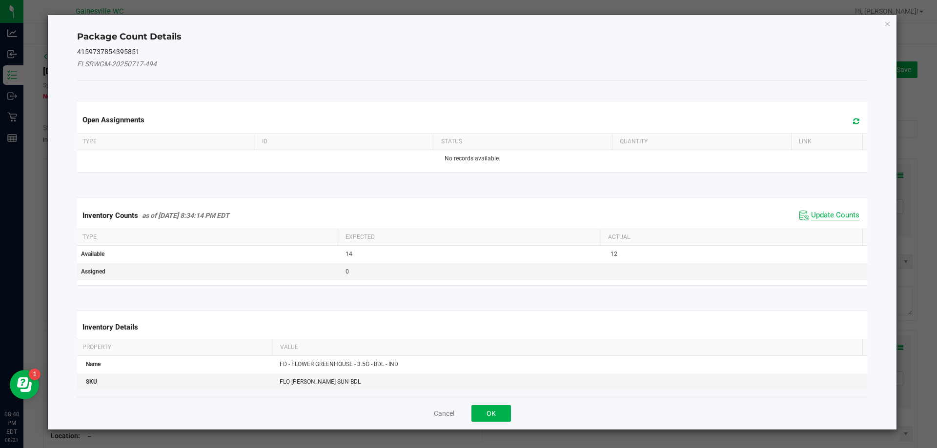
click at [811, 212] on span "Update Counts" at bounding box center [835, 216] width 48 height 10
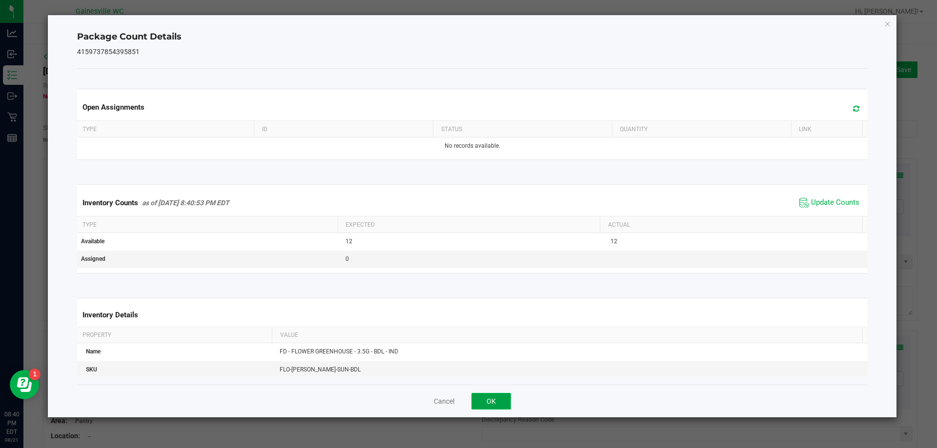
click at [493, 399] on button "OK" at bounding box center [491, 401] width 40 height 17
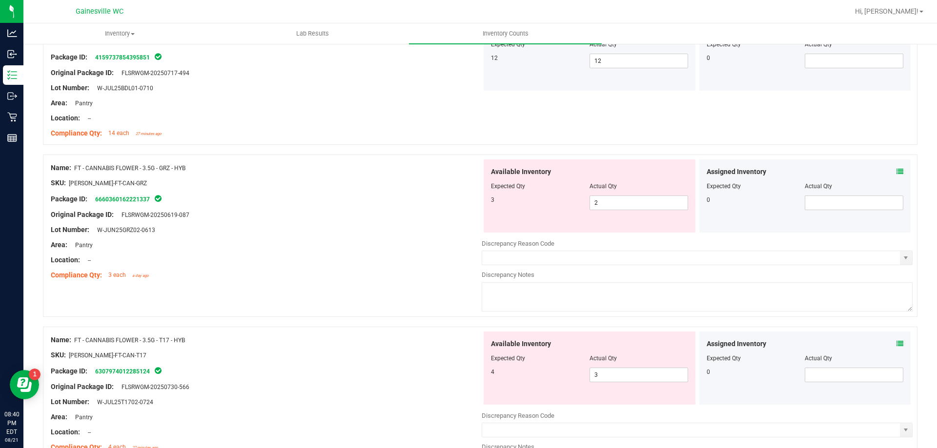
scroll to position [146, 0]
click at [896, 174] on icon at bounding box center [899, 171] width 7 height 7
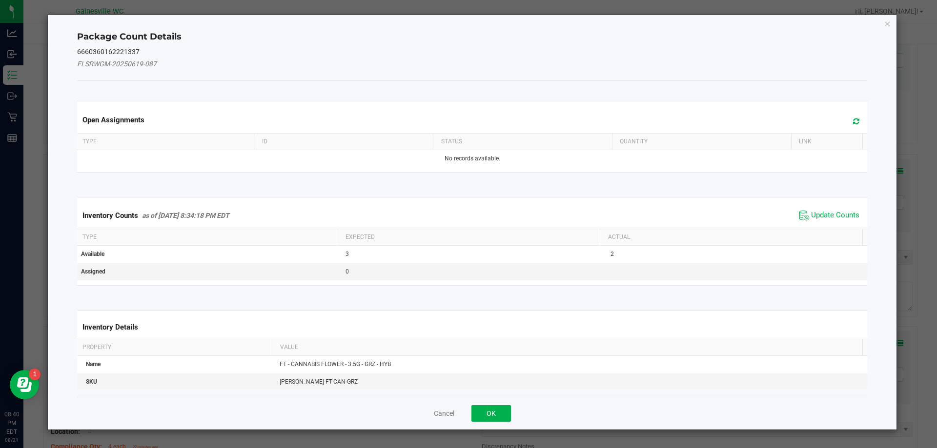
click at [803, 217] on span "Update Counts" at bounding box center [829, 215] width 65 height 15
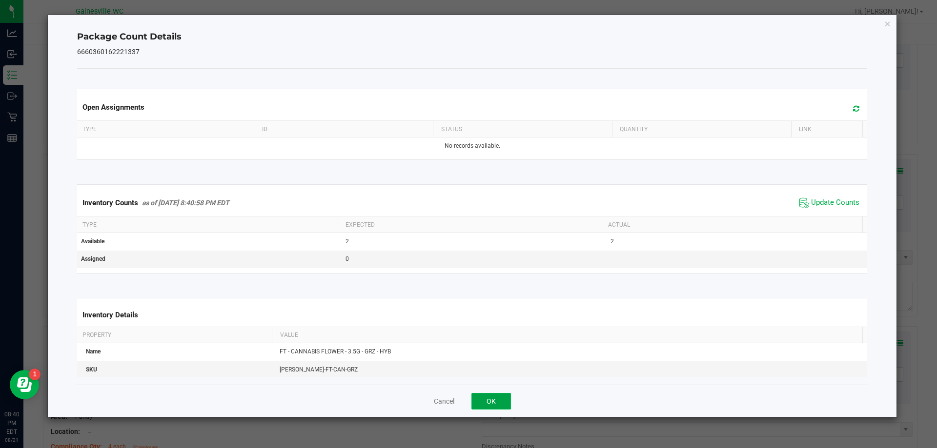
click at [503, 398] on button "OK" at bounding box center [491, 401] width 40 height 17
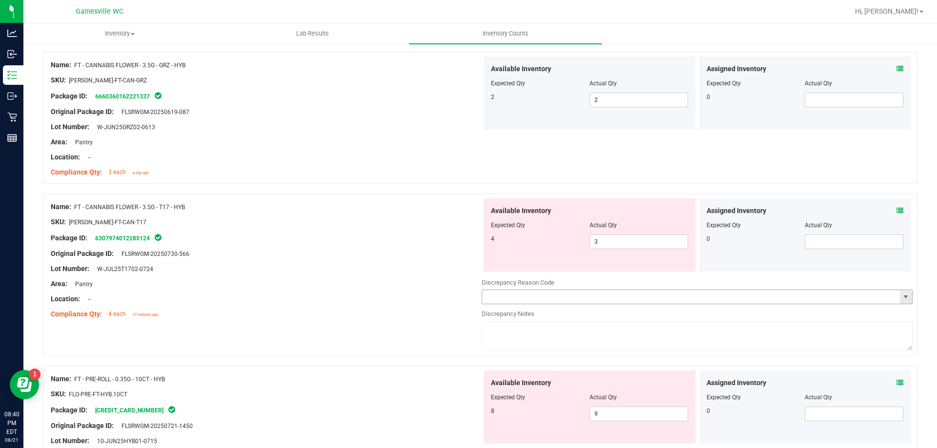
scroll to position [293, 0]
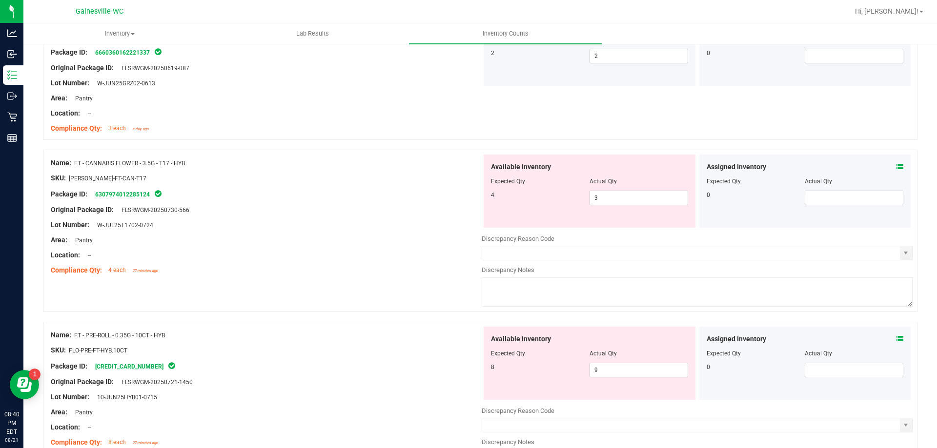
click at [888, 166] on div "Assigned Inventory" at bounding box center [804, 167] width 197 height 10
click at [896, 166] on icon at bounding box center [899, 166] width 7 height 7
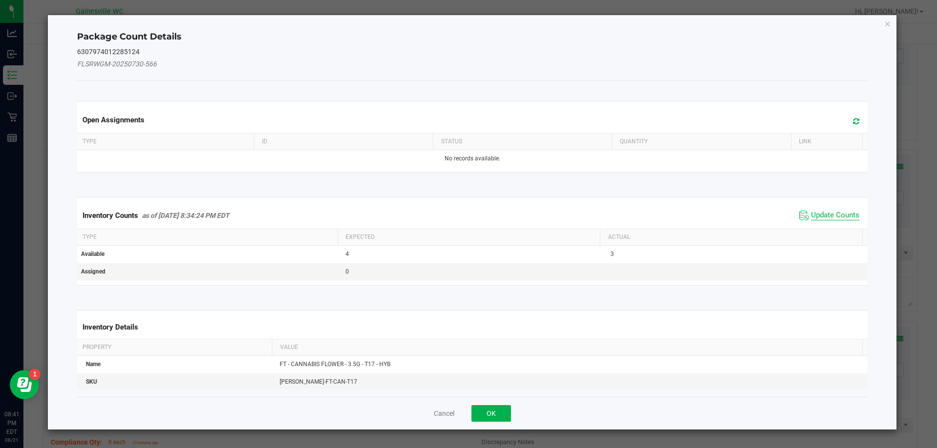
click at [811, 214] on span "Update Counts" at bounding box center [835, 216] width 48 height 10
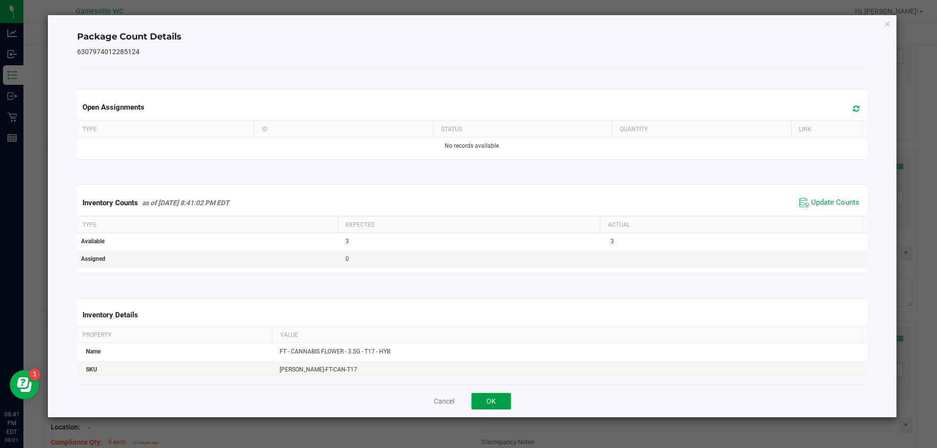
click at [499, 401] on button "OK" at bounding box center [491, 401] width 40 height 17
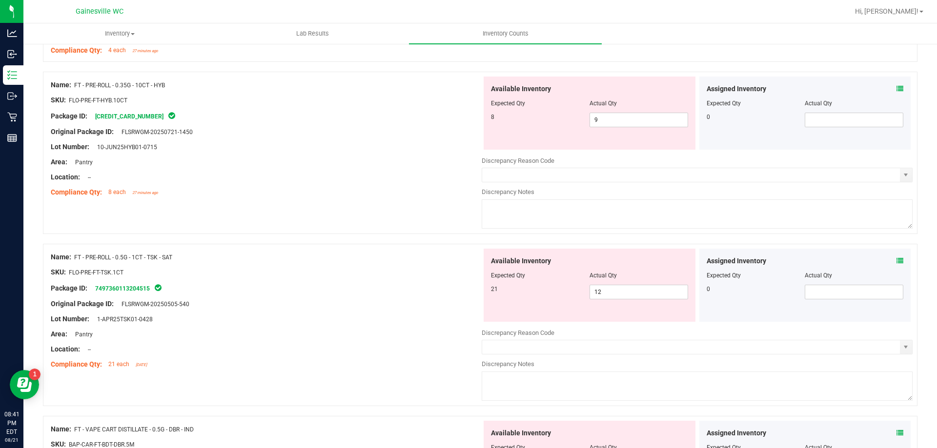
scroll to position [537, 0]
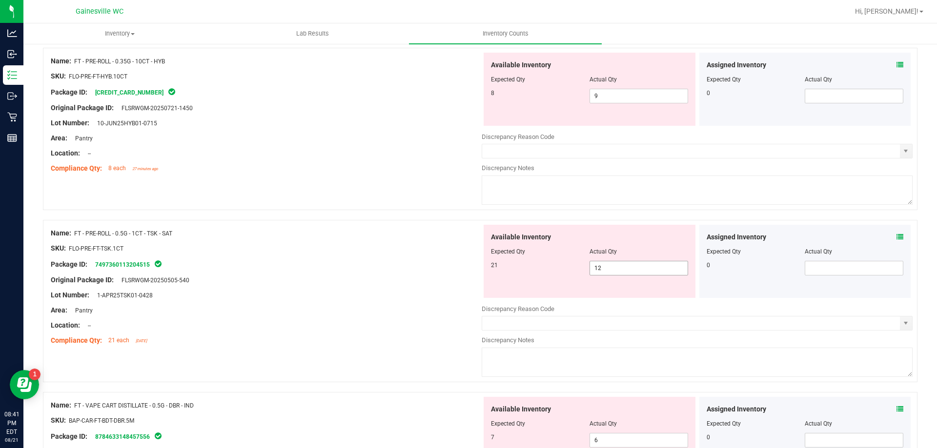
click at [646, 264] on span "12 12" at bounding box center [638, 268] width 99 height 15
click at [649, 265] on input "12" at bounding box center [639, 269] width 98 height 14
click at [389, 280] on div "Original Package ID: FLSRWGM-20250505-540" at bounding box center [266, 280] width 431 height 10
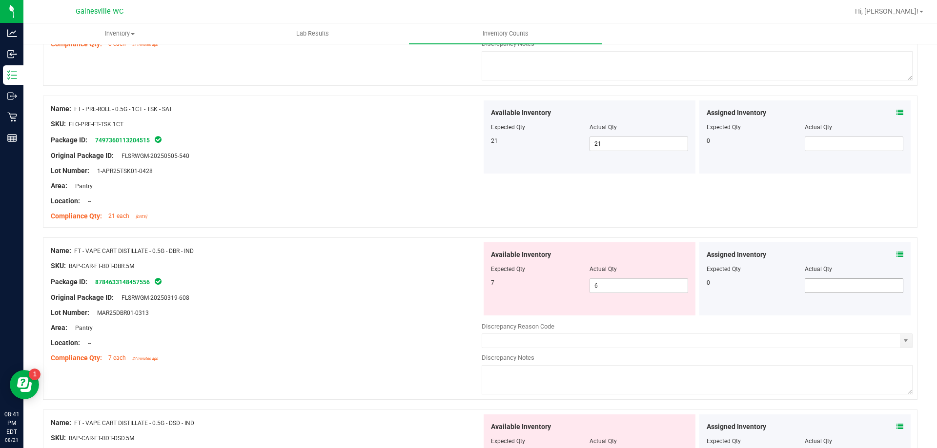
scroll to position [683, 0]
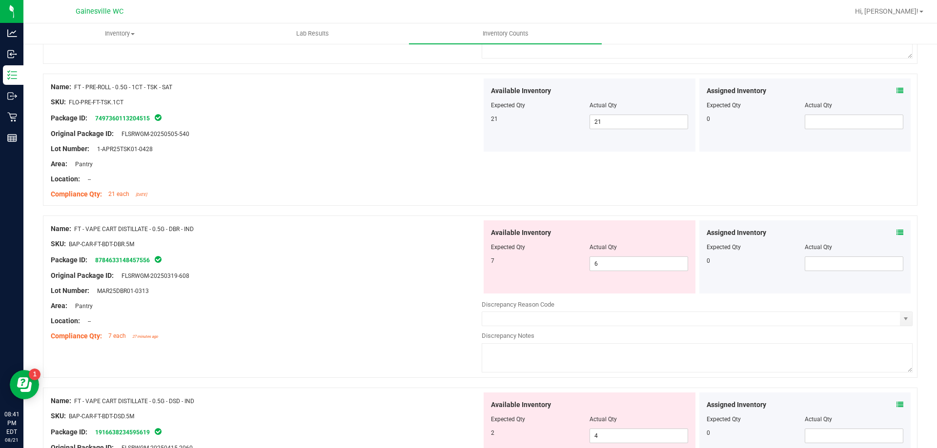
click at [896, 233] on icon at bounding box center [899, 232] width 7 height 7
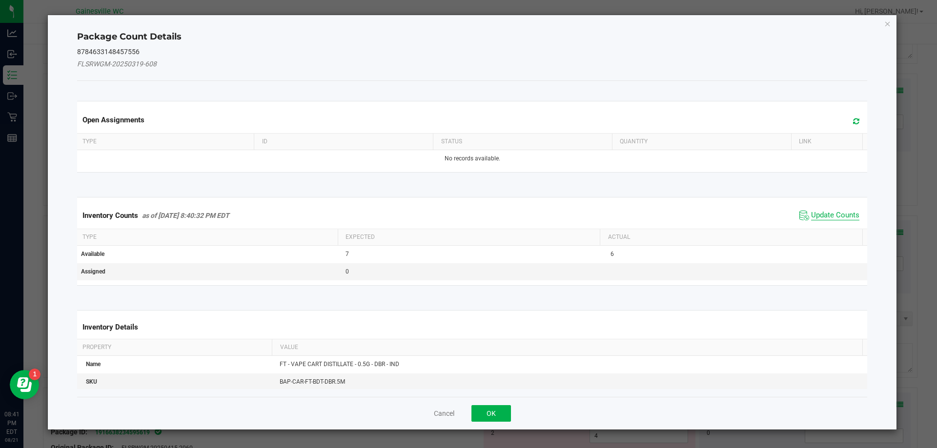
click at [845, 215] on span "Update Counts" at bounding box center [835, 216] width 48 height 10
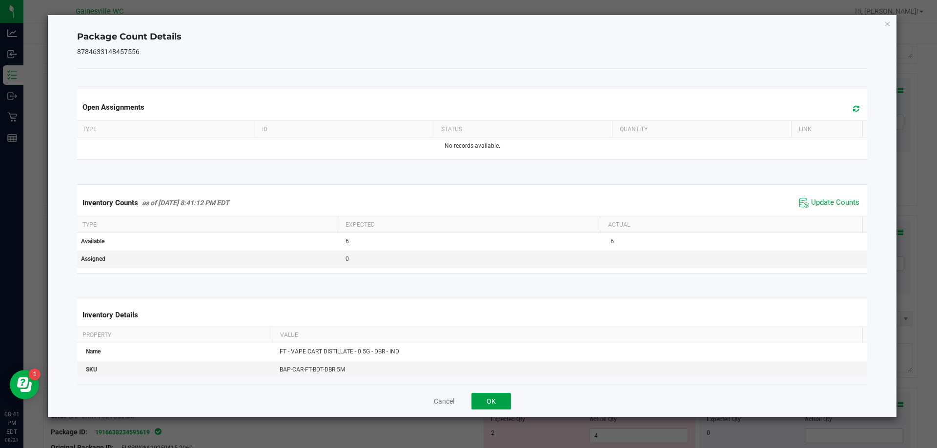
click at [487, 403] on button "OK" at bounding box center [491, 401] width 40 height 17
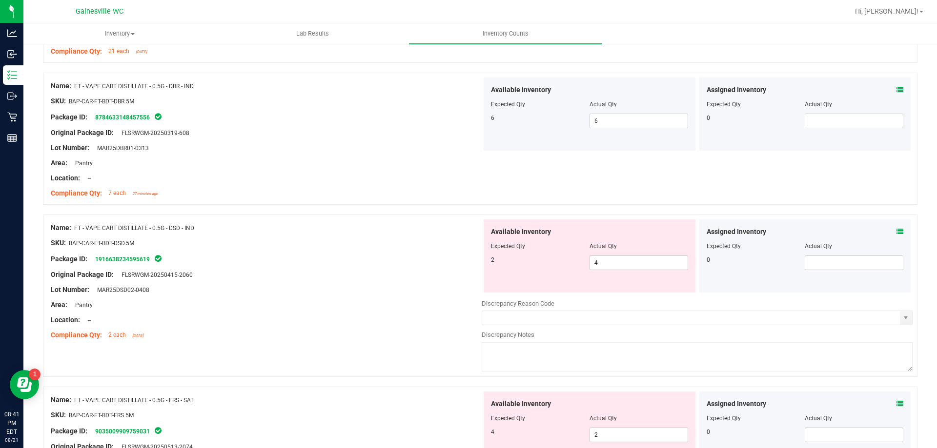
scroll to position [829, 0]
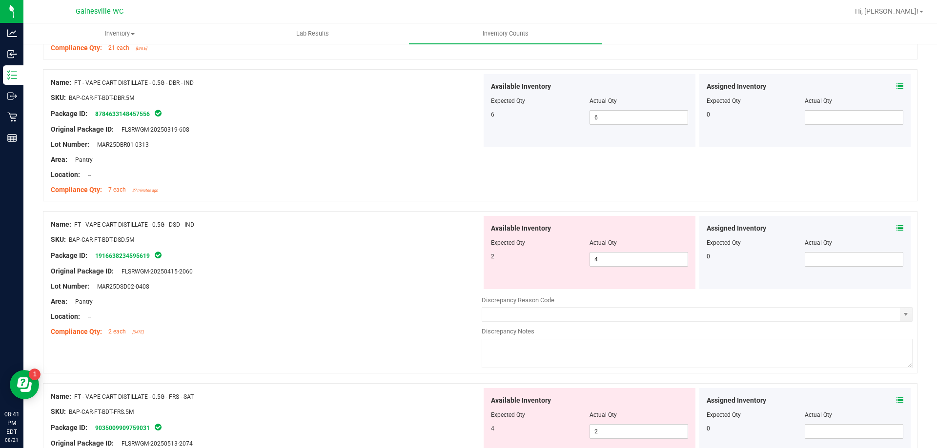
click at [896, 228] on icon at bounding box center [899, 228] width 7 height 7
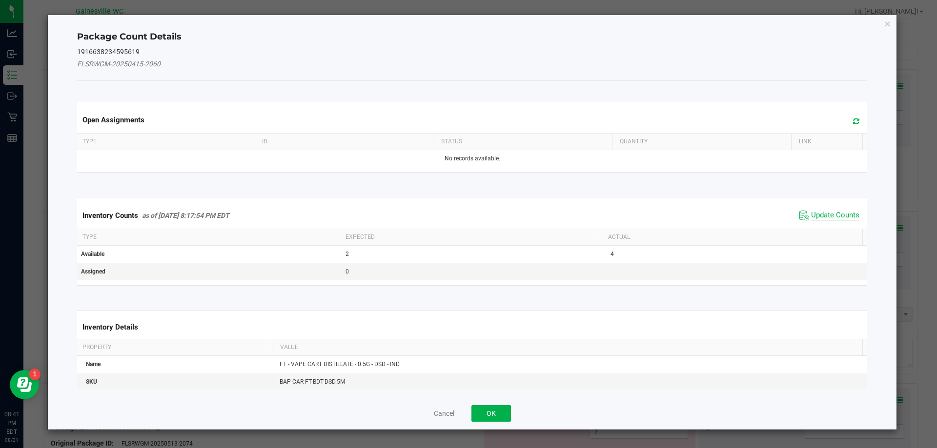
click at [844, 220] on span "Update Counts" at bounding box center [835, 216] width 48 height 10
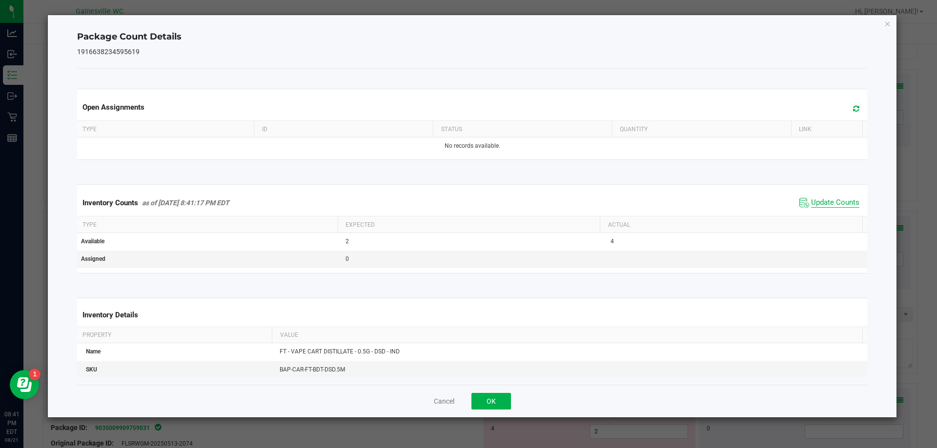
click at [840, 207] on span "Update Counts" at bounding box center [835, 203] width 48 height 10
click at [500, 397] on button "OK" at bounding box center [491, 401] width 40 height 17
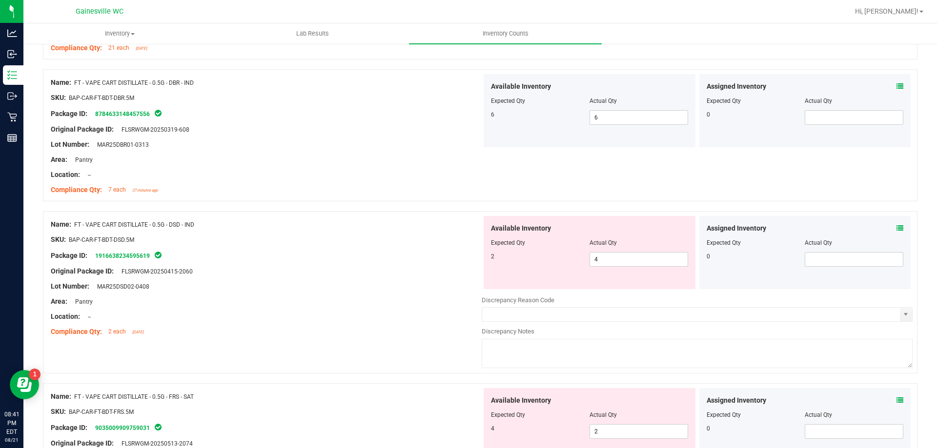
click at [416, 254] on div "Package ID: 1916638234595619" at bounding box center [266, 256] width 431 height 12
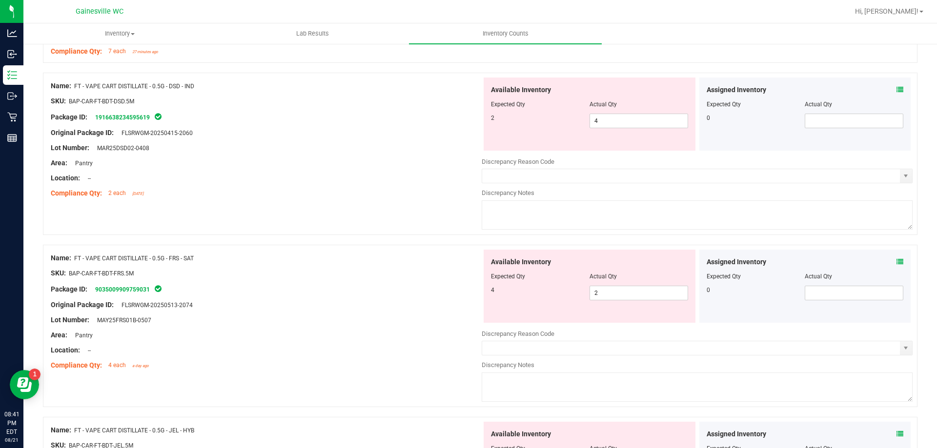
scroll to position [976, 0]
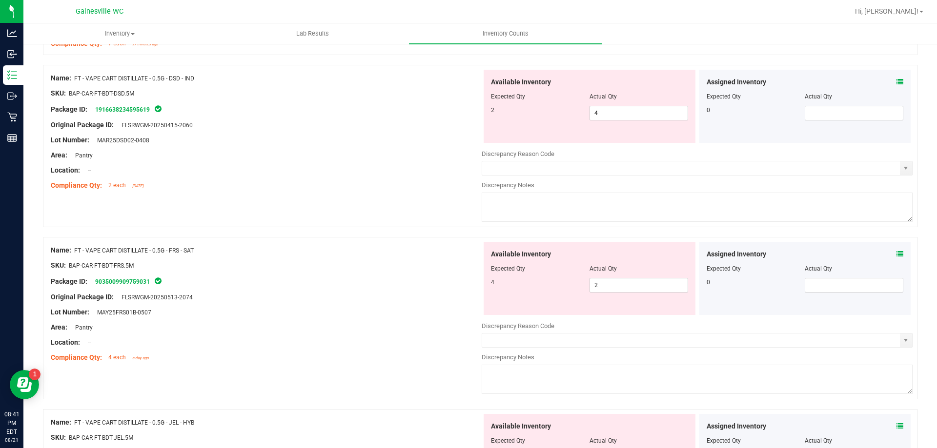
click at [896, 252] on icon at bounding box center [899, 254] width 7 height 7
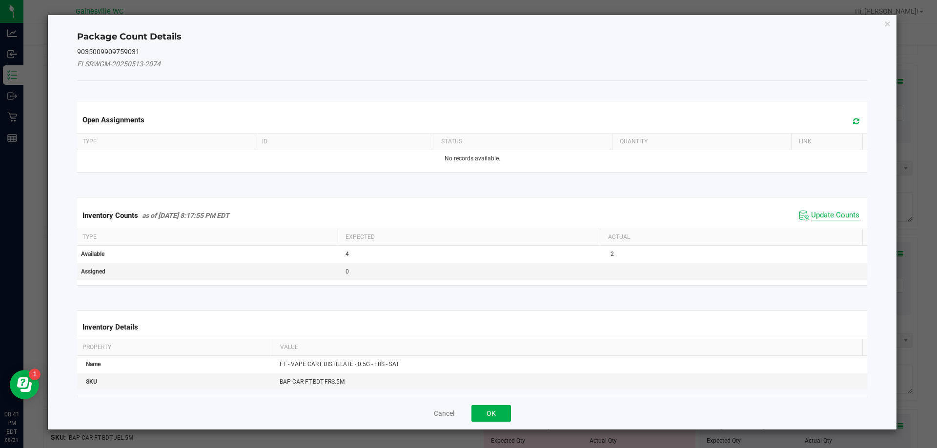
click at [827, 215] on span "Update Counts" at bounding box center [835, 216] width 48 height 10
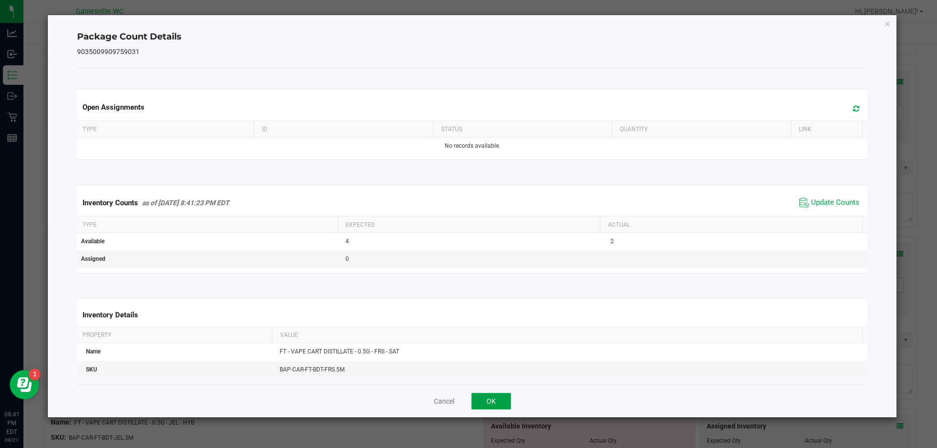
click at [498, 398] on button "OK" at bounding box center [491, 401] width 40 height 17
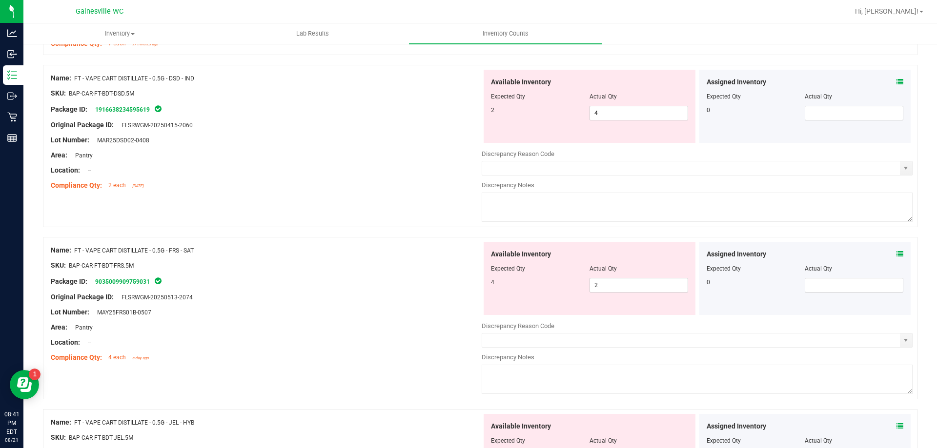
click at [432, 273] on div at bounding box center [266, 273] width 431 height 5
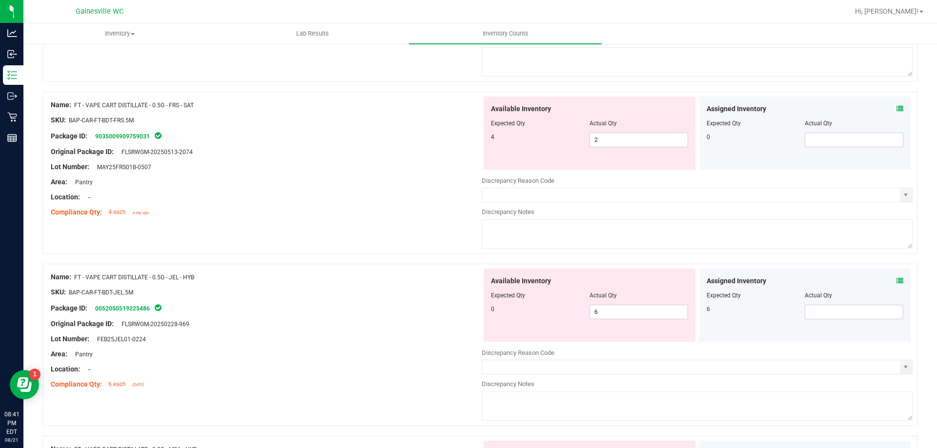
scroll to position [1122, 0]
click at [624, 305] on span "6 6" at bounding box center [638, 311] width 99 height 15
click at [624, 305] on input "6" at bounding box center [639, 311] width 98 height 14
click at [830, 314] on span at bounding box center [854, 311] width 99 height 15
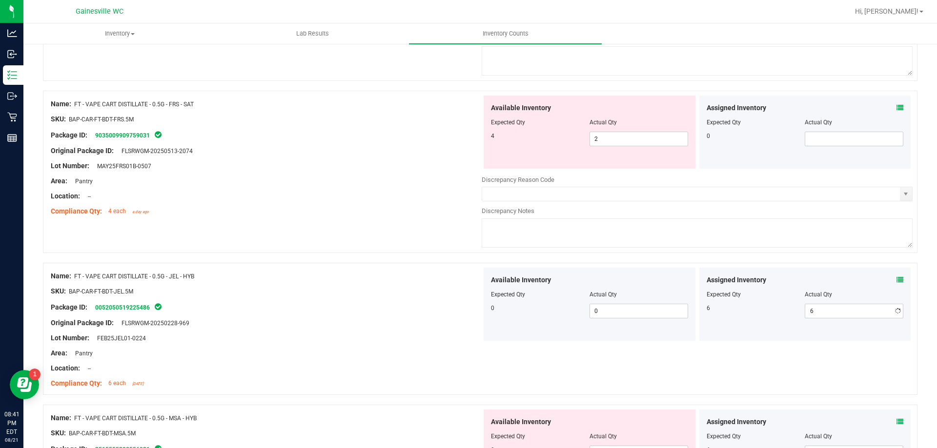
click at [441, 292] on div "SKU: BAP-CAR-FT-BDT-JEL.5M" at bounding box center [266, 291] width 431 height 10
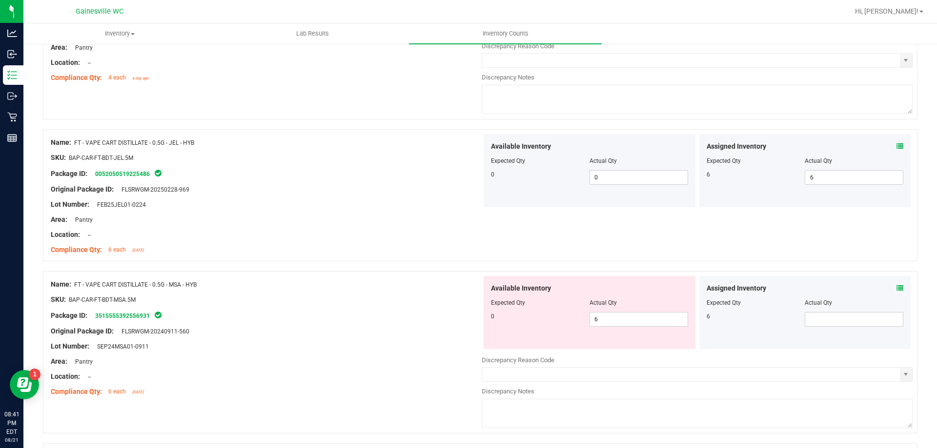
scroll to position [1268, 0]
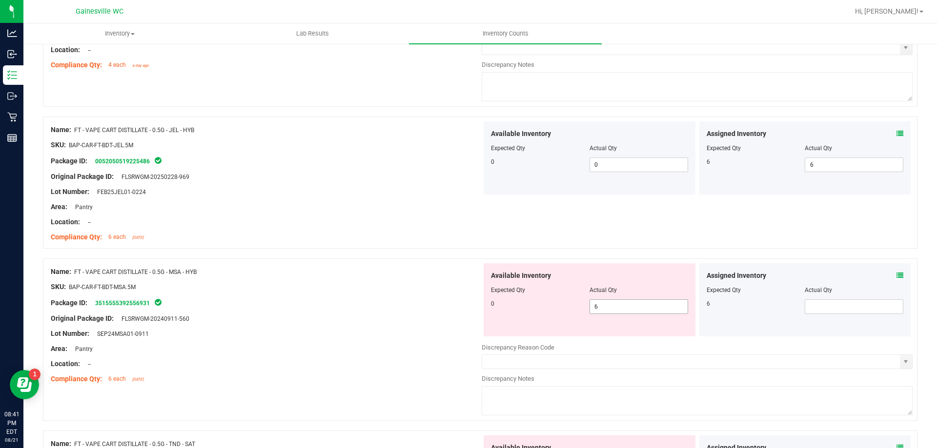
click at [663, 305] on span "6 6" at bounding box center [638, 307] width 99 height 15
click at [663, 305] on input "6" at bounding box center [639, 307] width 98 height 14
click at [807, 305] on span at bounding box center [854, 307] width 99 height 15
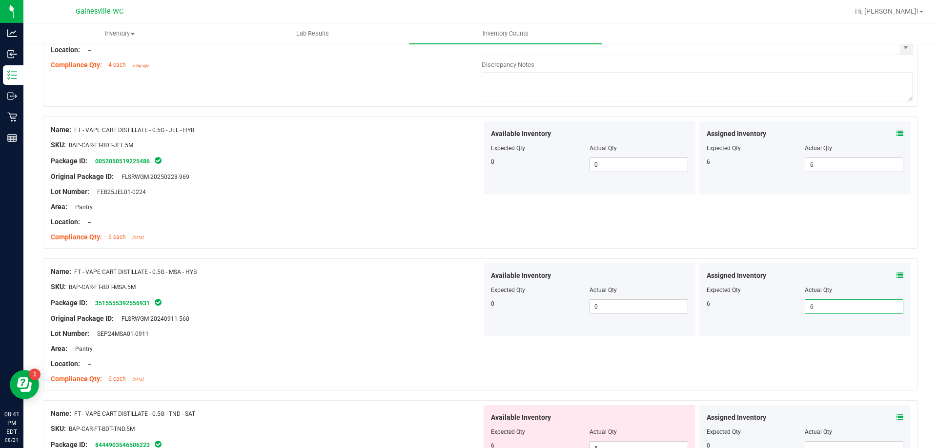
click at [350, 266] on div "Name: FT - VAPE CART DISTILLATE - 0.5G - MSA - HYB SKU: BAP-CAR-FT-BDT-MSA.5M P…" at bounding box center [266, 325] width 431 height 124
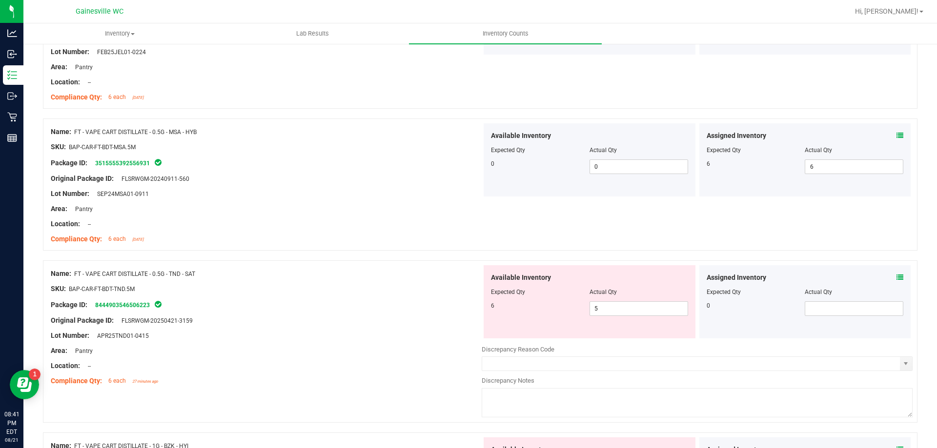
scroll to position [1415, 0]
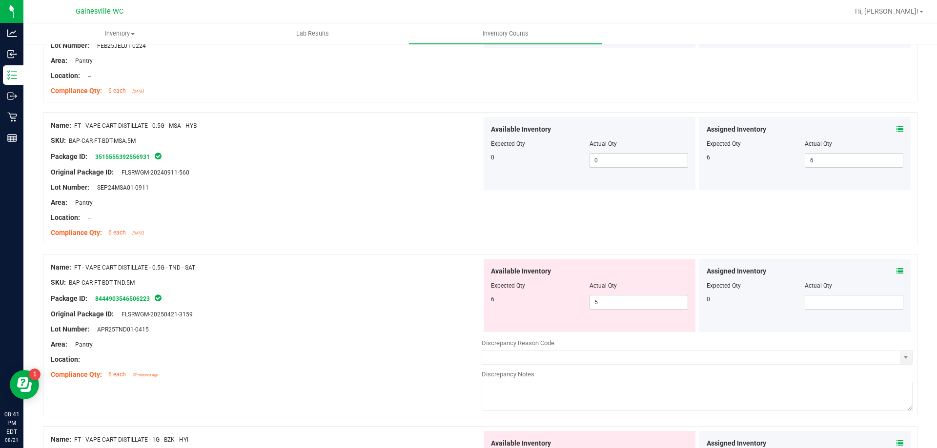
click at [896, 274] on icon at bounding box center [899, 271] width 7 height 7
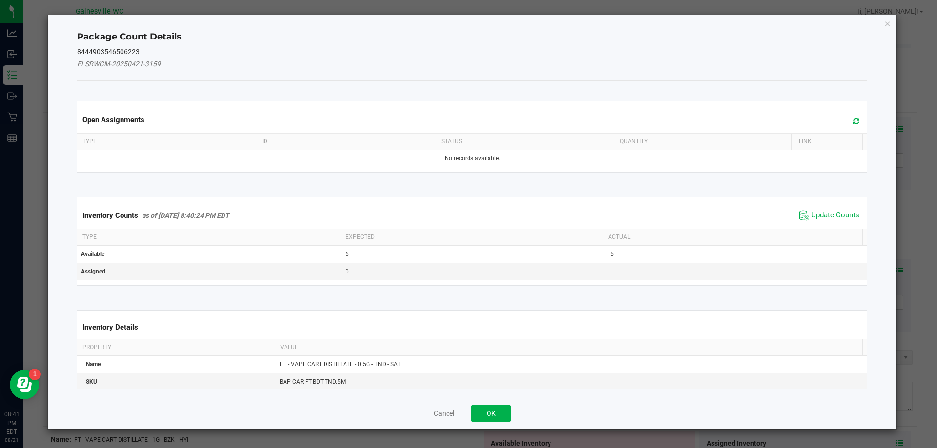
click at [811, 218] on span "Update Counts" at bounding box center [835, 216] width 48 height 10
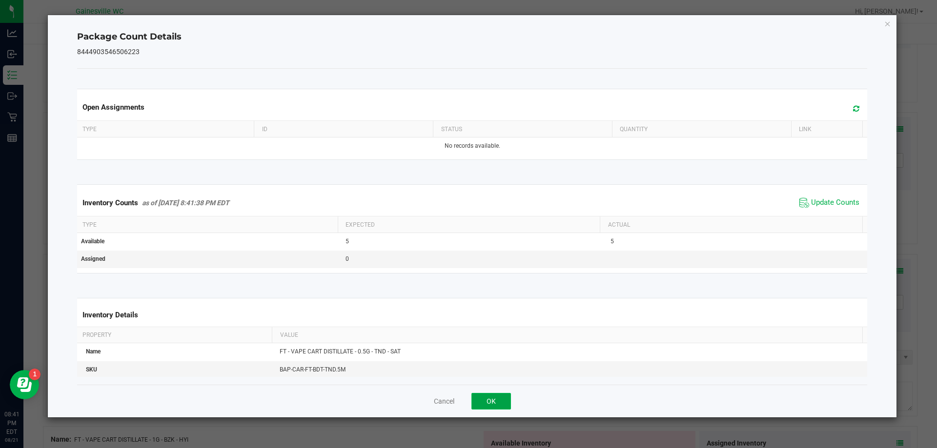
click at [493, 397] on button "OK" at bounding box center [491, 401] width 40 height 17
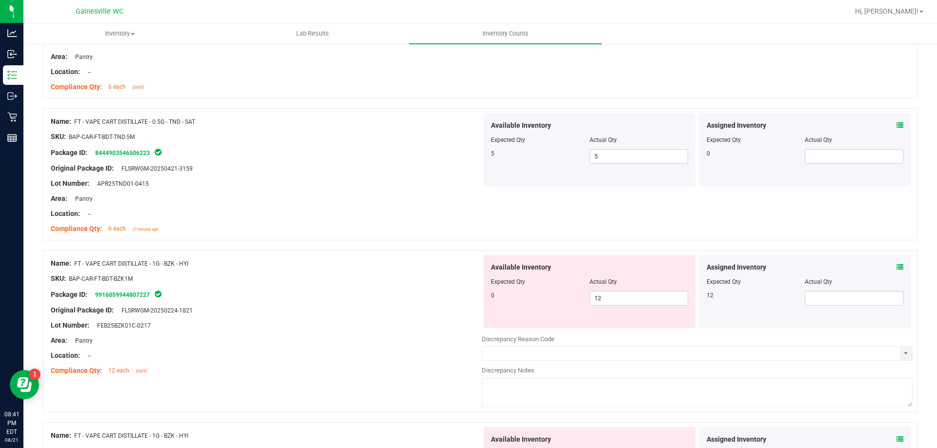
scroll to position [1561, 0]
click at [654, 300] on span "12 12" at bounding box center [638, 298] width 99 height 15
click at [0, 0] on input "12" at bounding box center [0, 0] width 0 height 0
drag, startPoint x: 795, startPoint y: 294, endPoint x: 800, endPoint y: 295, distance: 4.9
click at [797, 294] on div "12" at bounding box center [755, 295] width 99 height 9
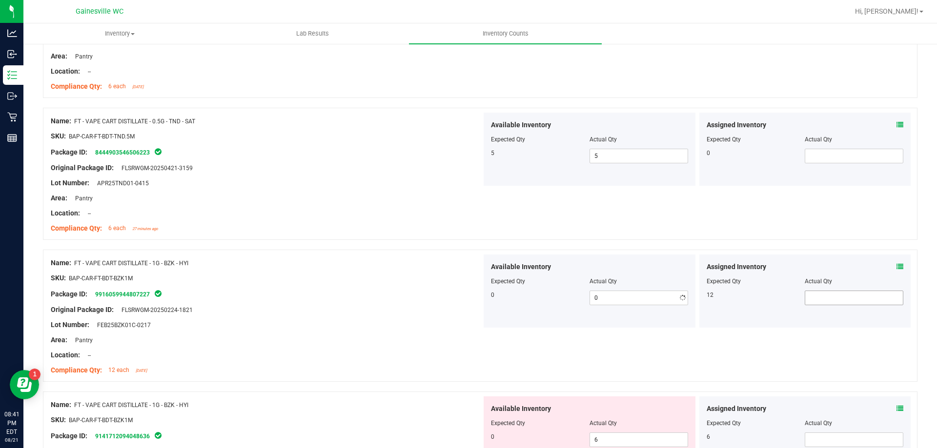
click at [805, 296] on span at bounding box center [854, 298] width 99 height 15
click at [461, 264] on div "Name: FT - VAPE CART DISTILLATE - 1G - BZK - HYI" at bounding box center [266, 263] width 431 height 10
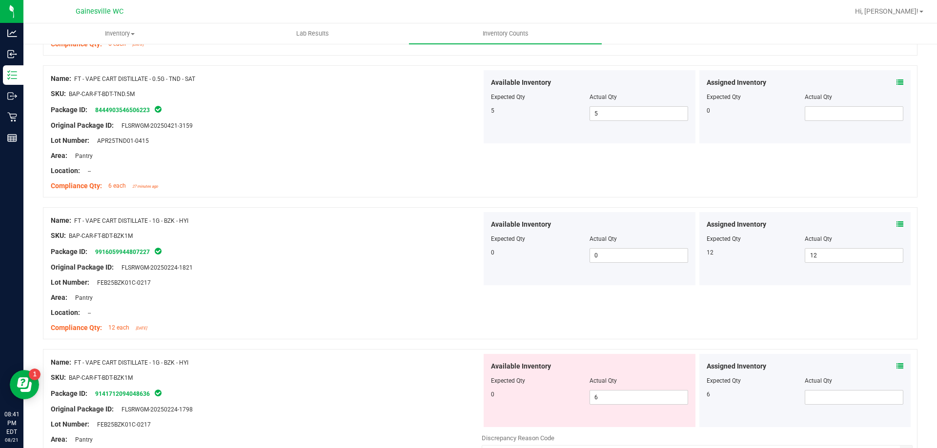
scroll to position [1659, 0]
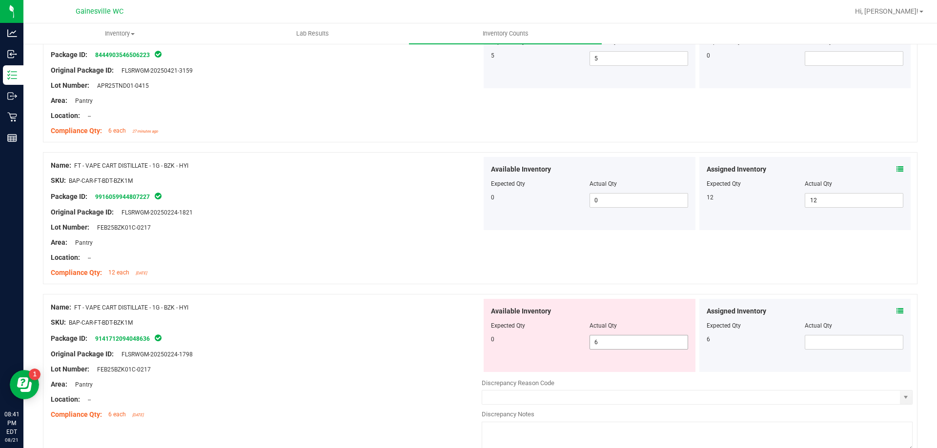
click at [617, 337] on span "6 6" at bounding box center [638, 342] width 99 height 15
click at [0, 0] on input "6" at bounding box center [0, 0] width 0 height 0
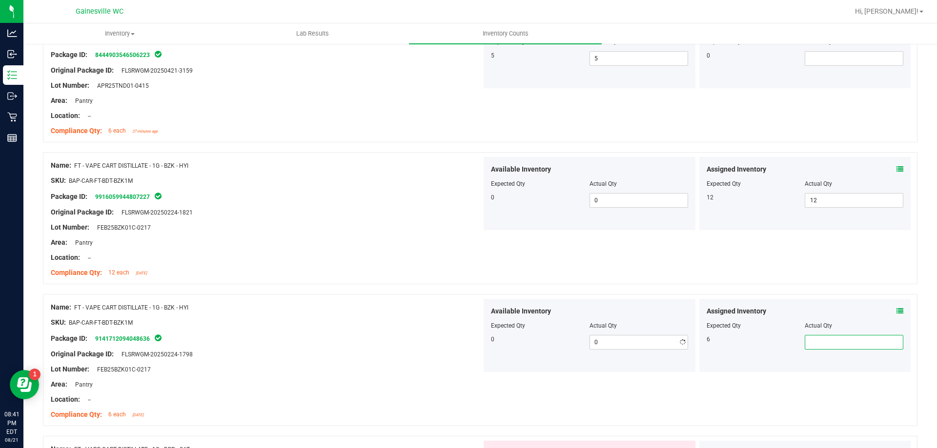
click at [805, 336] on span at bounding box center [854, 342] width 99 height 15
click at [446, 303] on div "Name: FT - VAPE CART DISTILLATE - 1G - BZK - HYI" at bounding box center [266, 307] width 431 height 10
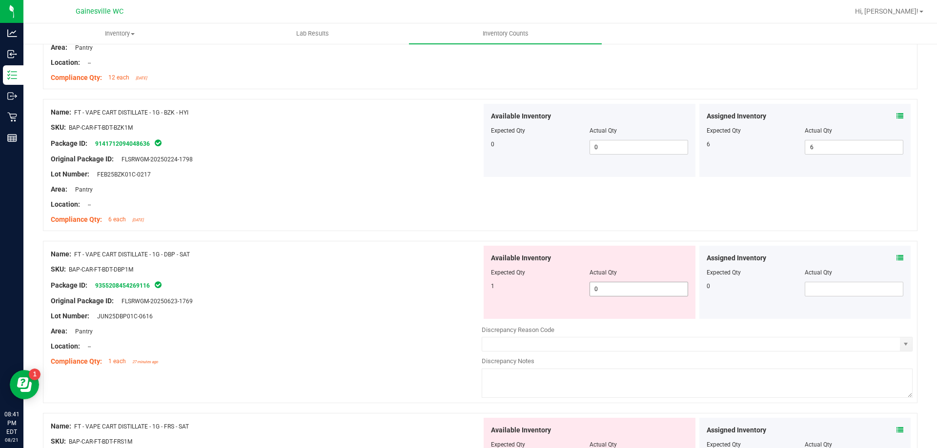
scroll to position [1903, 0]
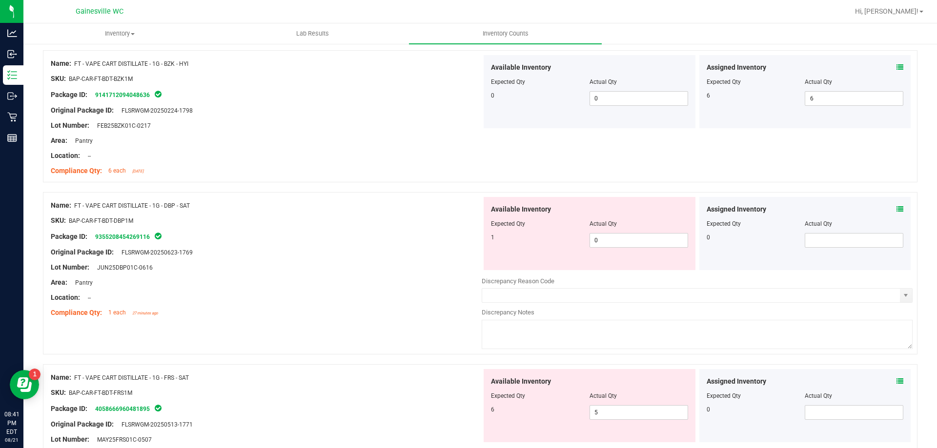
click at [888, 211] on div "Assigned Inventory" at bounding box center [804, 209] width 197 height 10
click at [896, 211] on icon at bounding box center [899, 209] width 7 height 7
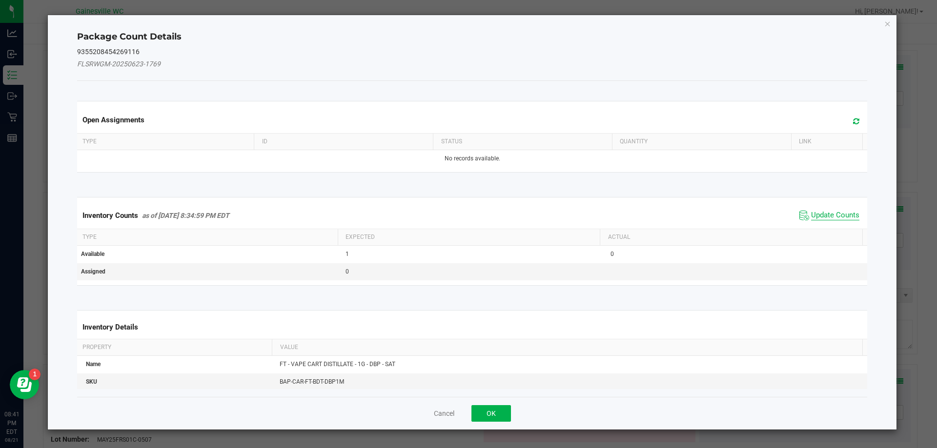
click at [817, 212] on span "Update Counts" at bounding box center [835, 216] width 48 height 10
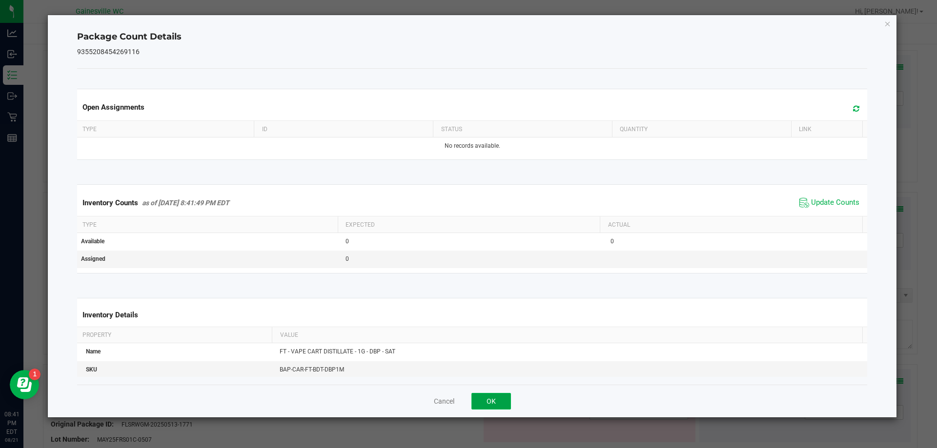
click at [499, 401] on button "OK" at bounding box center [491, 401] width 40 height 17
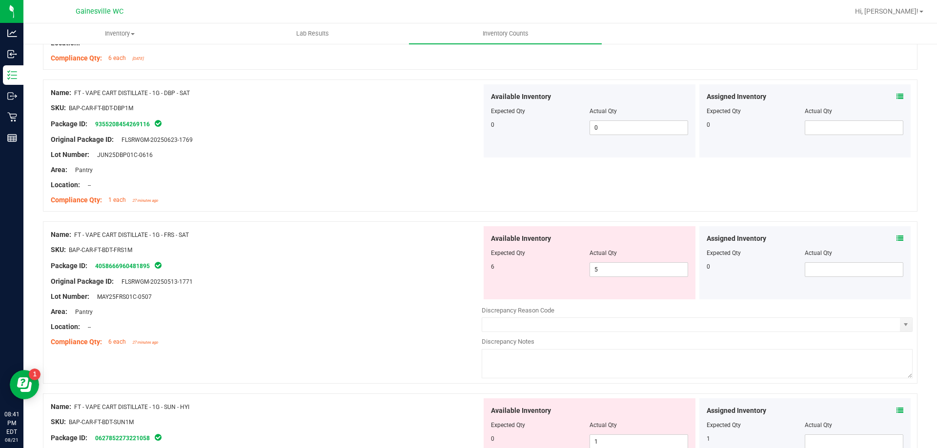
scroll to position [2049, 0]
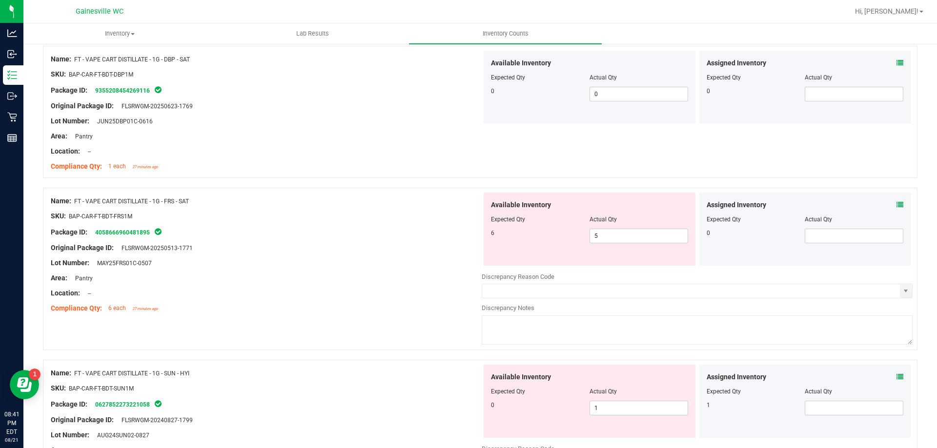
click at [896, 204] on icon at bounding box center [899, 204] width 7 height 7
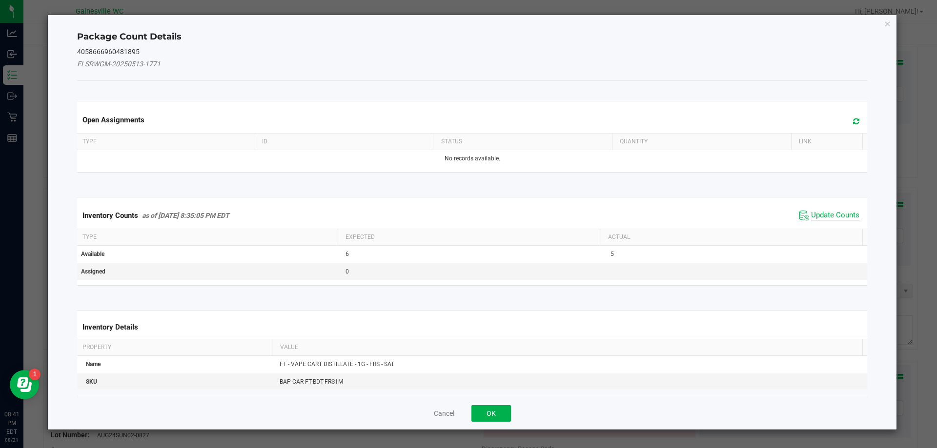
click at [818, 215] on span "Update Counts" at bounding box center [835, 216] width 48 height 10
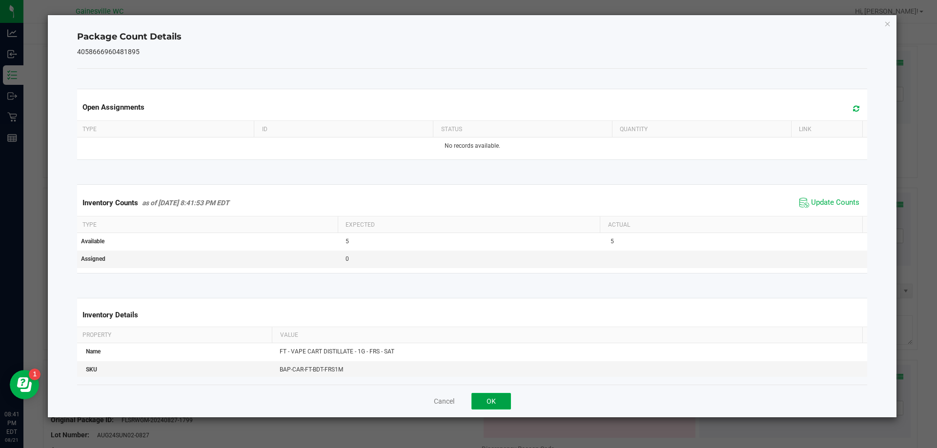
click at [508, 396] on button "OK" at bounding box center [491, 401] width 40 height 17
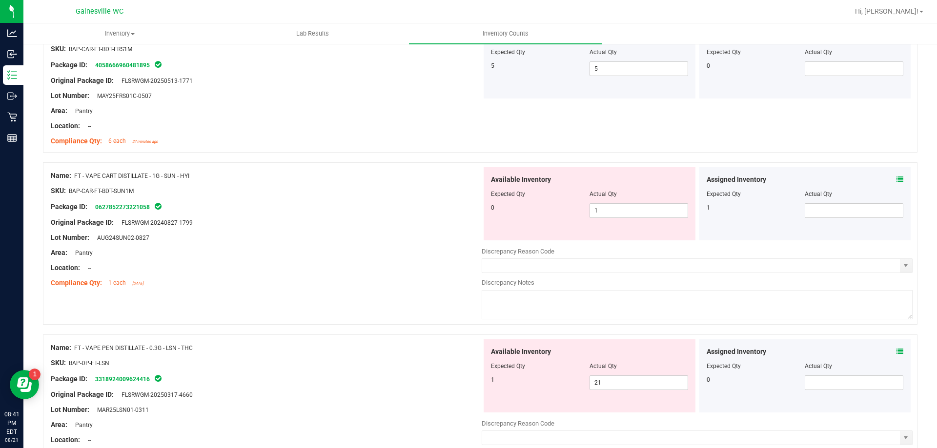
scroll to position [2244, 0]
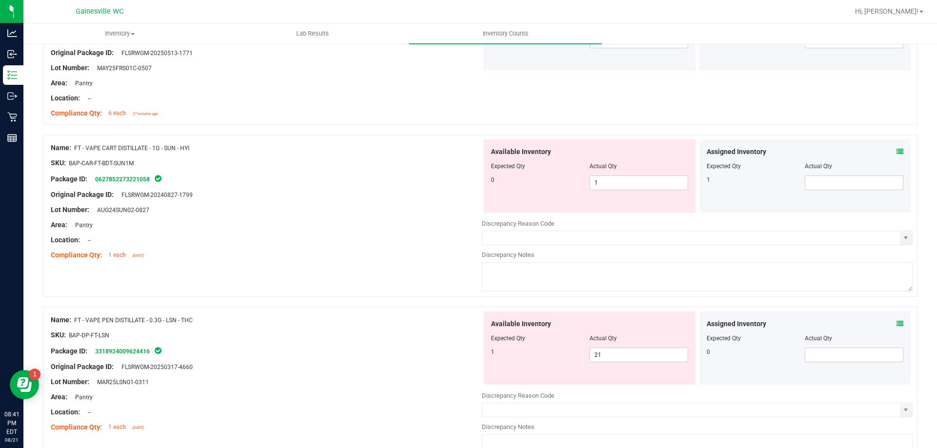
click at [642, 192] on div "Available Inventory Expected Qty Actual Qty 0 1 1" at bounding box center [589, 176] width 212 height 73
click at [647, 183] on span "1 1" at bounding box center [638, 183] width 99 height 15
click at [0, 0] on input "1" at bounding box center [0, 0] width 0 height 0
click at [818, 182] on span at bounding box center [854, 183] width 99 height 15
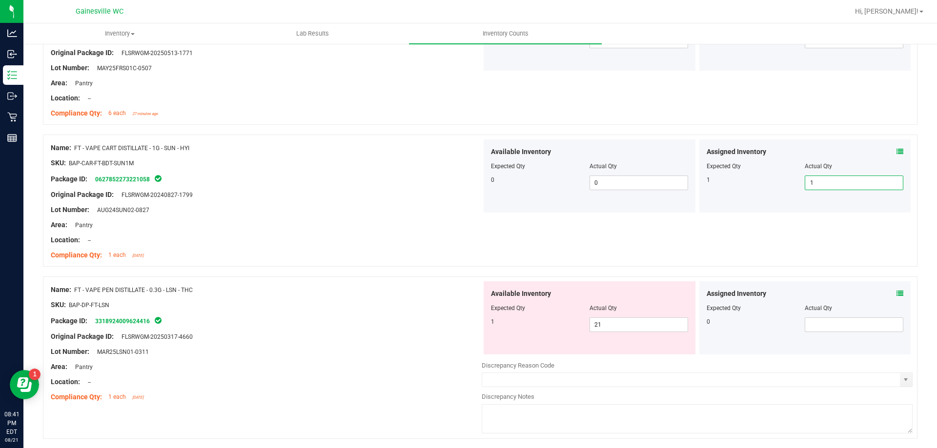
click at [483, 157] on div "Available Inventory Expected Qty Actual Qty 0 0 0" at bounding box center [589, 176] width 212 height 73
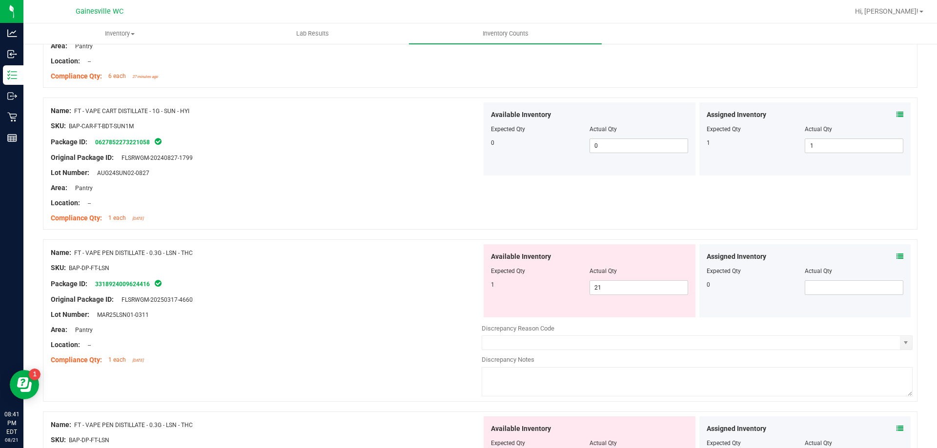
scroll to position [2342, 0]
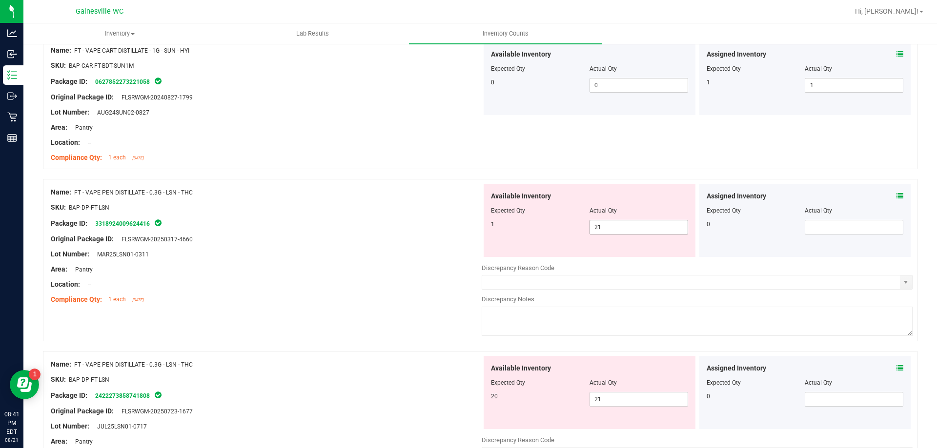
click at [629, 221] on span "21 21" at bounding box center [638, 227] width 99 height 15
click at [629, 221] on input "21" at bounding box center [639, 228] width 98 height 14
click at [363, 221] on div "Package ID: 3318924009624416" at bounding box center [266, 224] width 431 height 12
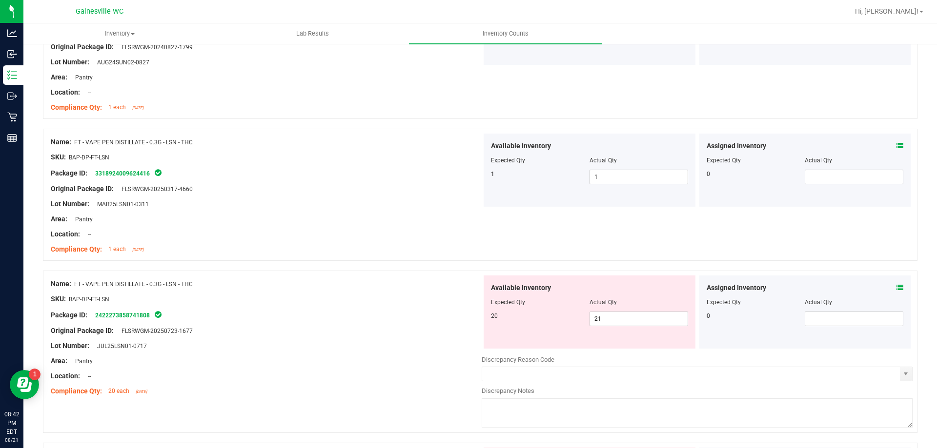
scroll to position [2439, 0]
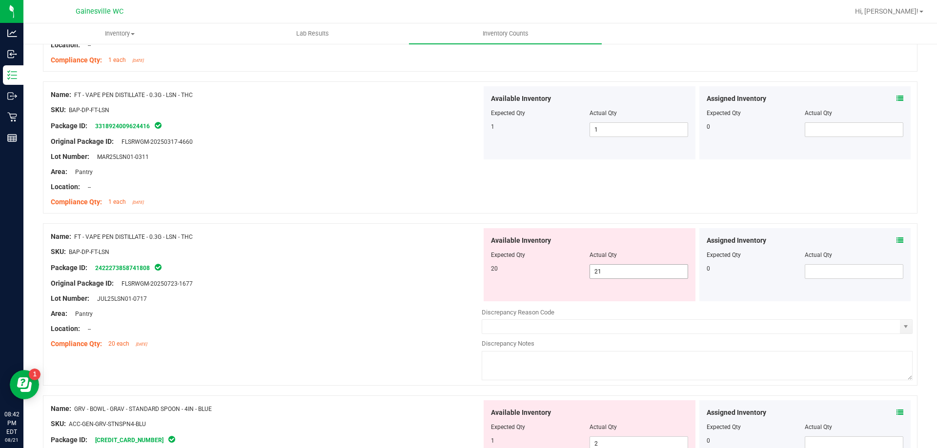
click at [609, 267] on span "21 21" at bounding box center [638, 271] width 99 height 15
click at [609, 267] on input "21" at bounding box center [639, 272] width 98 height 14
click at [402, 238] on div "Name: FT - VAPE PEN DISTILLATE - 0.3G - LSN - THC" at bounding box center [266, 237] width 431 height 10
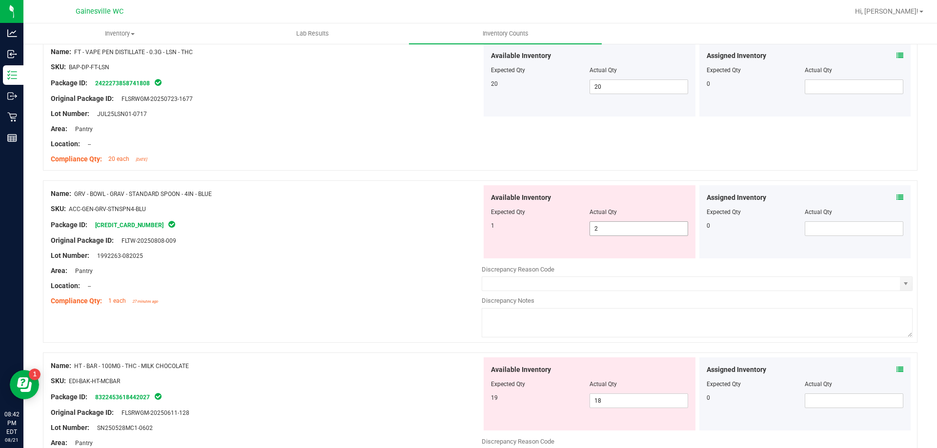
scroll to position [2635, 0]
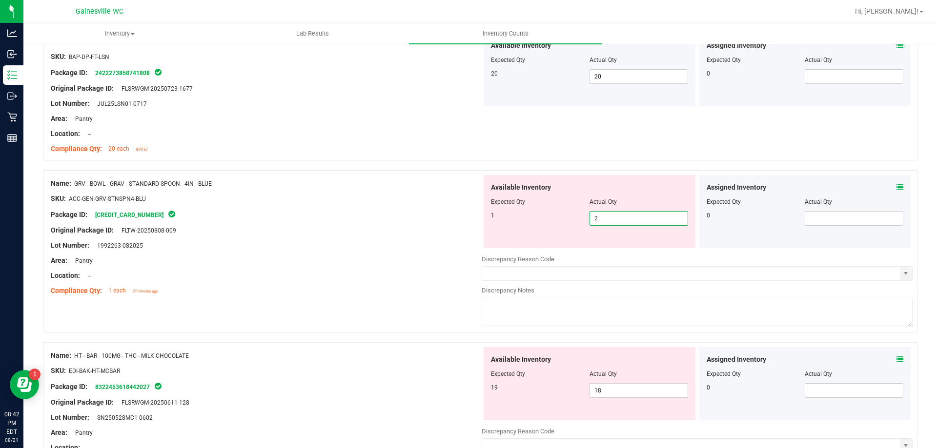
click at [622, 223] on span "2 2" at bounding box center [638, 218] width 99 height 15
click at [622, 223] on input "2" at bounding box center [639, 219] width 98 height 14
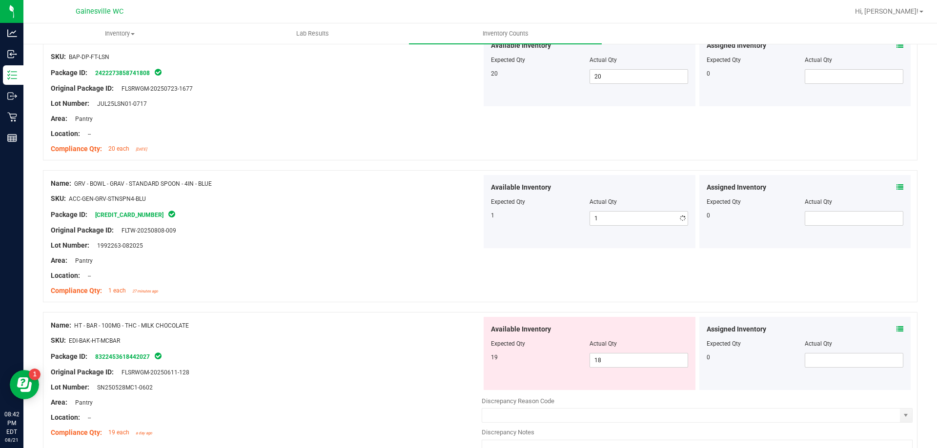
click at [406, 209] on div "Package ID: [CREDIT_CARD_NUMBER]" at bounding box center [266, 215] width 431 height 12
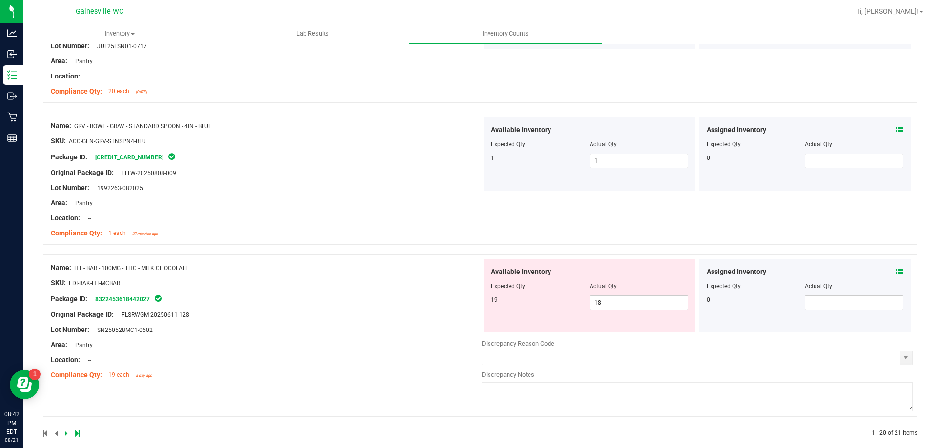
scroll to position [2704, 0]
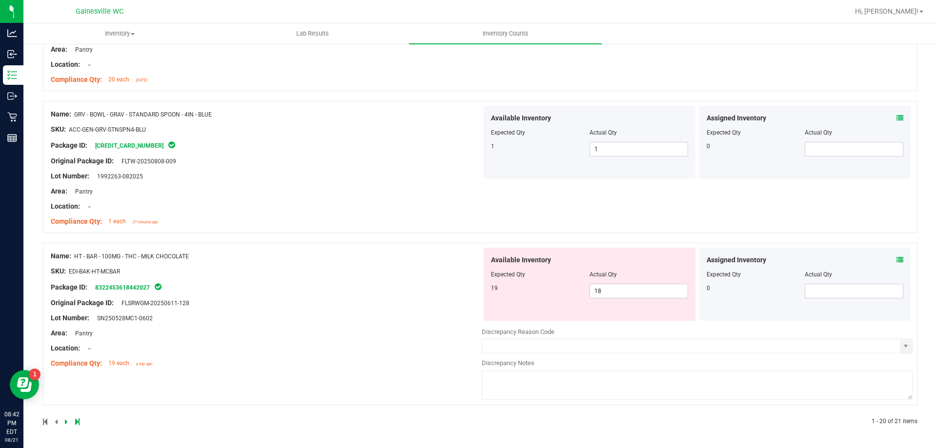
click at [896, 260] on icon at bounding box center [899, 260] width 7 height 7
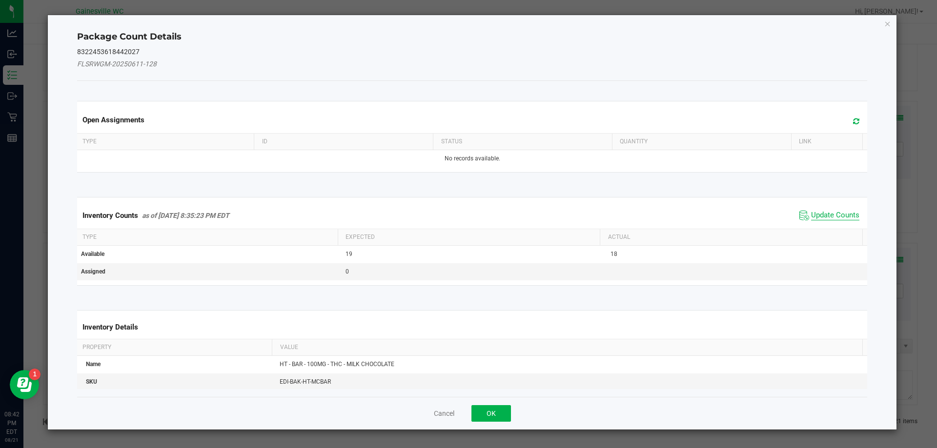
click at [812, 215] on span "Update Counts" at bounding box center [835, 216] width 48 height 10
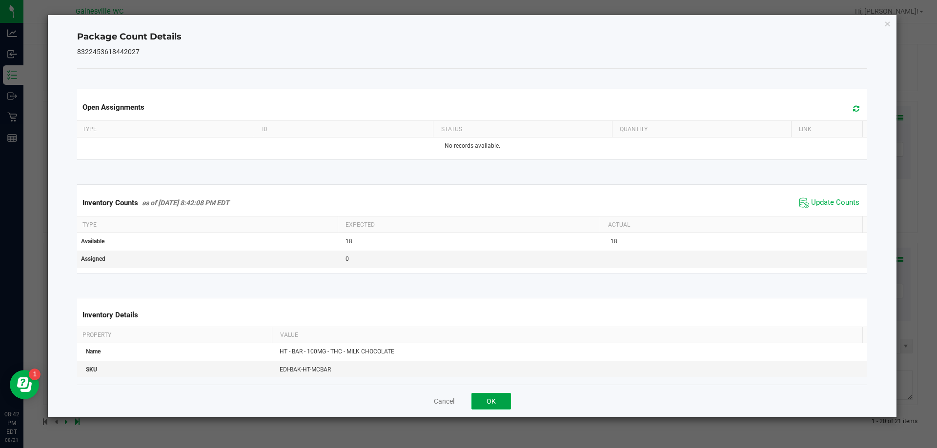
click at [509, 398] on button "OK" at bounding box center [491, 401] width 40 height 17
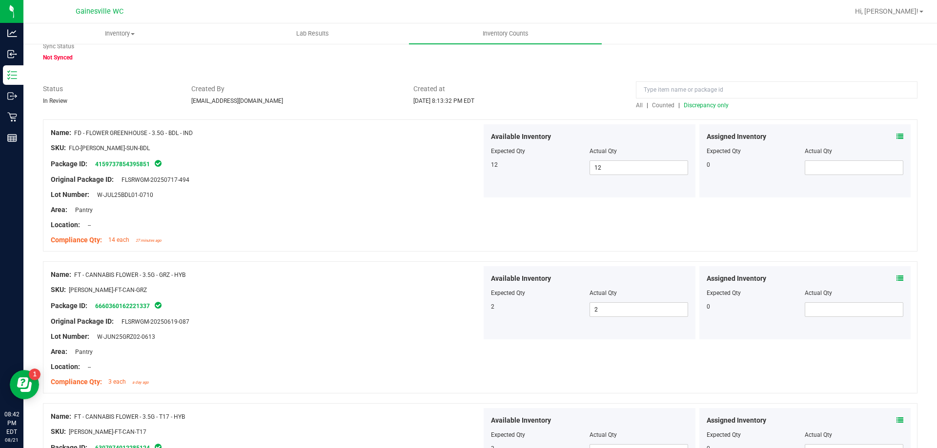
scroll to position [0, 0]
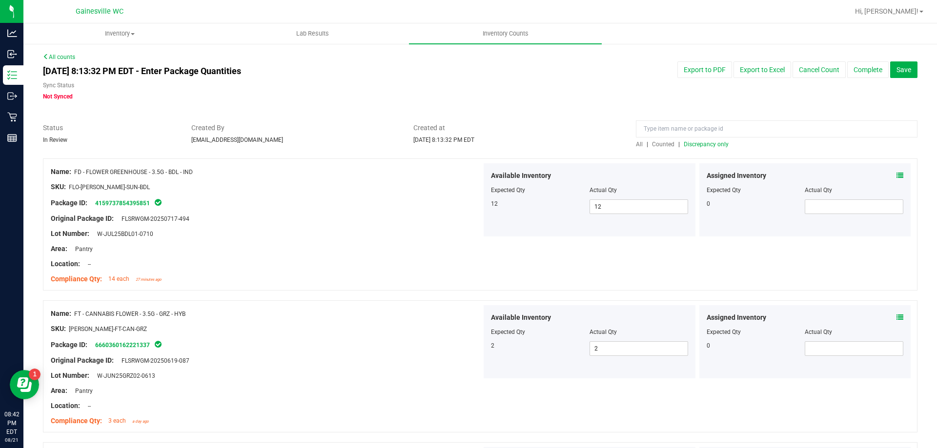
click at [710, 146] on span "Discrepancy only" at bounding box center [706, 144] width 45 height 7
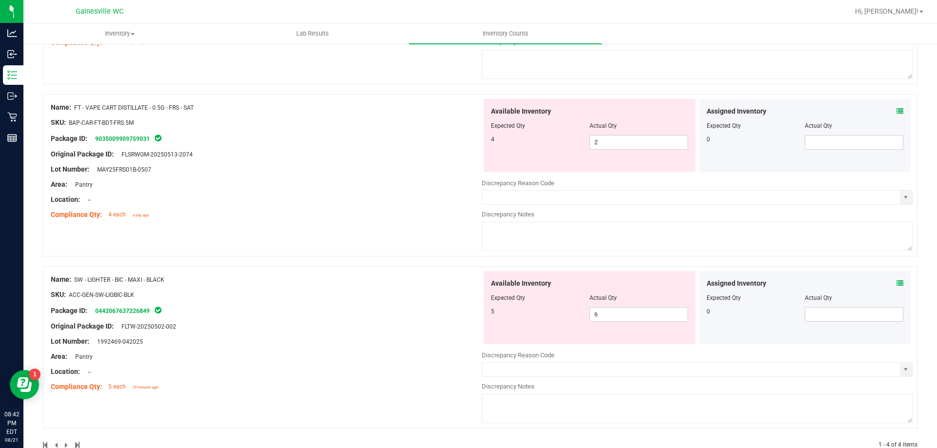
scroll to position [432, 0]
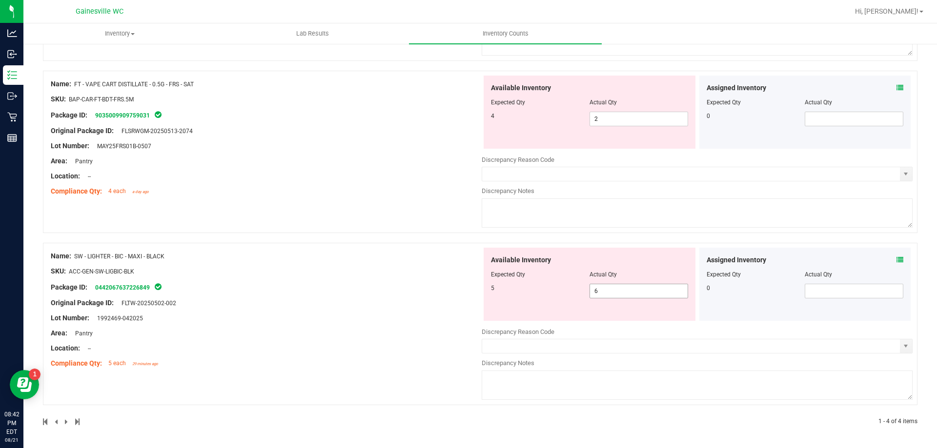
click at [627, 291] on input "6" at bounding box center [639, 291] width 98 height 14
click at [386, 211] on div "Name: FT - VAPE CART DISTILLATE - 0.5G - FRS - SAT SKU: BAP-CAR-FT-BDT-FRS.5M P…" at bounding box center [480, 152] width 874 height 162
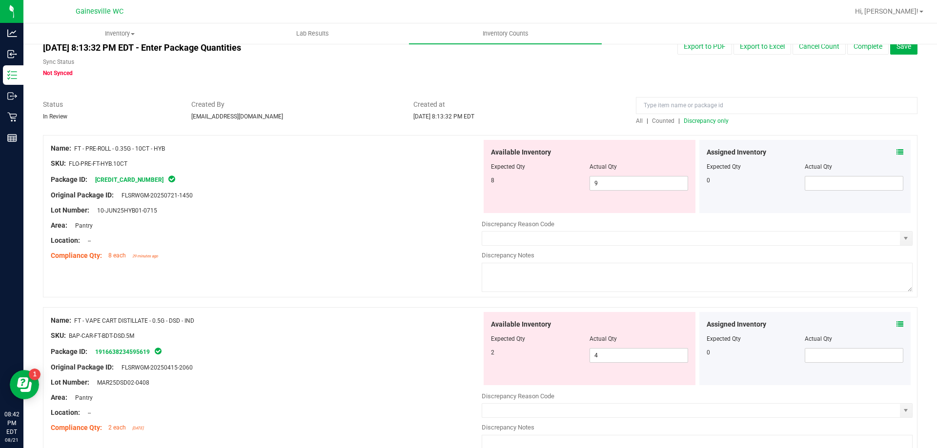
scroll to position [0, 0]
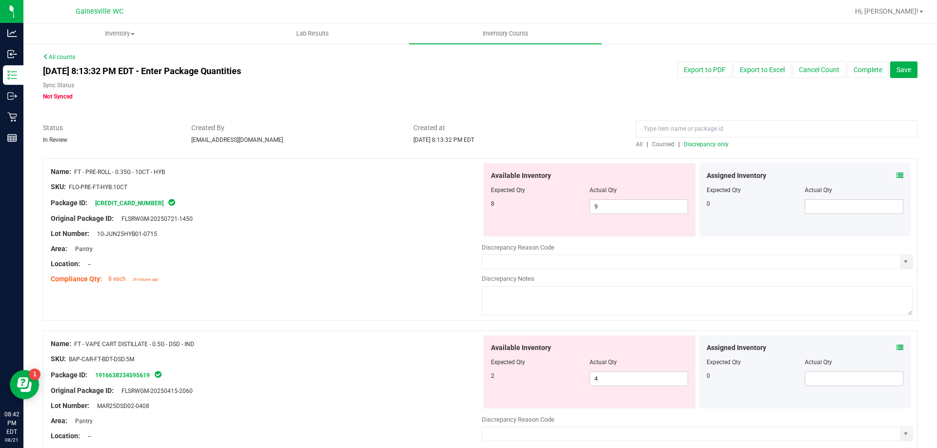
click at [703, 144] on span "Discrepancy only" at bounding box center [706, 144] width 45 height 7
click at [599, 201] on span "9 9" at bounding box center [638, 207] width 99 height 15
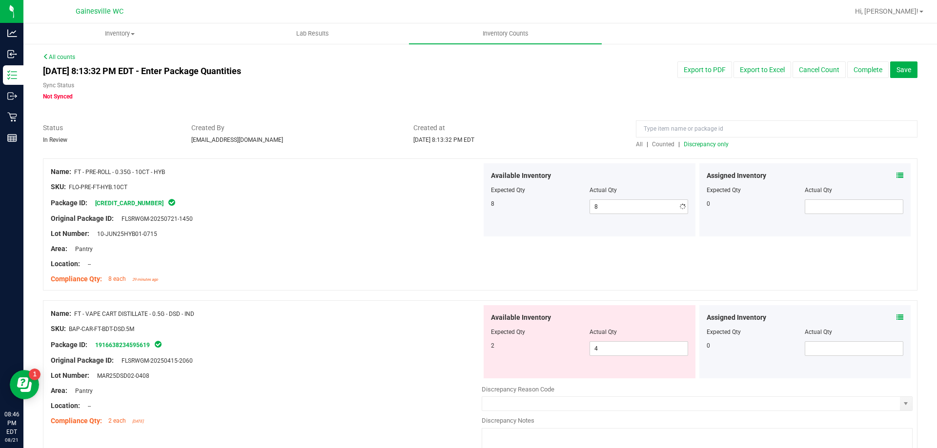
click at [446, 250] on div "Area: Pantry" at bounding box center [266, 249] width 431 height 10
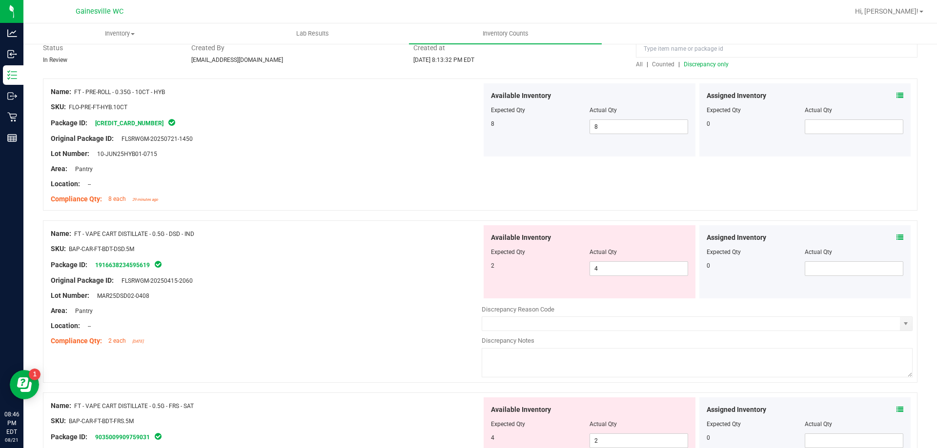
scroll to position [98, 0]
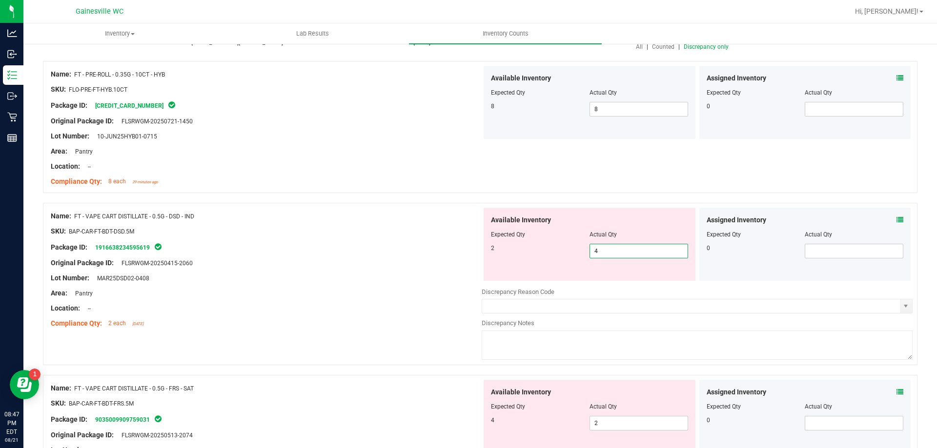
drag, startPoint x: 597, startPoint y: 250, endPoint x: 535, endPoint y: 254, distance: 62.5
click at [536, 254] on div "2 4 4" at bounding box center [589, 251] width 197 height 15
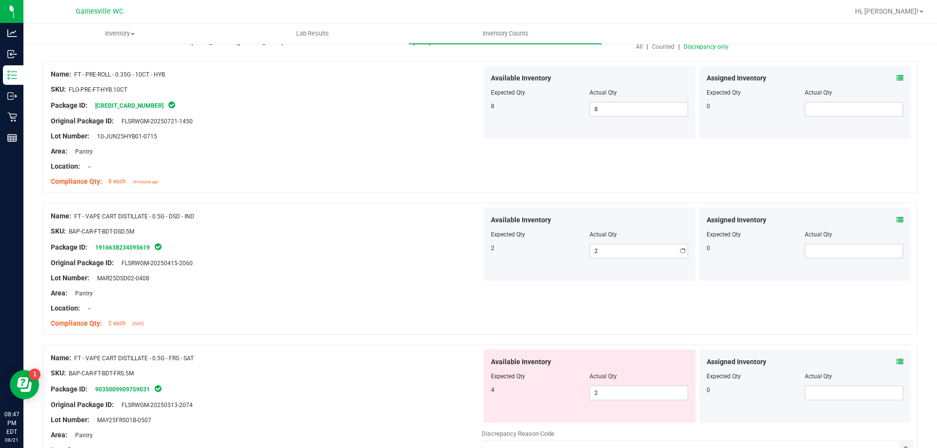
click at [370, 264] on div "Original Package ID: FLSRWGM-20250415-2060" at bounding box center [266, 263] width 431 height 10
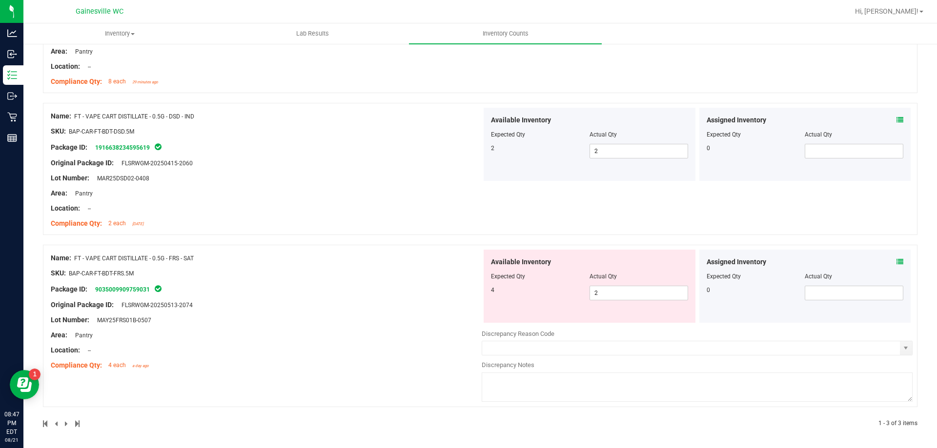
scroll to position [200, 0]
click at [641, 296] on span "2 2" at bounding box center [638, 291] width 99 height 15
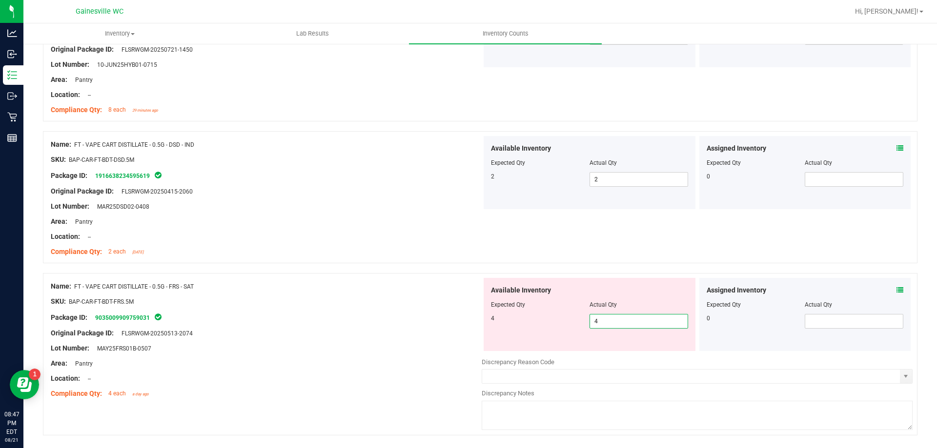
click at [494, 184] on div "Name: FT - VAPE CART DISTILLATE - 0.5G - DSD - IND SKU: BAP-CAR-FT-BDT-DSD.5M P…" at bounding box center [480, 197] width 874 height 132
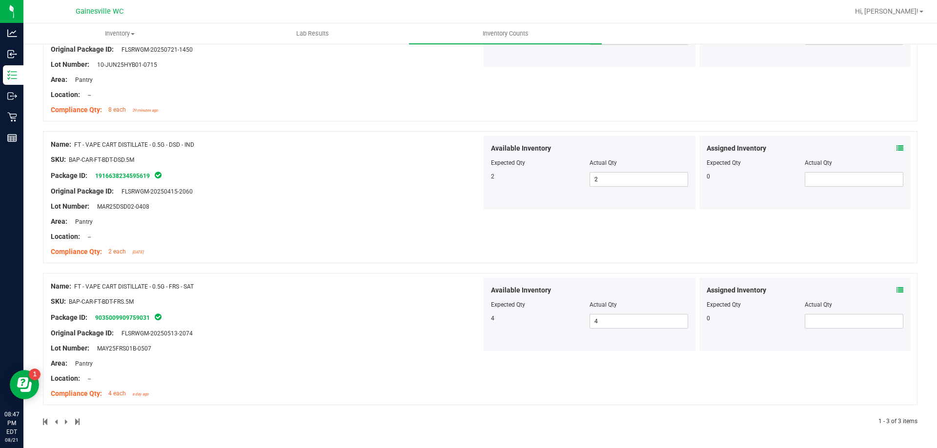
click at [413, 241] on div "Location: --" at bounding box center [266, 237] width 431 height 10
click at [418, 225] on div "Area: Pantry" at bounding box center [266, 222] width 431 height 10
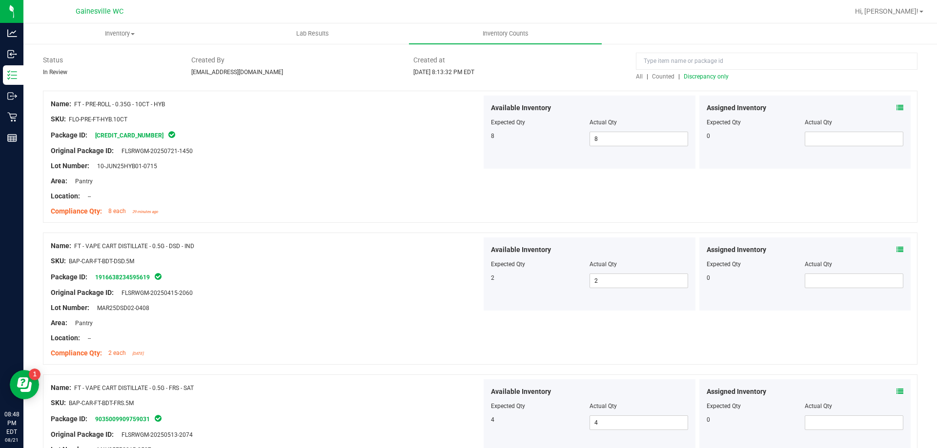
scroll to position [0, 0]
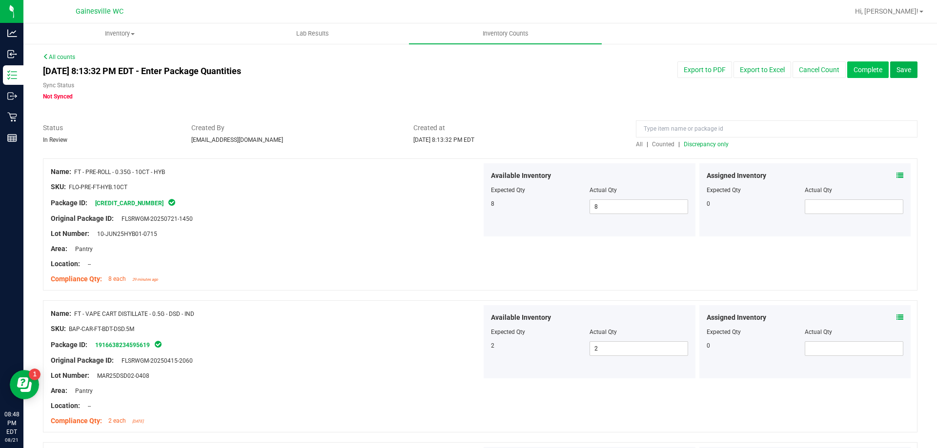
click at [865, 70] on button "Complete" at bounding box center [867, 69] width 41 height 17
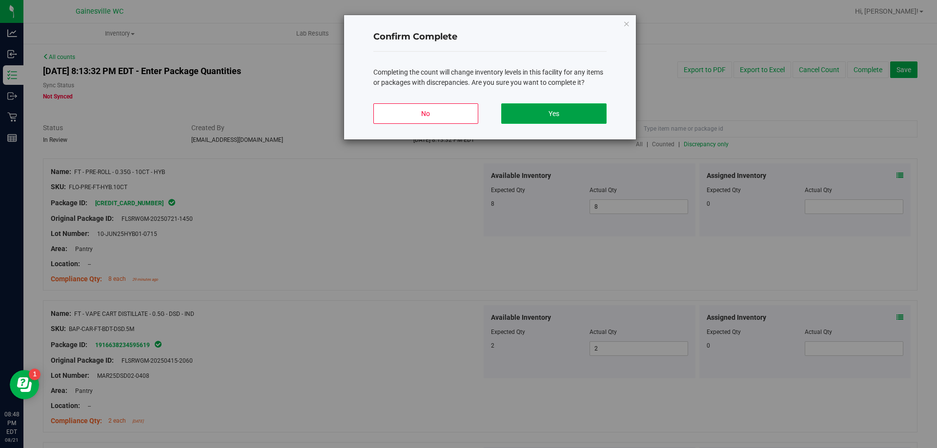
click at [540, 117] on button "Yes" at bounding box center [553, 113] width 105 height 20
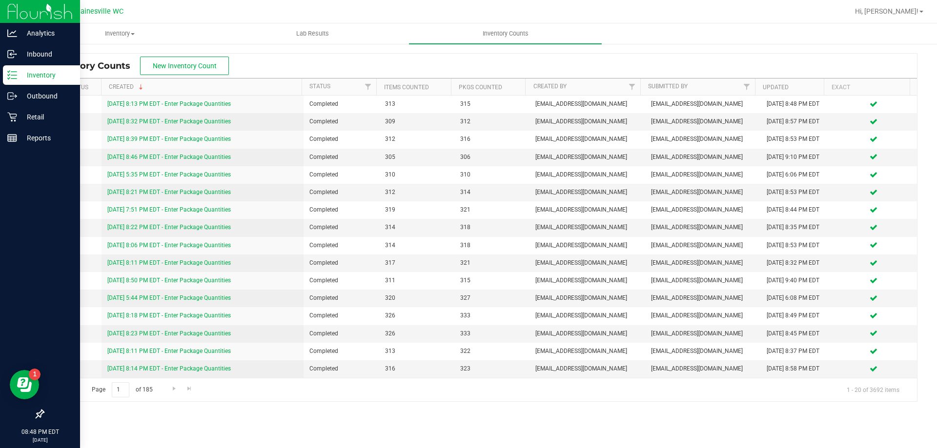
click at [11, 80] on div "Inventory" at bounding box center [41, 75] width 77 height 20
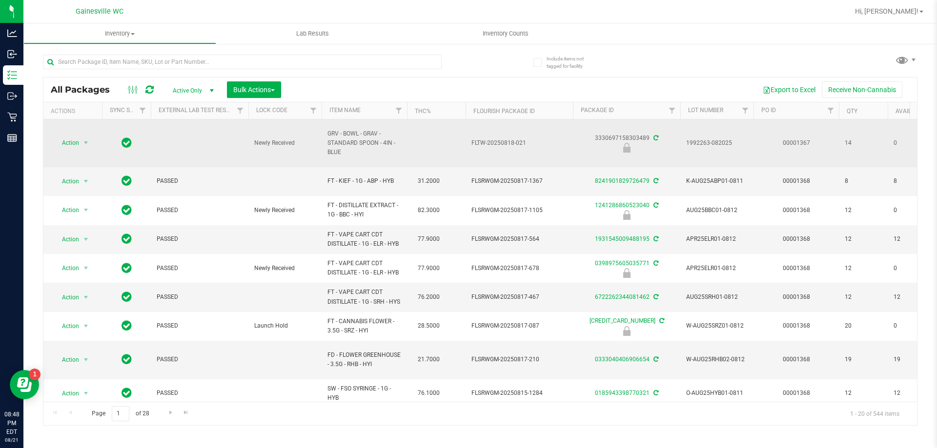
click at [64, 143] on span "Action" at bounding box center [66, 143] width 26 height 14
click at [187, 151] on td at bounding box center [200, 144] width 98 height 48
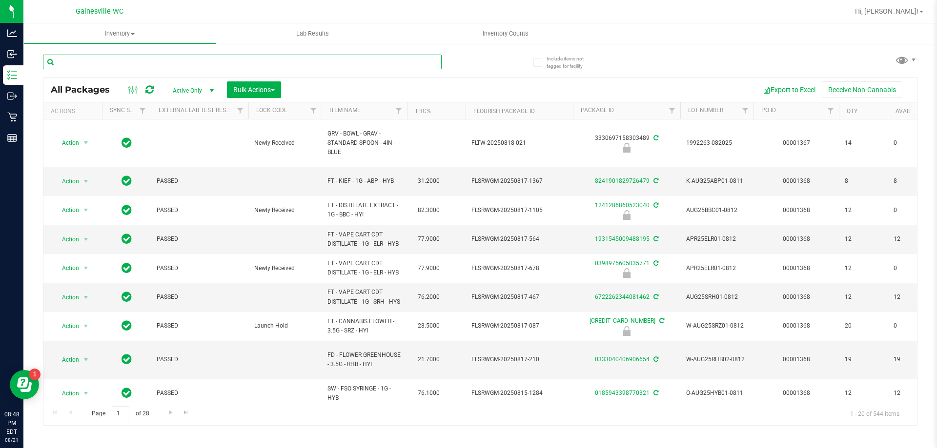
click at [120, 63] on input "text" at bounding box center [242, 62] width 399 height 15
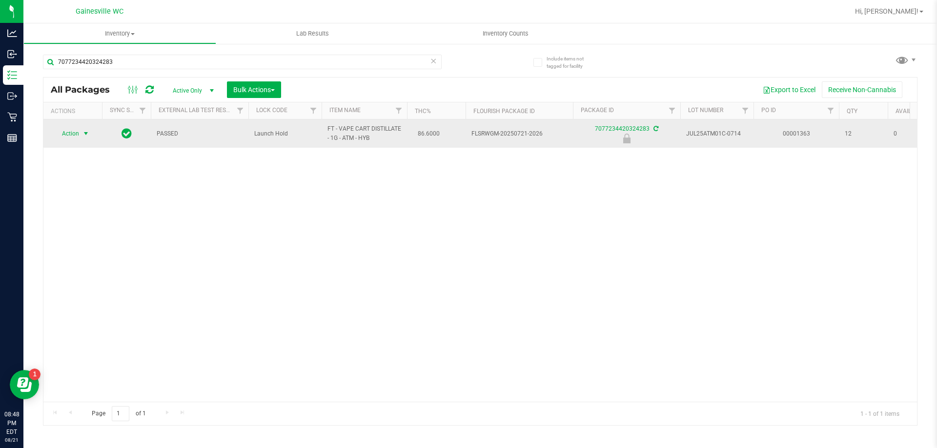
click at [77, 138] on span "Action" at bounding box center [66, 134] width 26 height 14
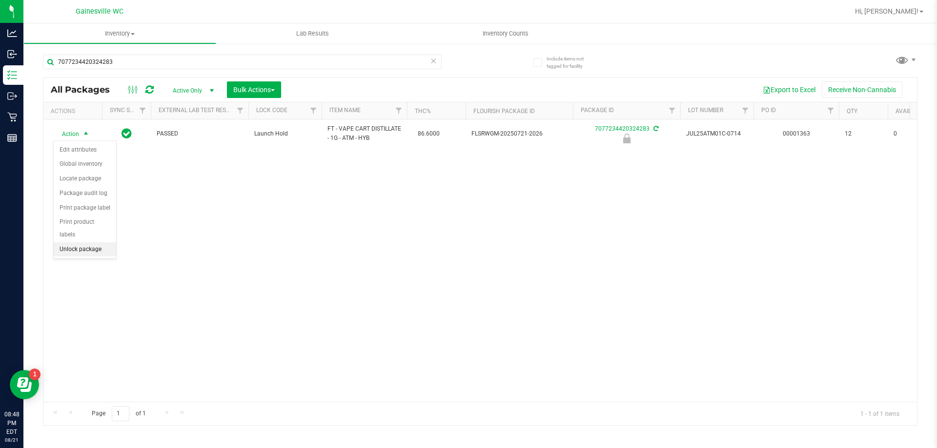
click at [79, 242] on li "Unlock package" at bounding box center [85, 249] width 62 height 15
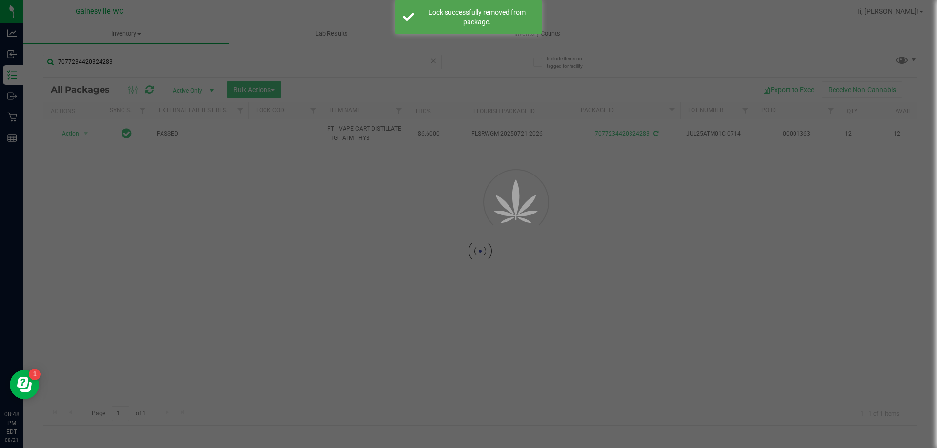
click at [194, 231] on div at bounding box center [479, 252] width 873 height 348
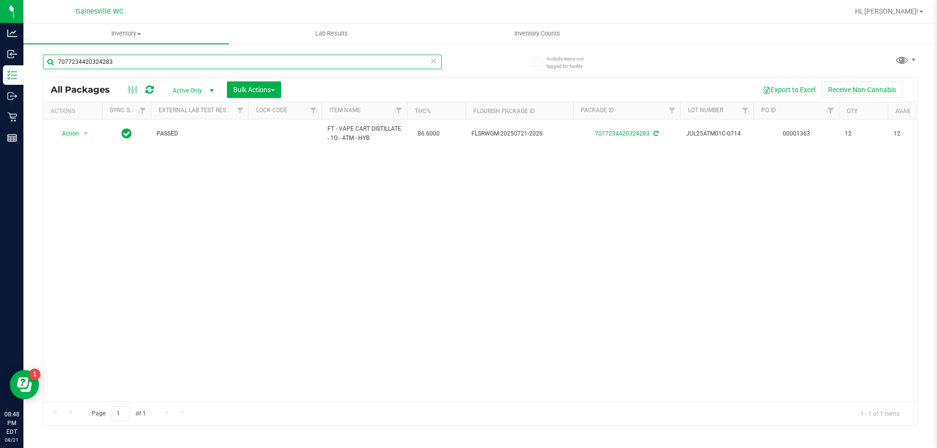
drag, startPoint x: 153, startPoint y: 65, endPoint x: 36, endPoint y: 46, distance: 118.1
click at [36, 46] on div "Include items not tagged for facility 7077234420324283 All Packages Active Only…" at bounding box center [479, 192] width 913 height 298
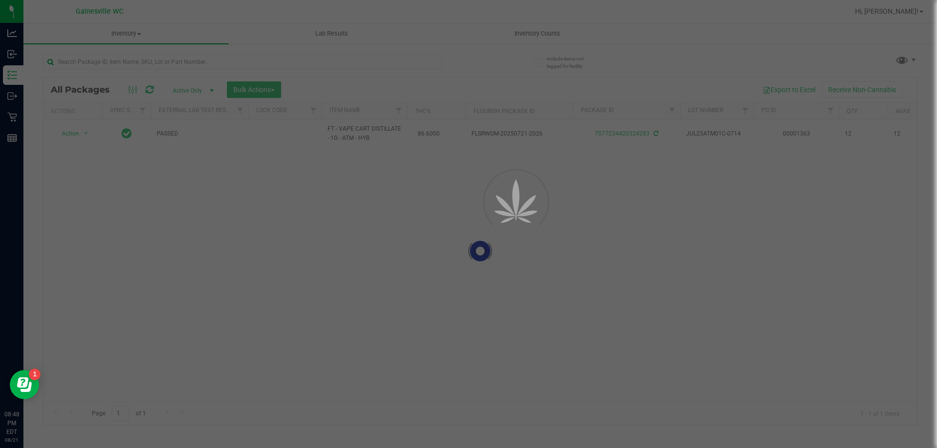
click at [87, 69] on div at bounding box center [468, 224] width 937 height 448
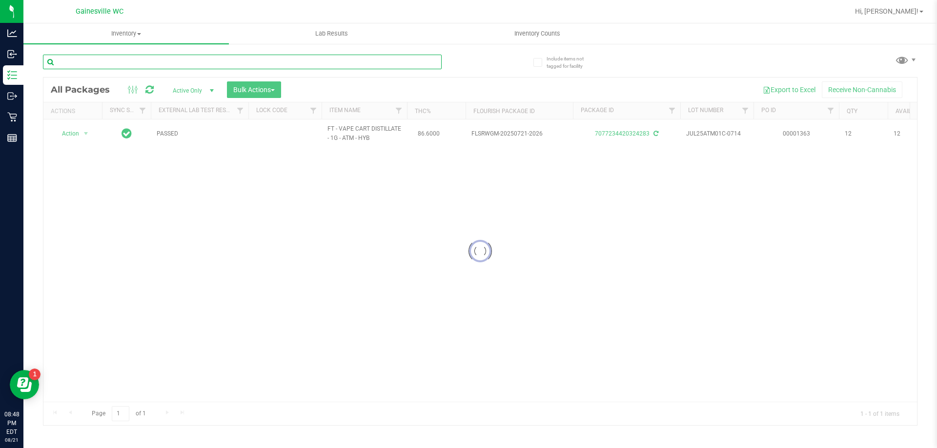
click at [87, 65] on input "text" at bounding box center [242, 62] width 399 height 15
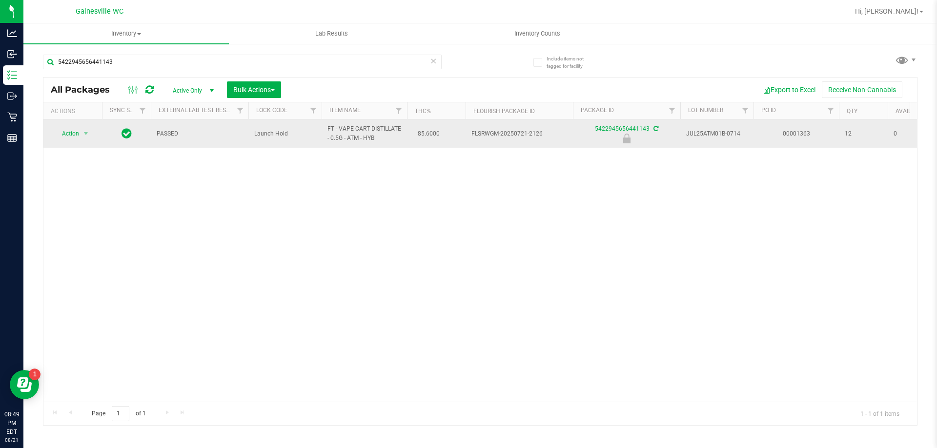
click at [89, 142] on td "Action Action Edit attributes Global inventory Locate package Package audit log…" at bounding box center [72, 134] width 59 height 28
click at [88, 141] on span "select" at bounding box center [86, 134] width 12 height 14
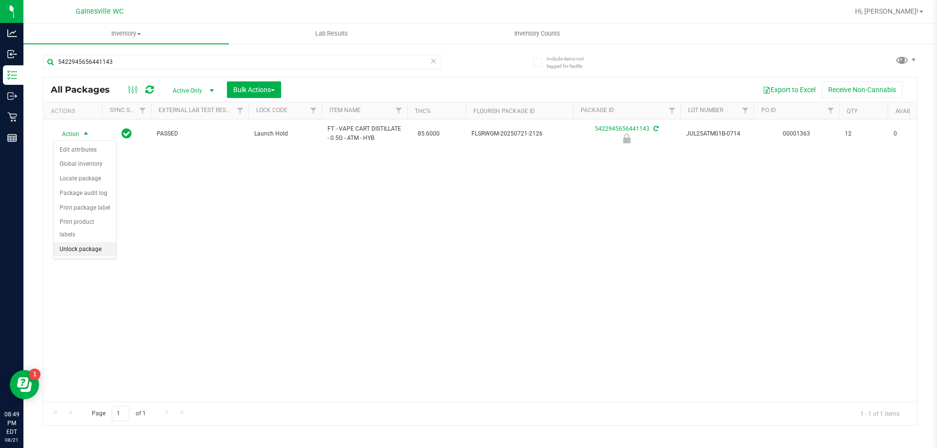
click at [77, 242] on li "Unlock package" at bounding box center [85, 249] width 62 height 15
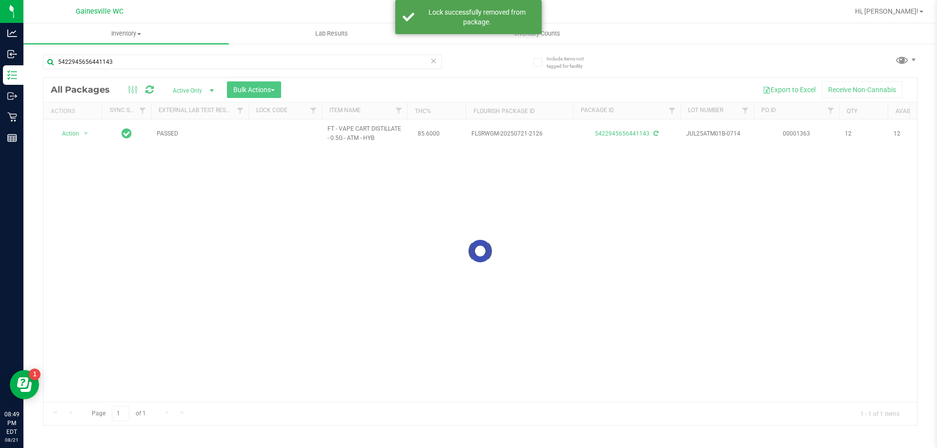
click at [350, 239] on div at bounding box center [479, 252] width 873 height 348
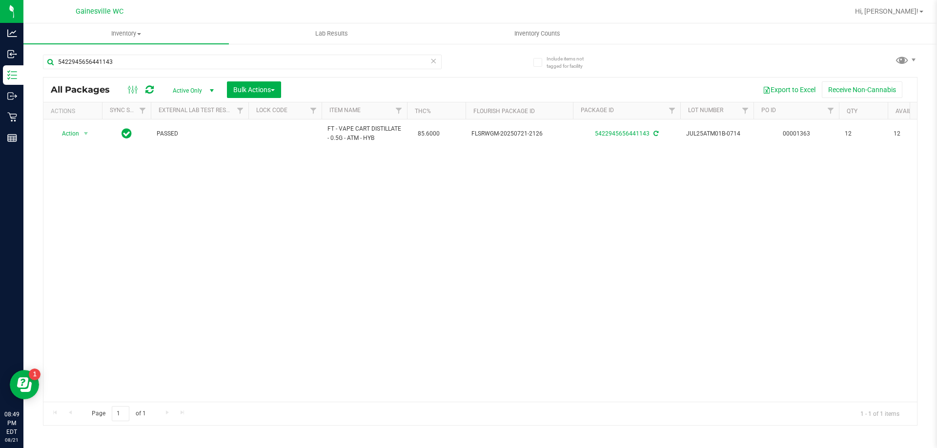
click at [341, 248] on div "Action Action Adjust qty Create package Edit attributes Global inventory Locate…" at bounding box center [479, 261] width 873 height 282
click at [342, 277] on div "Action Action Adjust qty Create package Edit attributes Global inventory Locate…" at bounding box center [479, 261] width 873 height 282
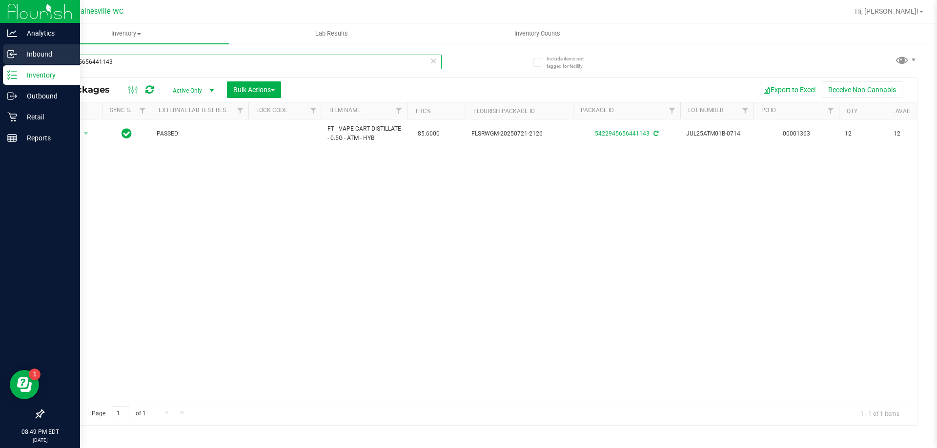
drag, startPoint x: 148, startPoint y: 64, endPoint x: 0, endPoint y: 60, distance: 147.9
click at [0, 60] on div "Analytics Inbound Inventory Outbound Retail Reports 08:49 PM EDT [DATE] 08/21 G…" at bounding box center [468, 224] width 937 height 448
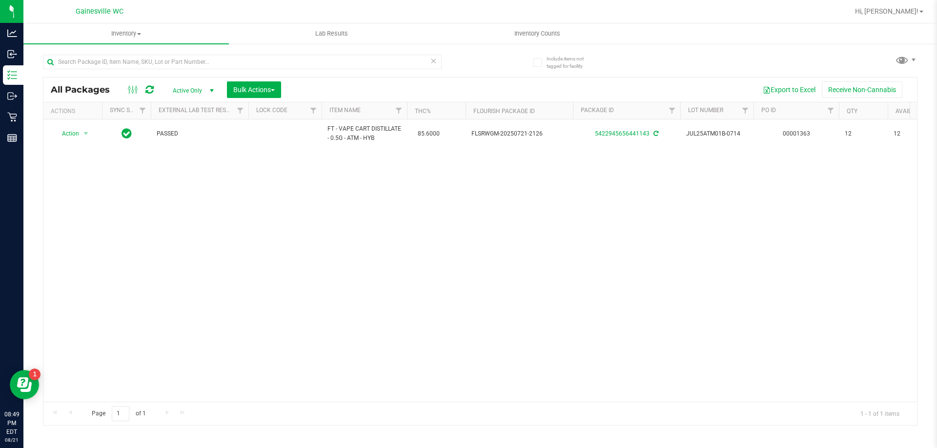
click at [233, 277] on div "Action Action Adjust qty Create package Edit attributes Global inventory Locate…" at bounding box center [479, 261] width 873 height 282
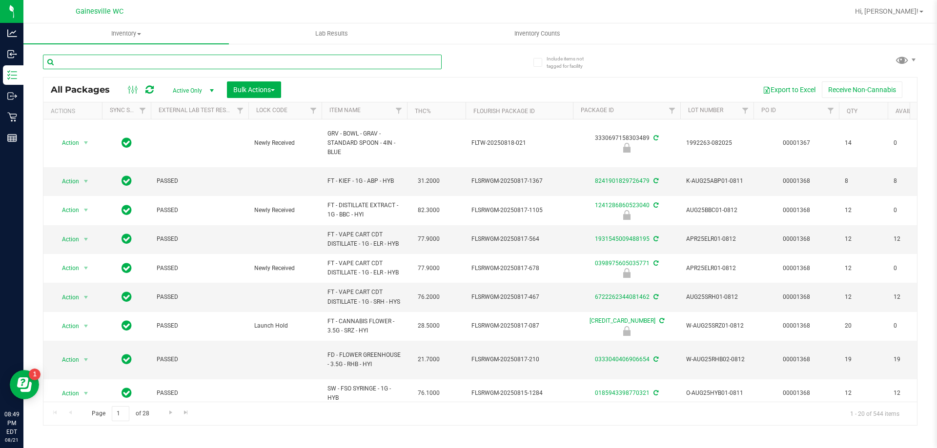
click at [315, 64] on input "text" at bounding box center [242, 62] width 399 height 15
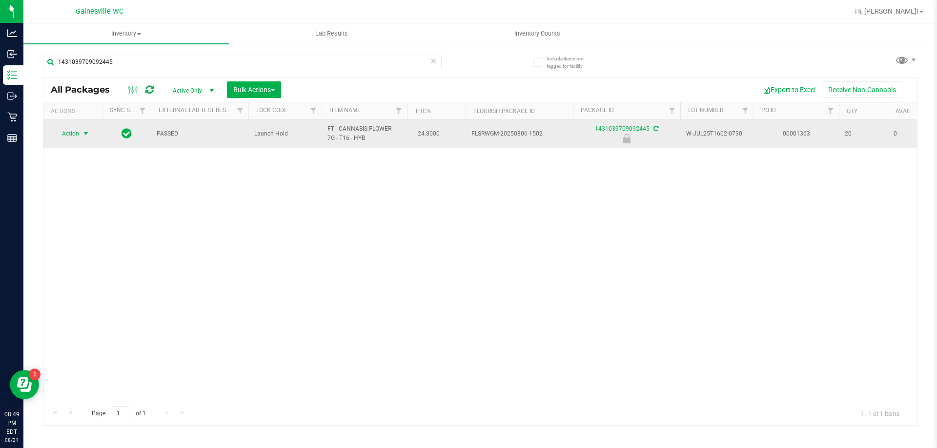
click at [71, 137] on span "Action" at bounding box center [66, 134] width 26 height 14
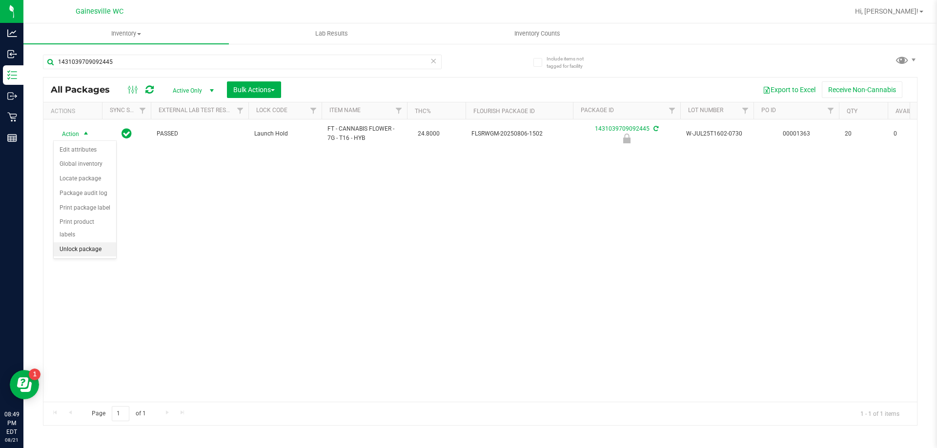
click at [112, 242] on li "Unlock package" at bounding box center [85, 249] width 62 height 15
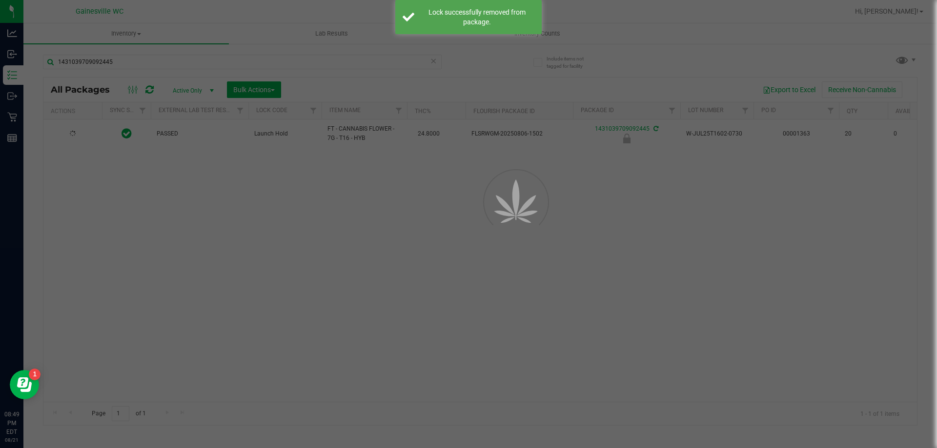
click at [314, 232] on div at bounding box center [468, 224] width 937 height 448
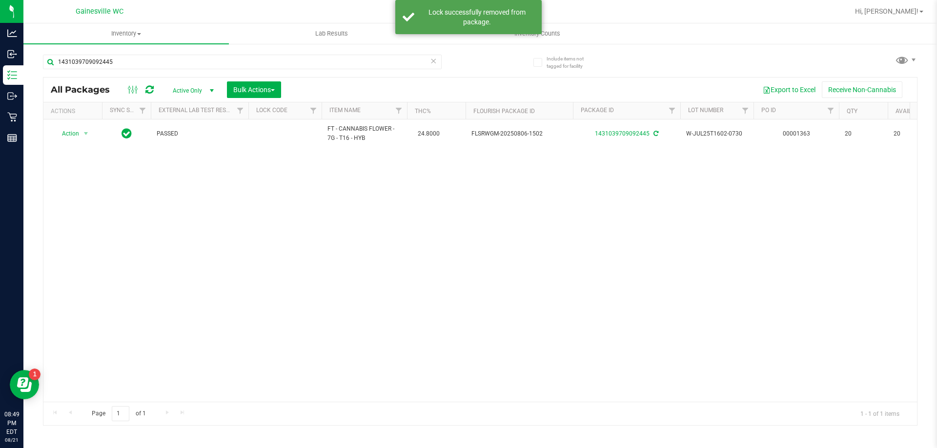
click at [250, 199] on div "Action Action Adjust qty Create package Edit attributes Global inventory Locate…" at bounding box center [479, 261] width 873 height 282
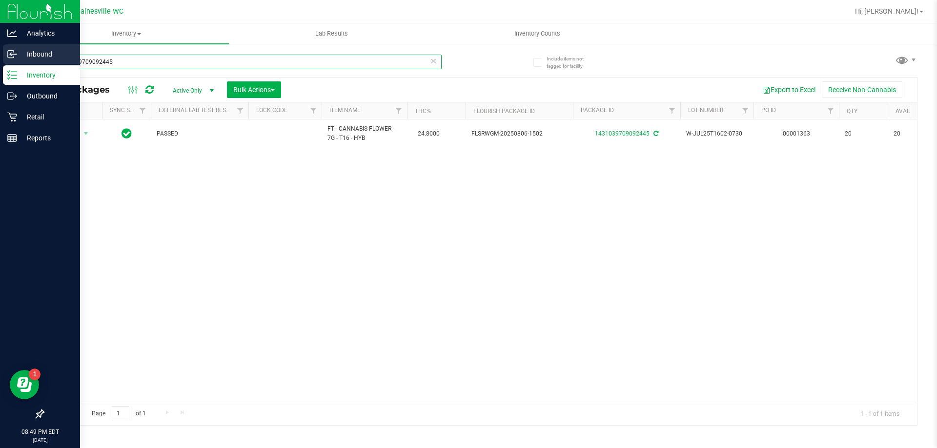
drag, startPoint x: 136, startPoint y: 67, endPoint x: 0, endPoint y: 45, distance: 137.3
click at [0, 46] on div "Analytics Inbound Inventory Outbound Retail Reports 08:49 PM EDT [DATE] 08/21 G…" at bounding box center [468, 224] width 937 height 448
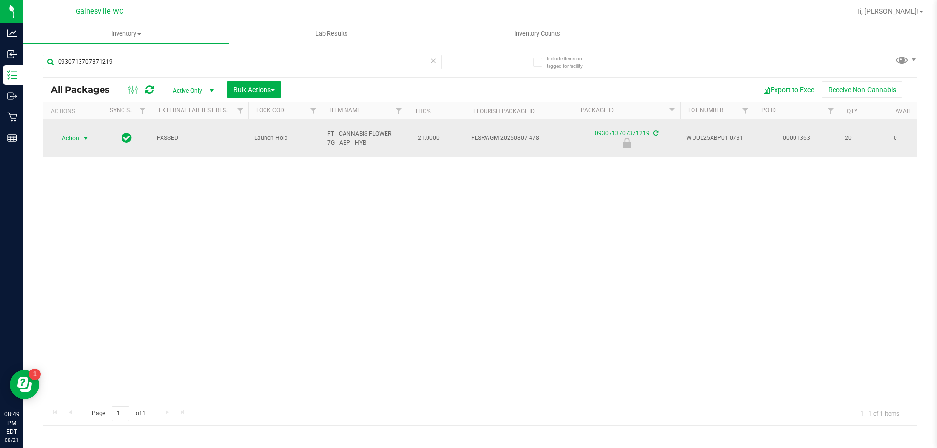
click at [84, 136] on span "select" at bounding box center [86, 139] width 8 height 8
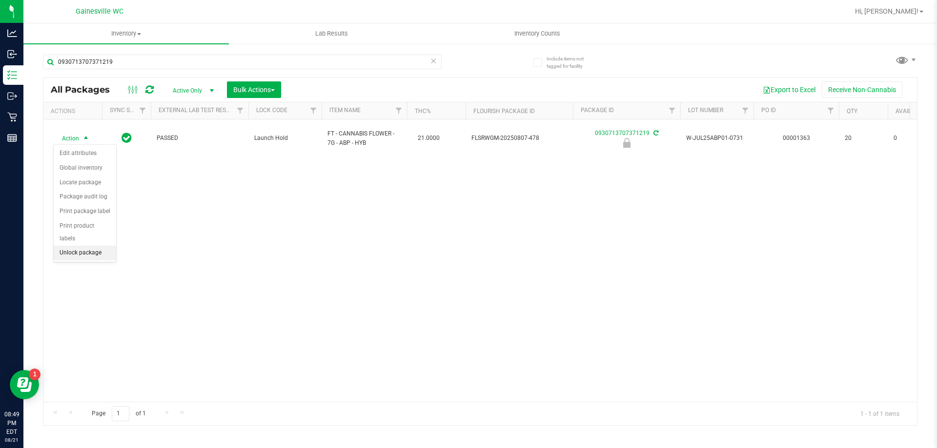
click at [81, 246] on li "Unlock package" at bounding box center [85, 253] width 62 height 15
drag, startPoint x: 145, startPoint y: 50, endPoint x: 145, endPoint y: 58, distance: 7.8
click at [145, 51] on div "0930713707371219" at bounding box center [261, 61] width 437 height 31
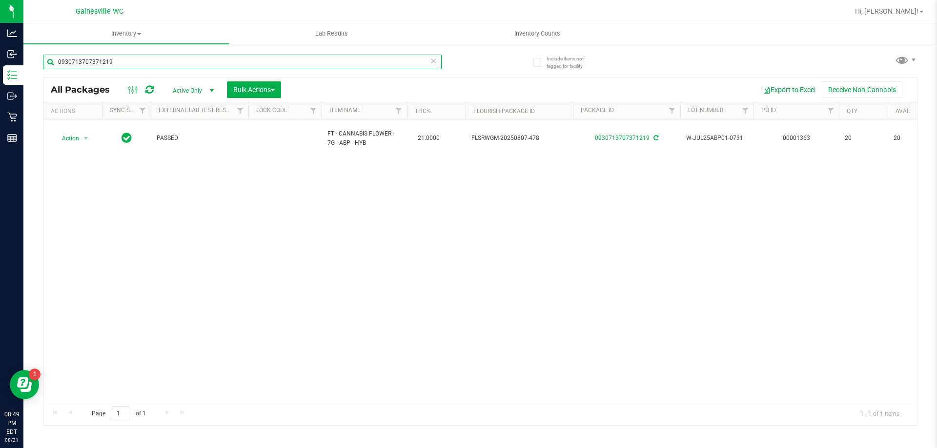
click at [145, 58] on input "0930713707371219" at bounding box center [242, 62] width 399 height 15
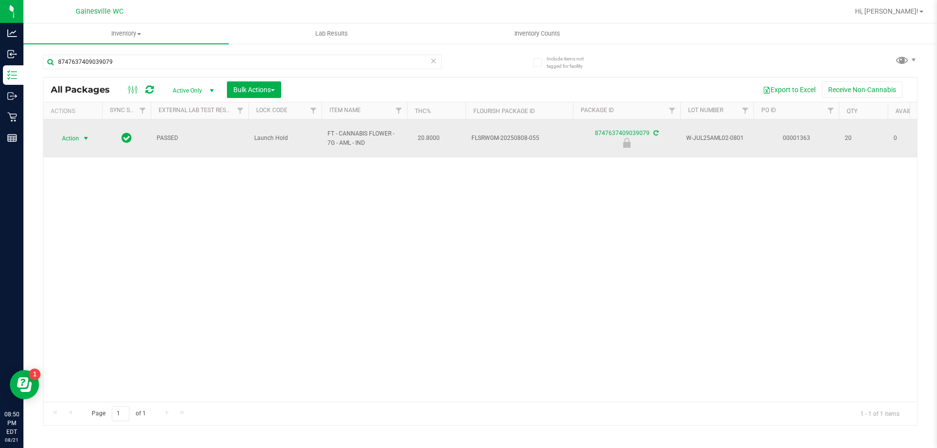
click at [78, 138] on span "Action" at bounding box center [66, 139] width 26 height 14
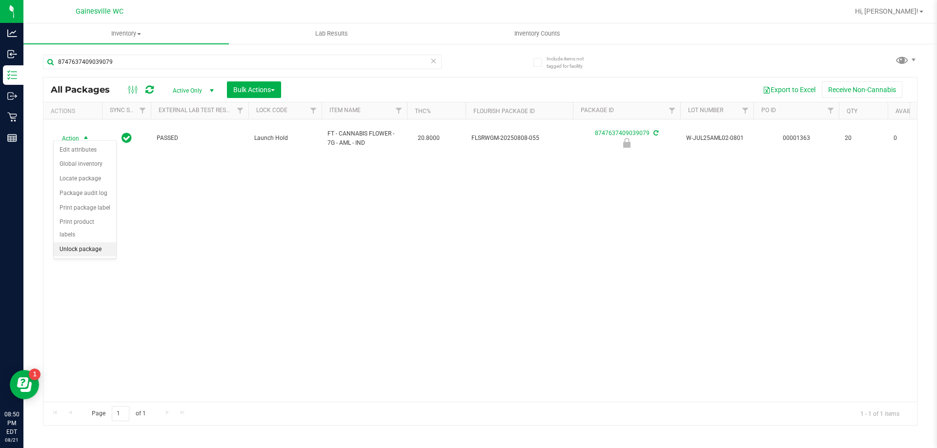
click at [79, 242] on li "Unlock package" at bounding box center [85, 249] width 62 height 15
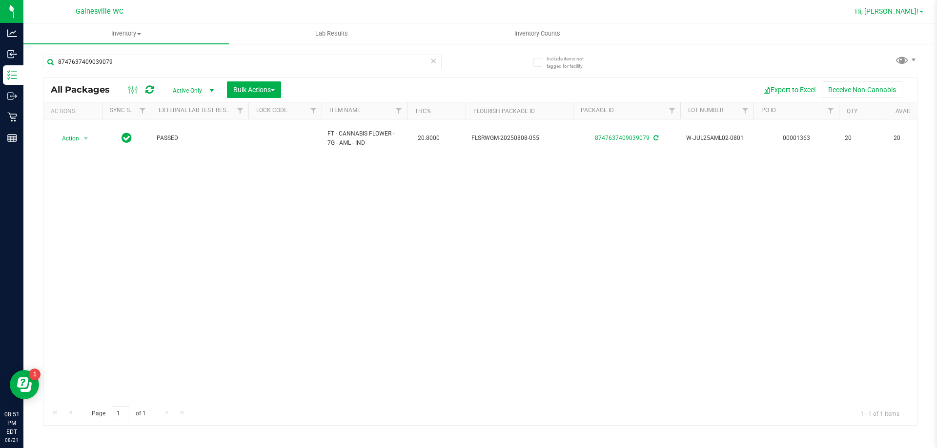
click at [906, 7] on link "Hi, [PERSON_NAME]!" at bounding box center [889, 11] width 76 height 10
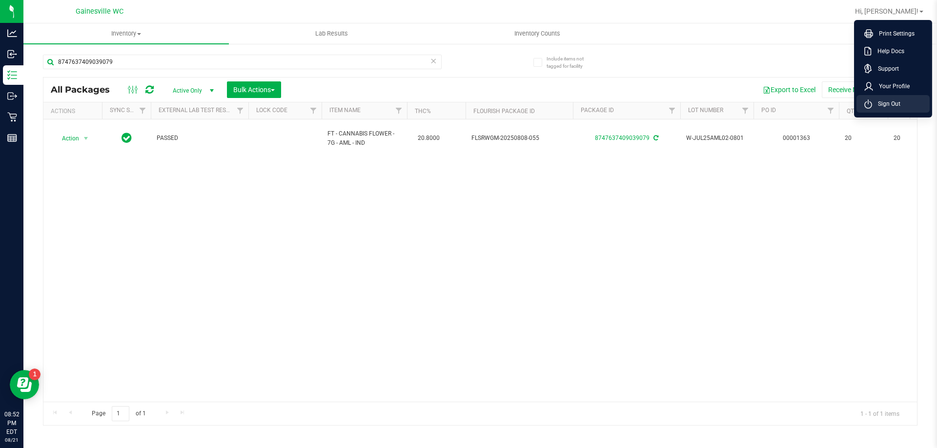
click at [890, 98] on li "Sign Out" at bounding box center [892, 104] width 73 height 18
